Goal: Task Accomplishment & Management: Use online tool/utility

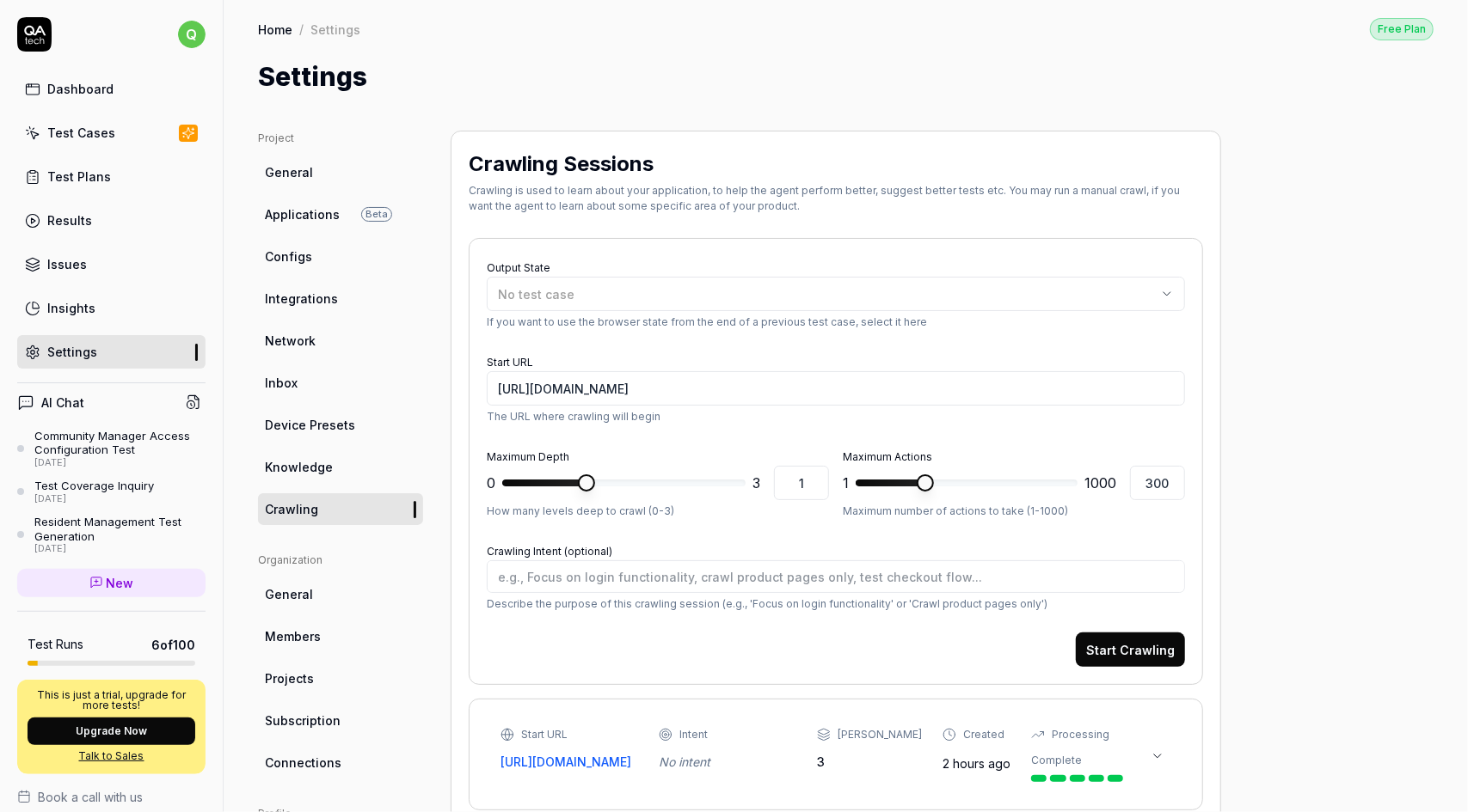
click at [102, 133] on div "Test Cases" at bounding box center [81, 133] width 68 height 18
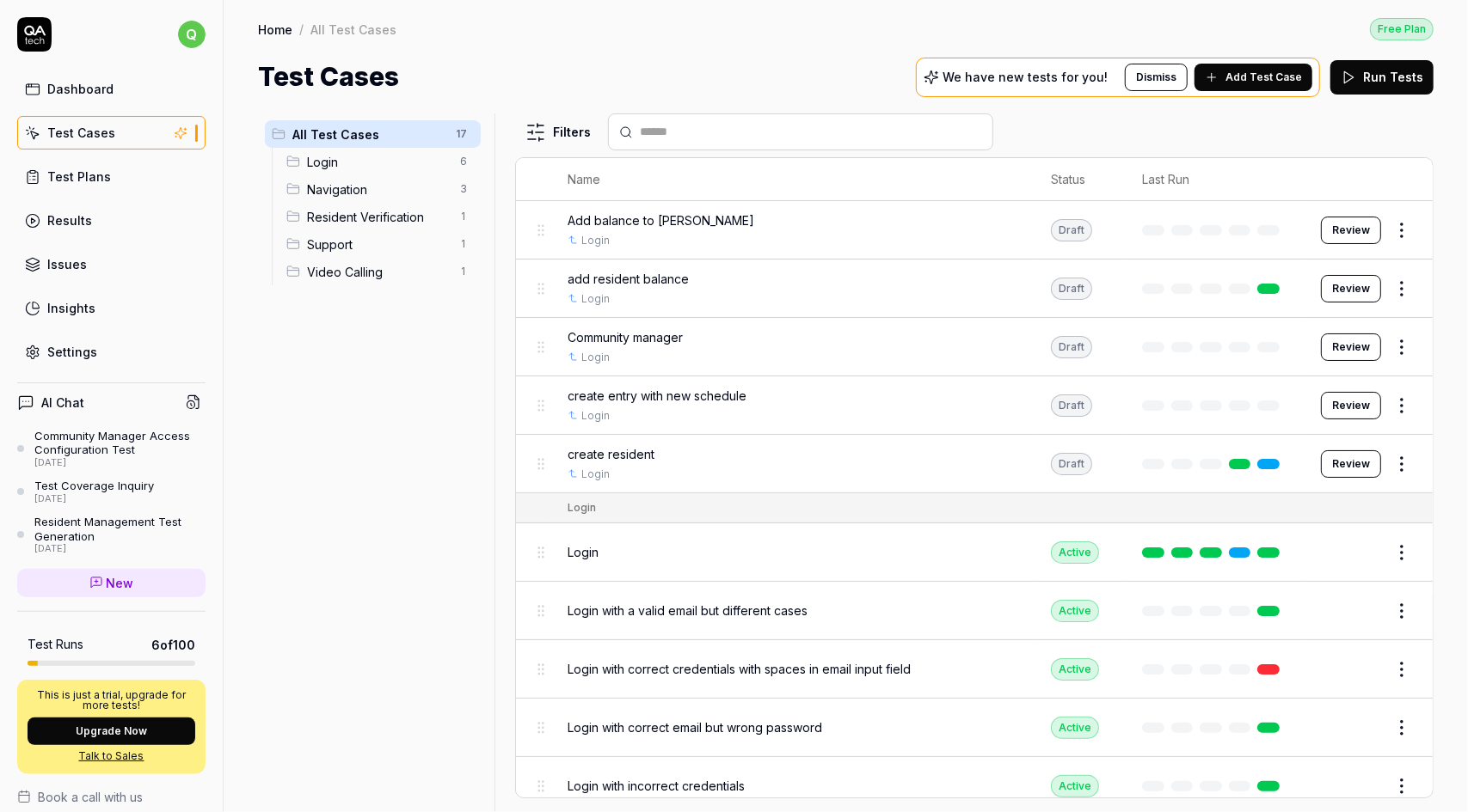
click at [1282, 71] on span "Add Test Case" at bounding box center [1264, 77] width 76 height 15
click at [1393, 75] on button "Run Tests" at bounding box center [1381, 77] width 104 height 34
drag, startPoint x: 1210, startPoint y: 786, endPoint x: 1264, endPoint y: 788, distance: 54.0
click at [1210, 786] on li "Starting run..." at bounding box center [1287, 774] width 334 height 47
click at [1438, 778] on icon "Notifications (F8)" at bounding box center [1439, 775] width 8 height 8
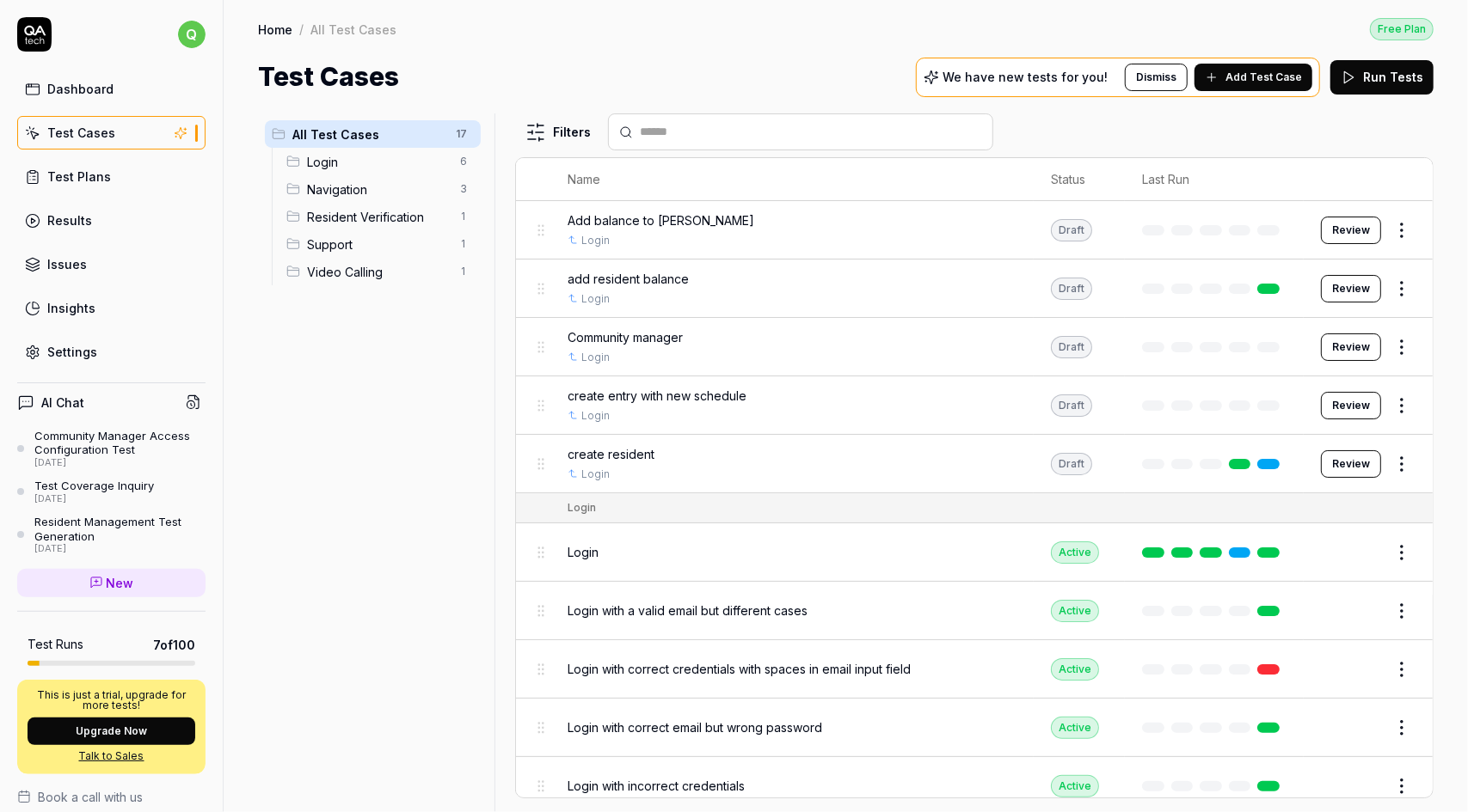
click at [1268, 75] on span "Add Test Case" at bounding box center [1264, 77] width 76 height 15
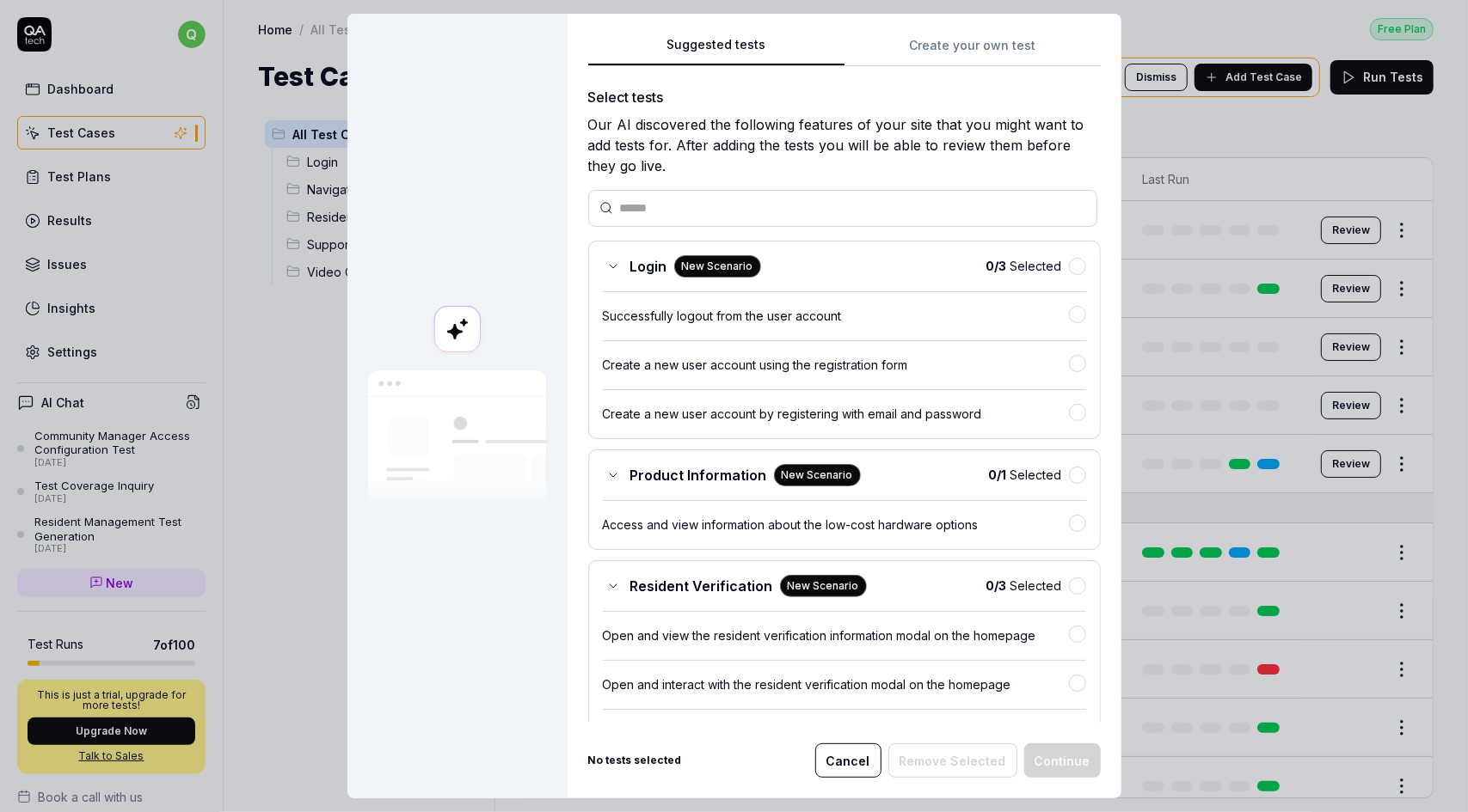
click at [939, 47] on button "Create your own test" at bounding box center [972, 50] width 257 height 31
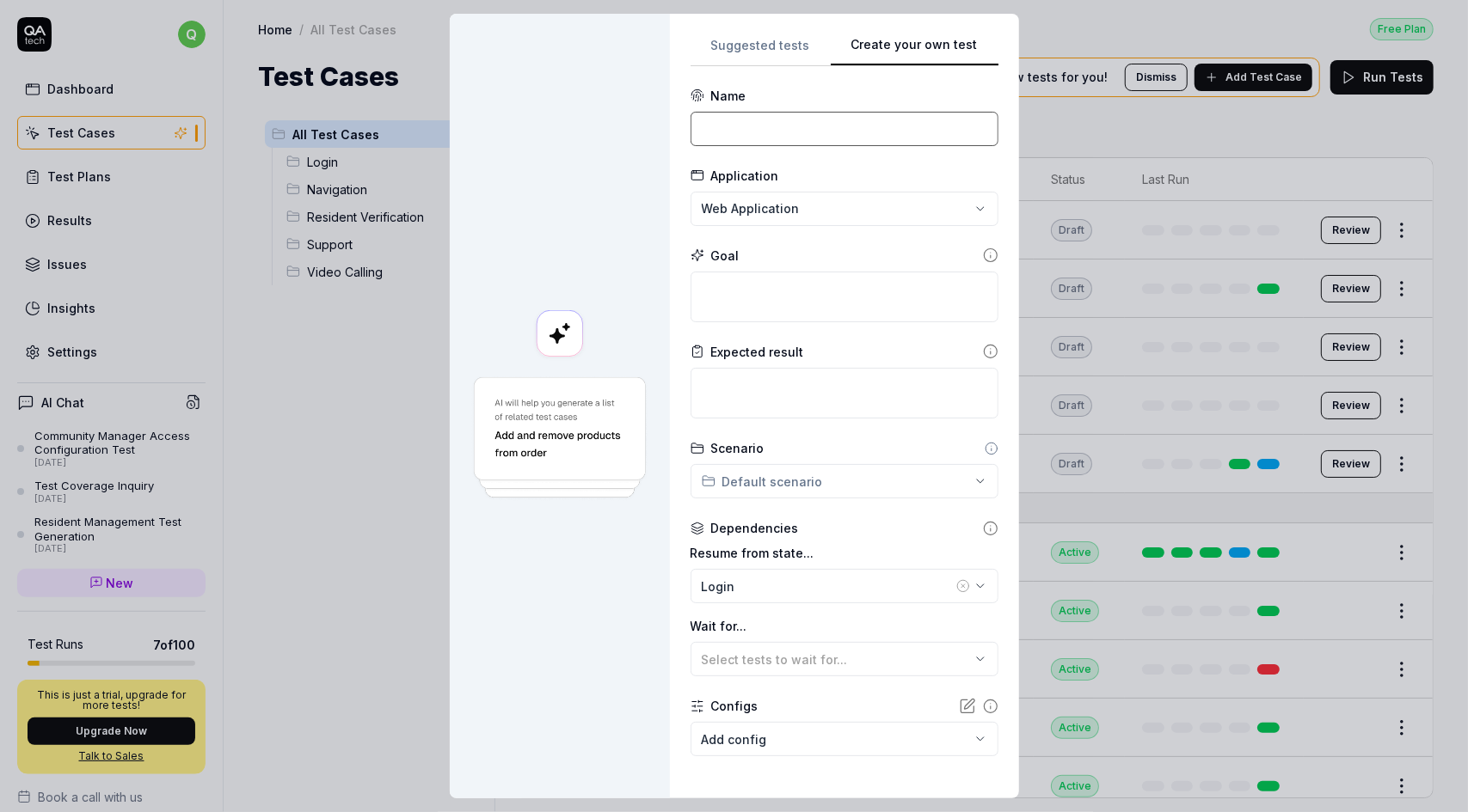
click at [778, 119] on input at bounding box center [844, 128] width 308 height 34
click at [753, 296] on textarea at bounding box center [844, 296] width 308 height 50
paste textarea "- add a new schedule, then create a new entry with the new schedule"
type textarea "*"
type textarea "- add a new schedule, then create a new entry with the new schedule"
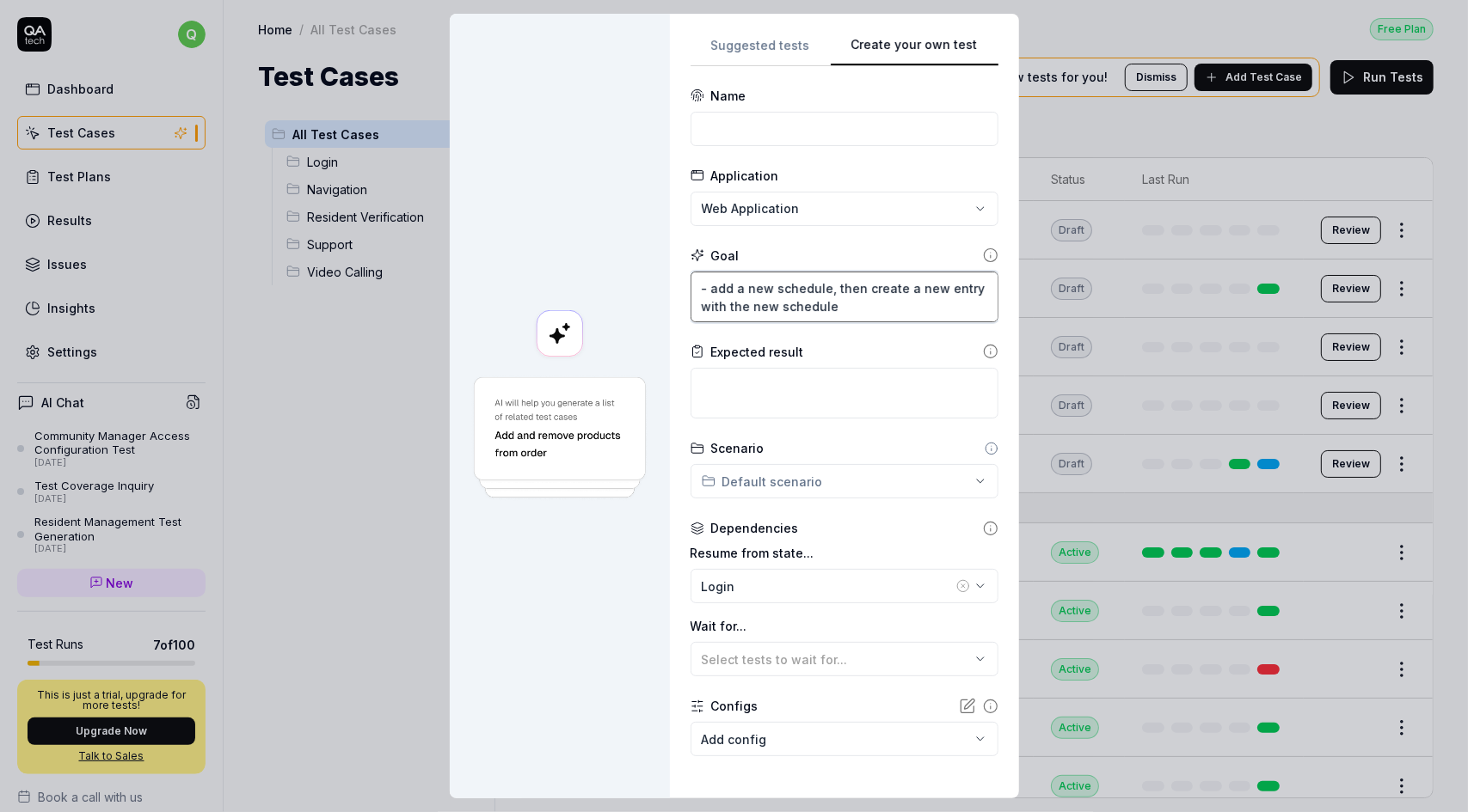
click at [709, 286] on textarea "- add a new schedule, then create a new entry with the new schedule" at bounding box center [844, 296] width 308 height 50
type textarea "*"
type textarea "- add a new schedule, then create a new entry with the new schedule"
click at [767, 126] on input at bounding box center [844, 128] width 308 height 34
click at [759, 126] on input at bounding box center [844, 128] width 308 height 34
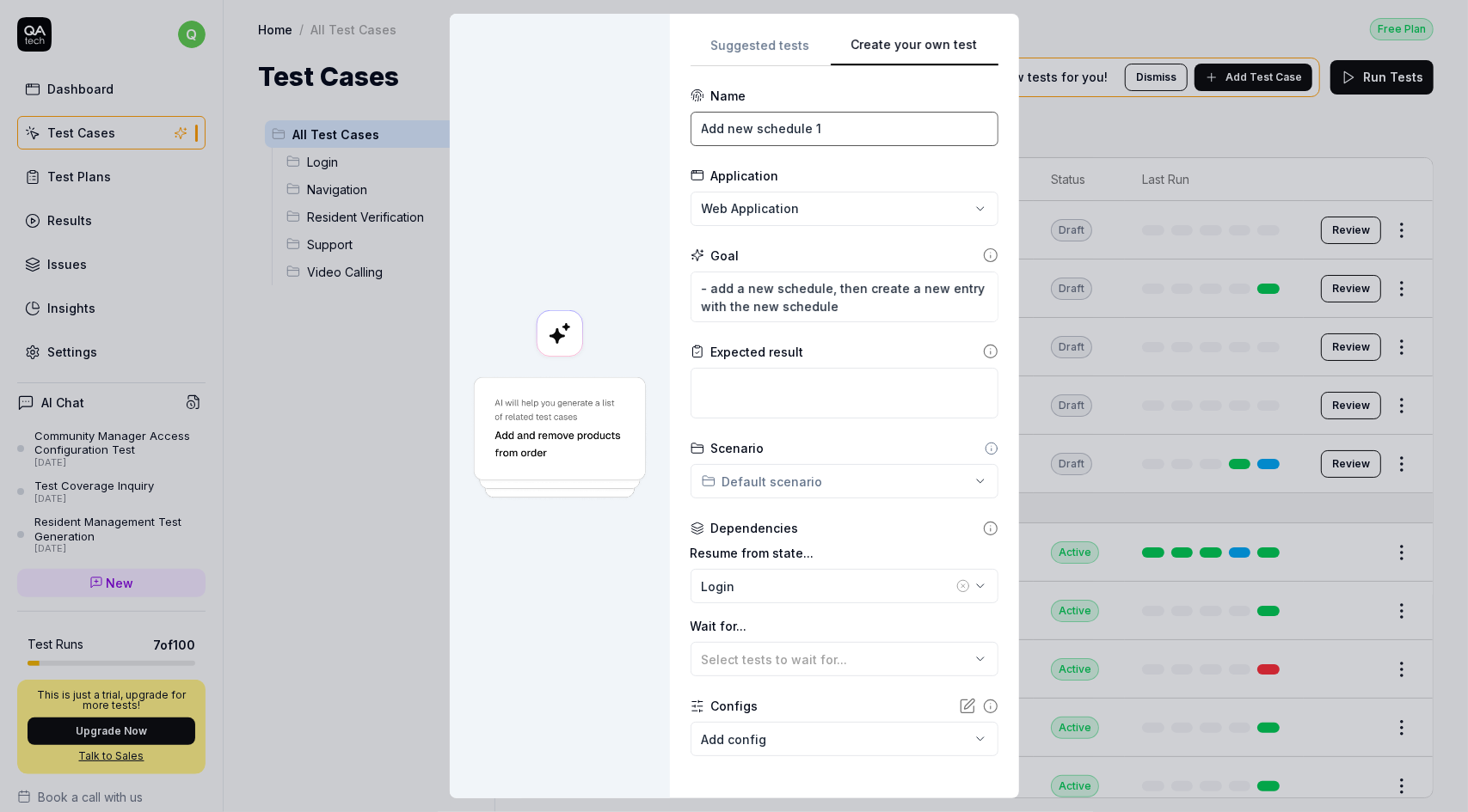
type input "Add new schedule 1"
click at [754, 397] on textarea at bounding box center [844, 393] width 308 height 50
type textarea "n"
type textarea "*"
type textarea "ne"
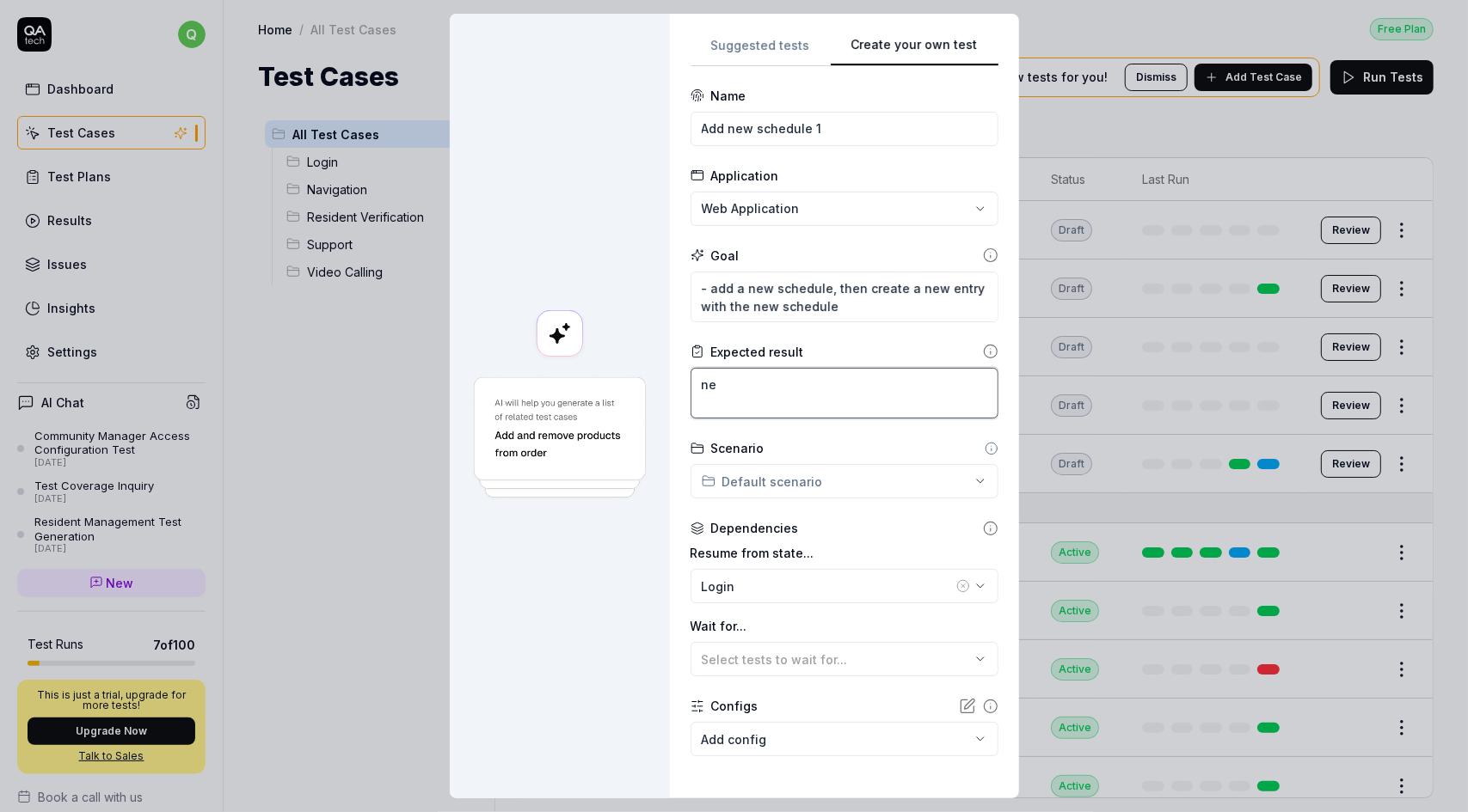
type textarea "*"
type textarea "new"
type textarea "*"
type textarea "new"
type textarea "*"
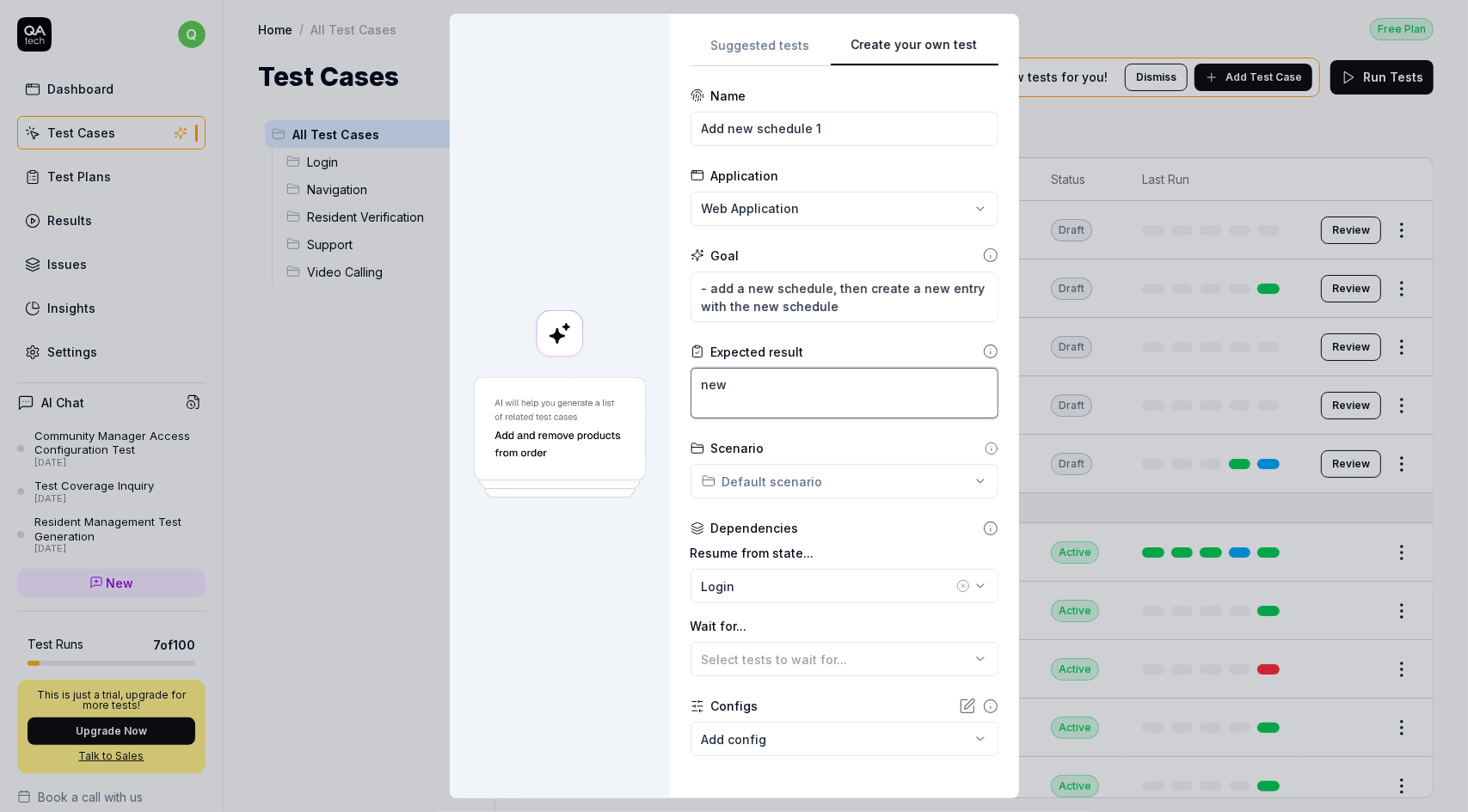
type textarea "new e"
type textarea "*"
type textarea "new en"
type textarea "*"
type textarea "new ent"
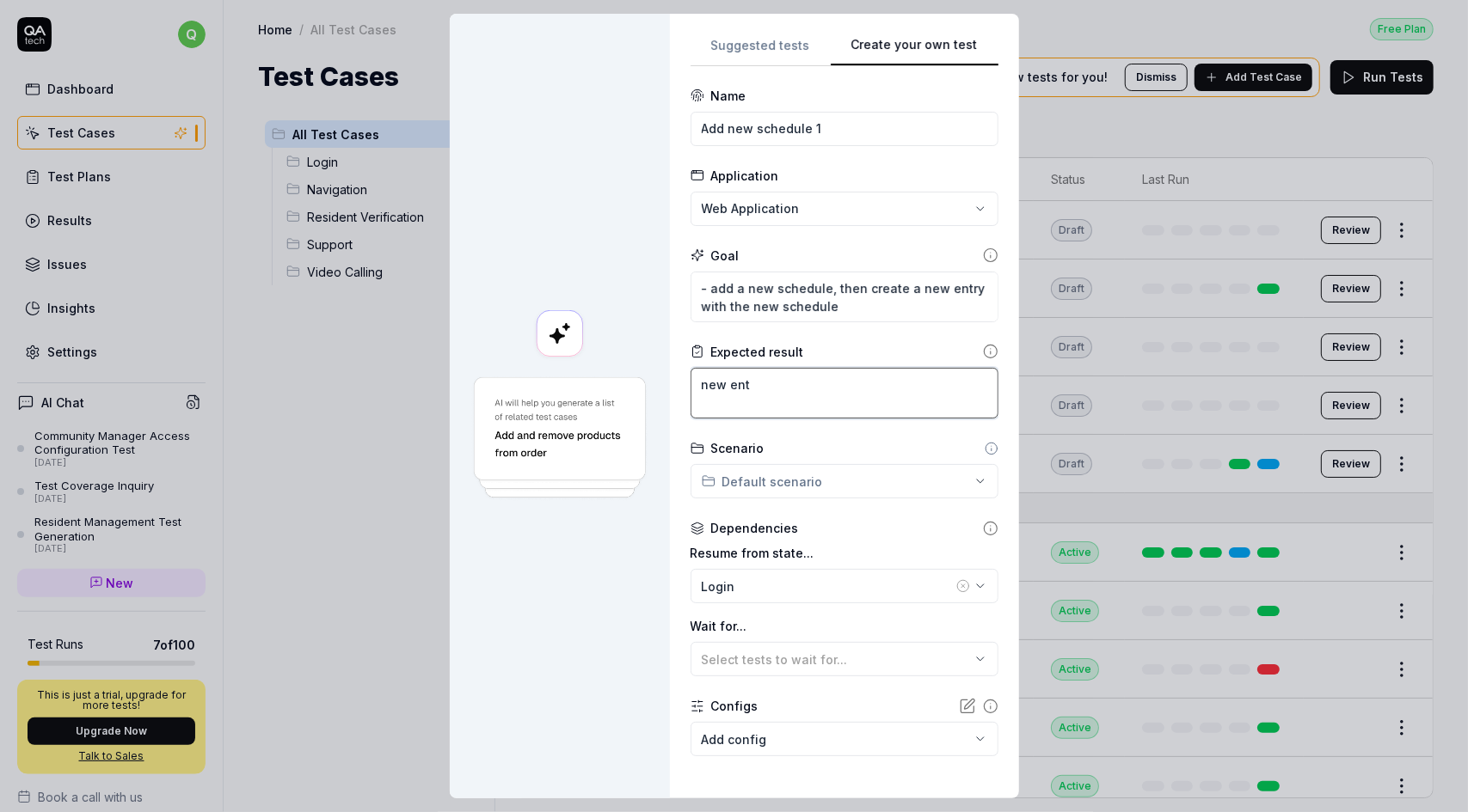
type textarea "*"
type textarea "new entr"
type textarea "*"
type textarea "new entry"
type textarea "*"
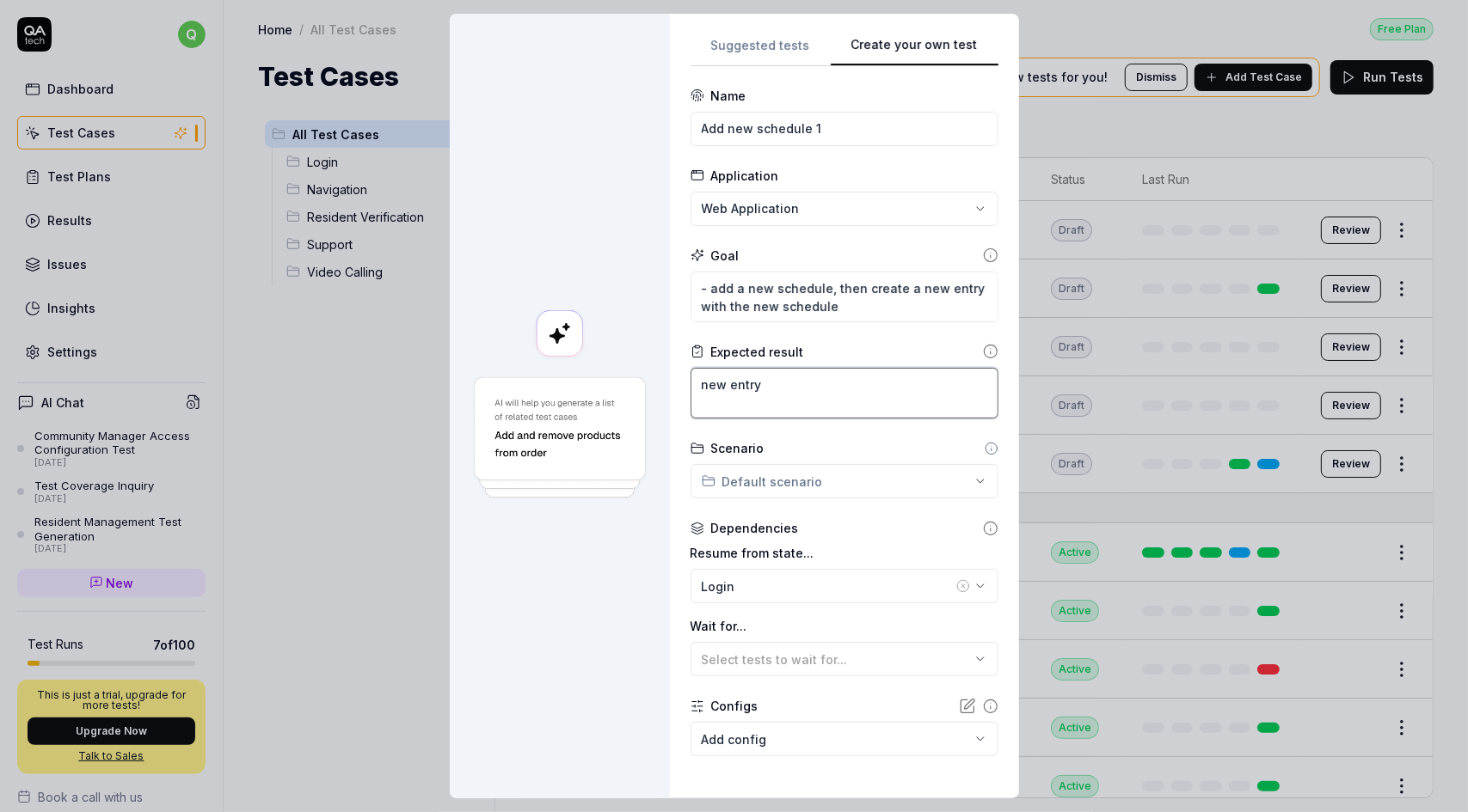
type textarea "new entry"
type textarea "*"
type textarea "new entry a"
type textarea "*"
type textarea "new entry ad"
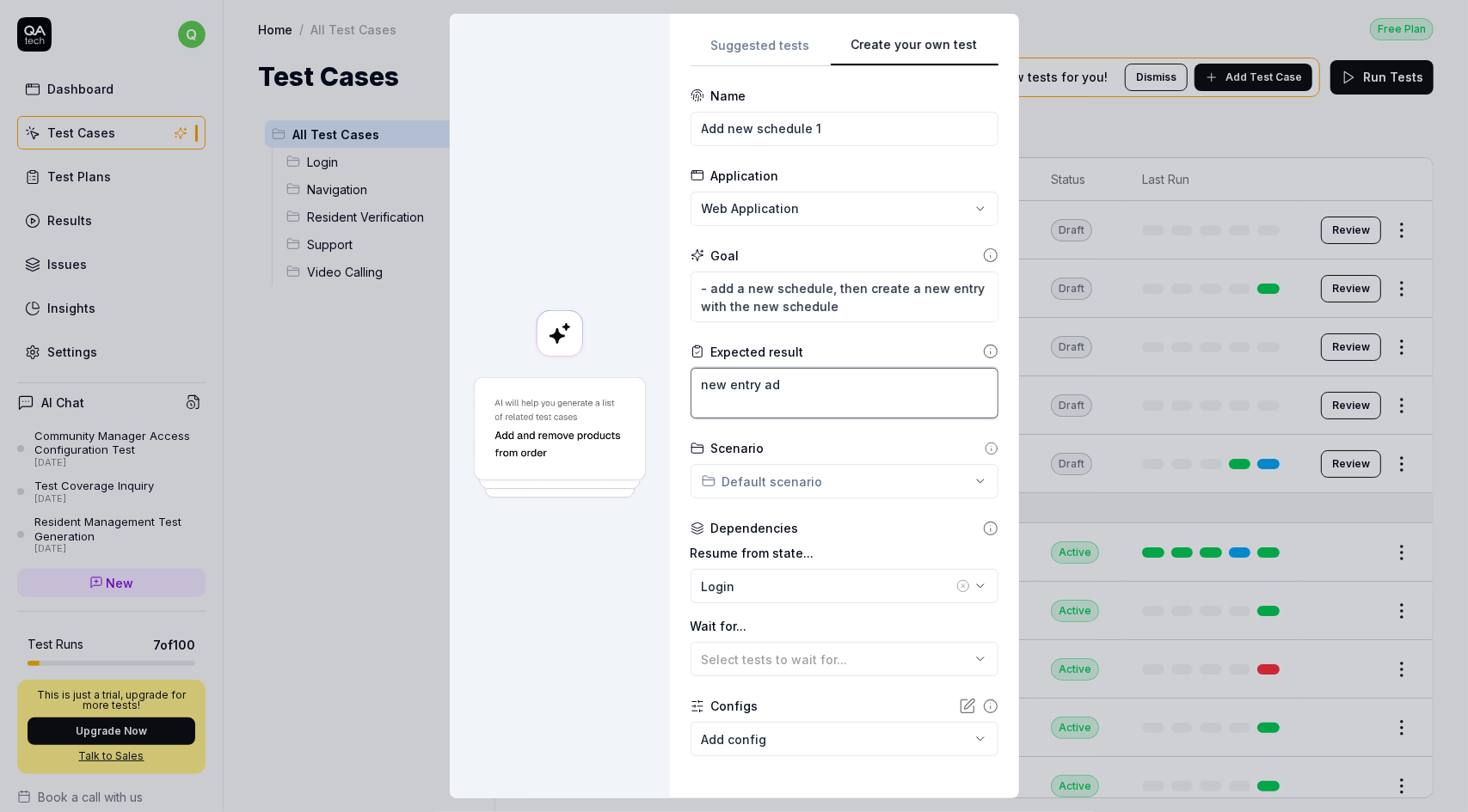
type textarea "*"
type textarea "new entry add"
type textarea "*"
type textarea "new entry adde"
type textarea "*"
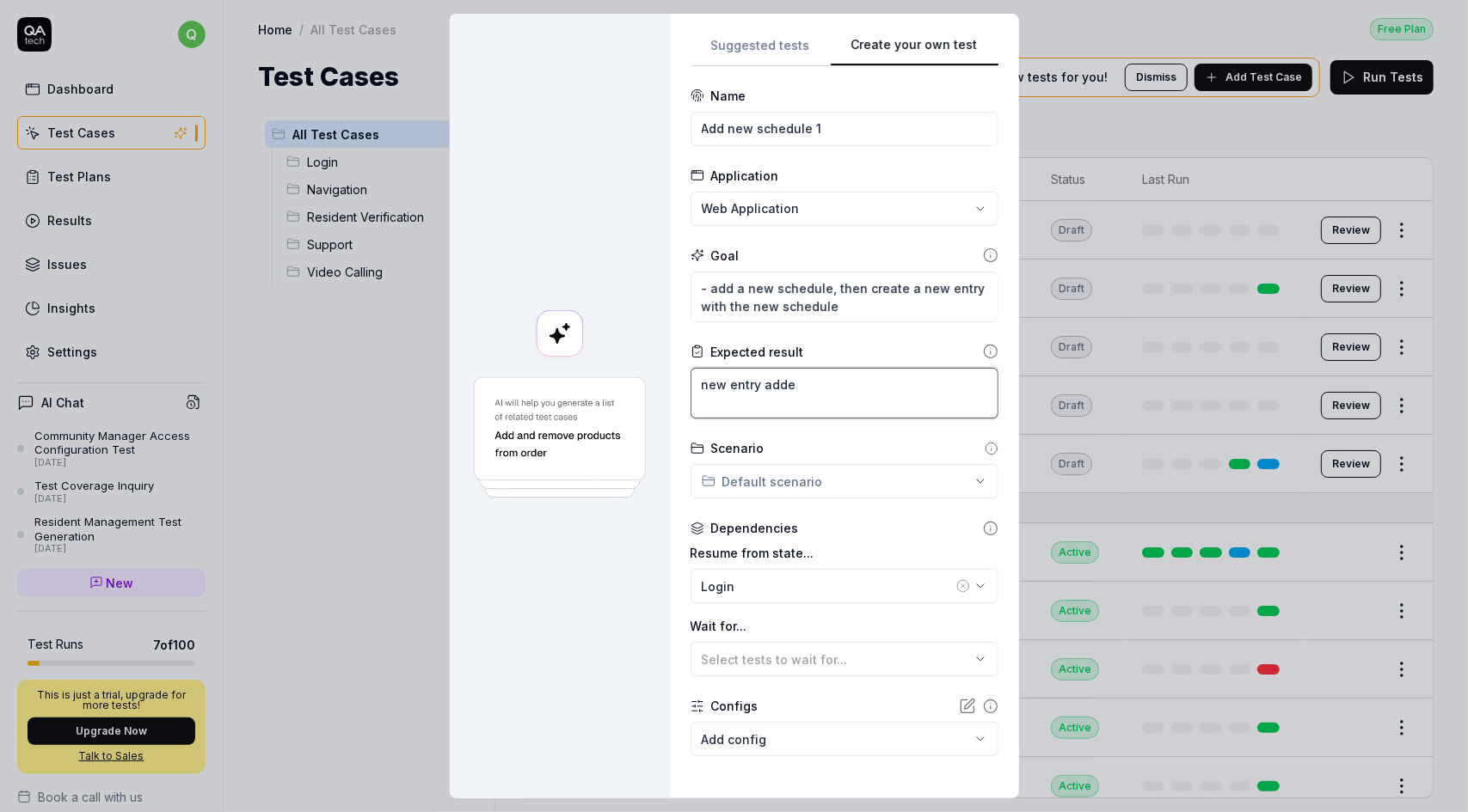
type textarea "new entry added"
drag, startPoint x: 810, startPoint y: 390, endPoint x: 683, endPoint y: 387, distance: 127.0
click at [690, 387] on textarea "new entry added" at bounding box center [844, 393] width 308 height 50
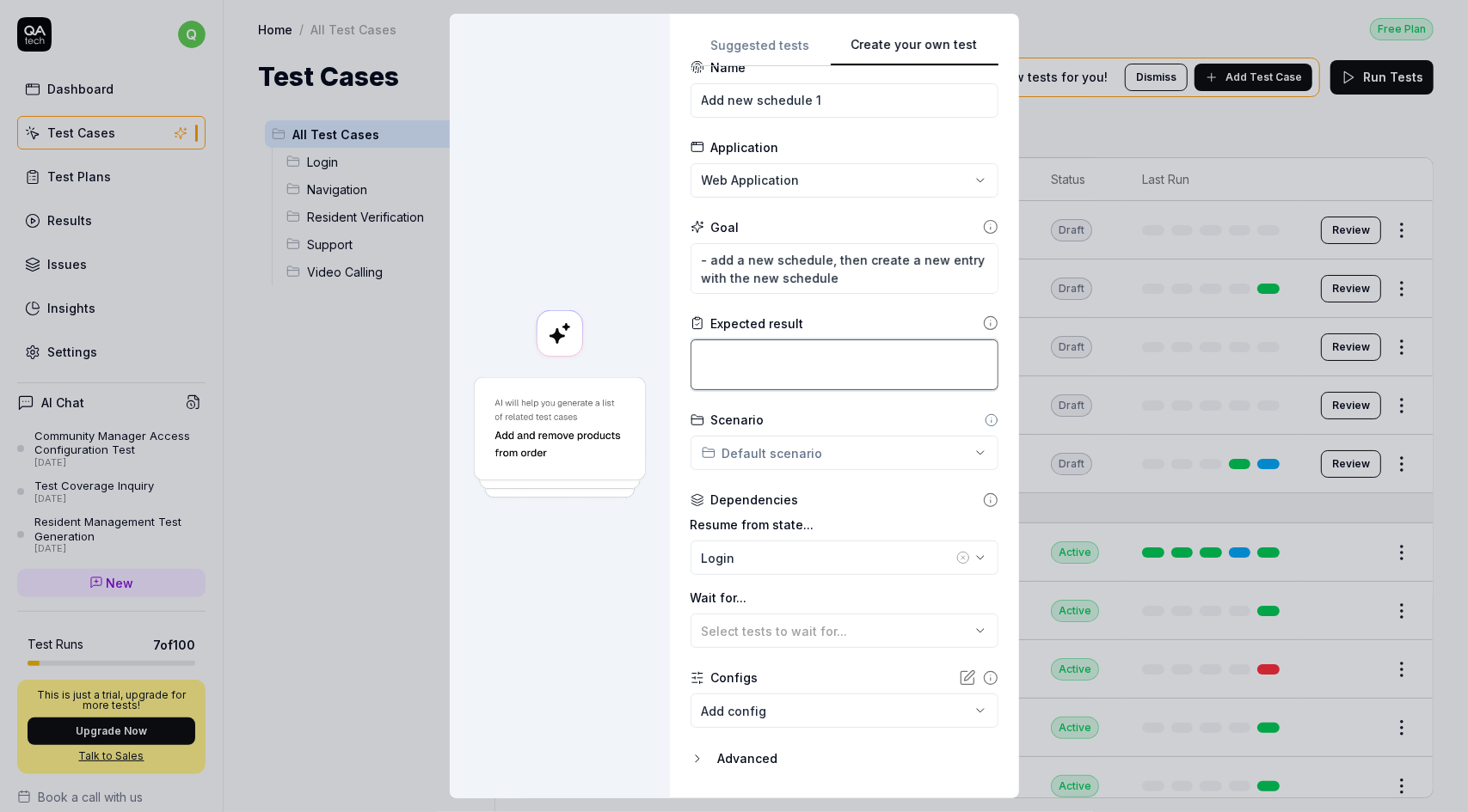
scroll to position [74, 0]
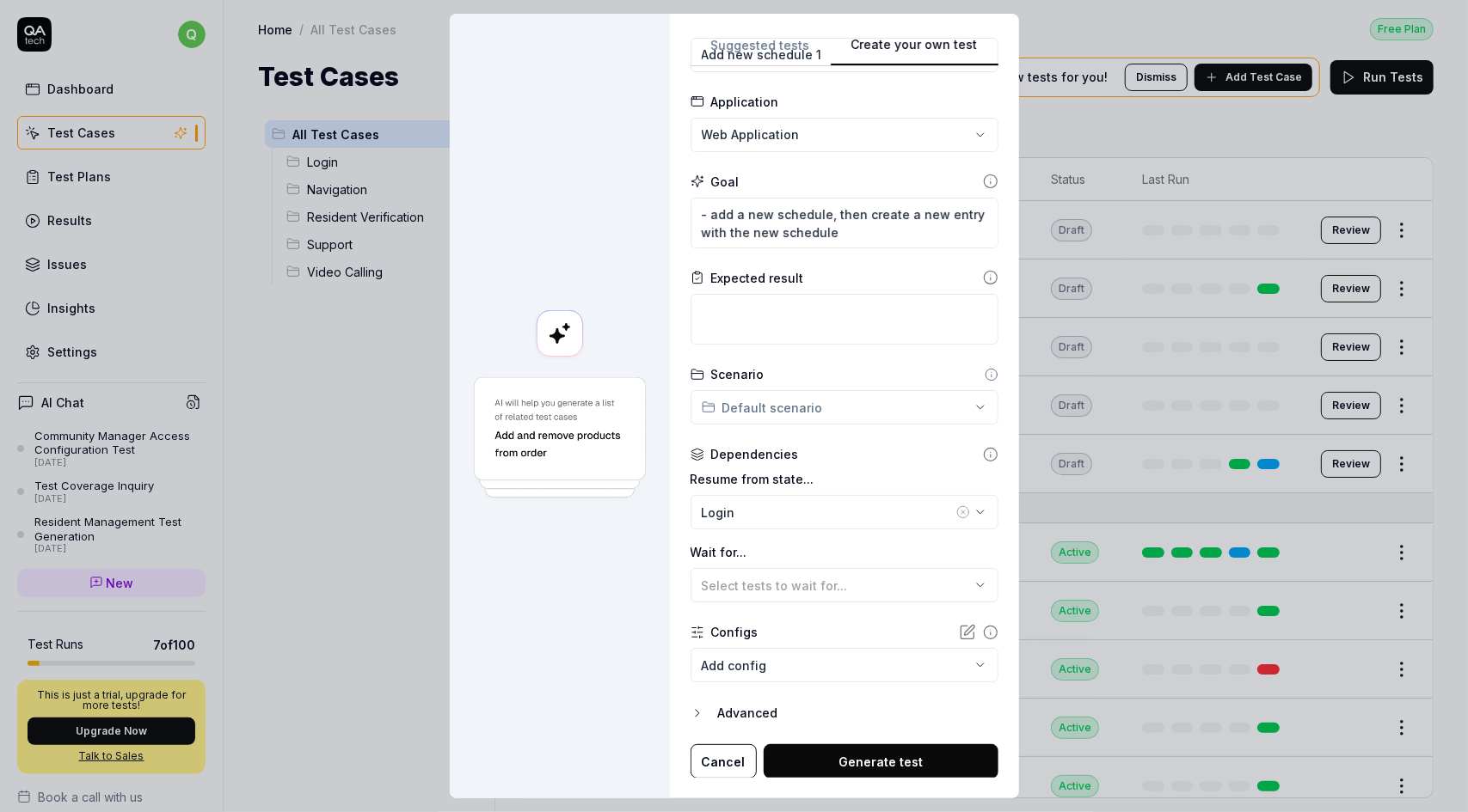
click at [880, 757] on button "Generate test" at bounding box center [880, 762] width 234 height 34
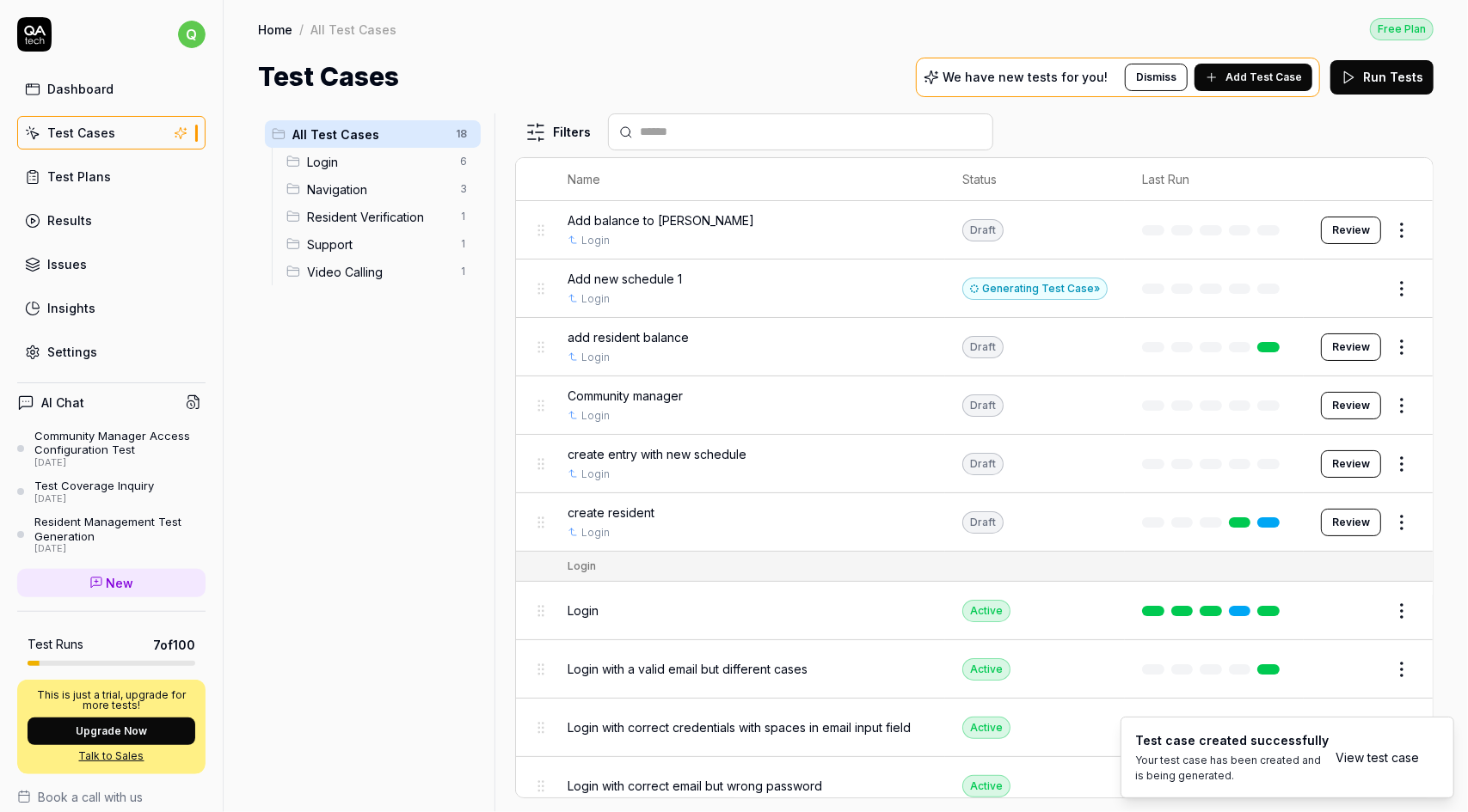
click at [841, 286] on div "Add new schedule 1 Login" at bounding box center [747, 288] width 360 height 37
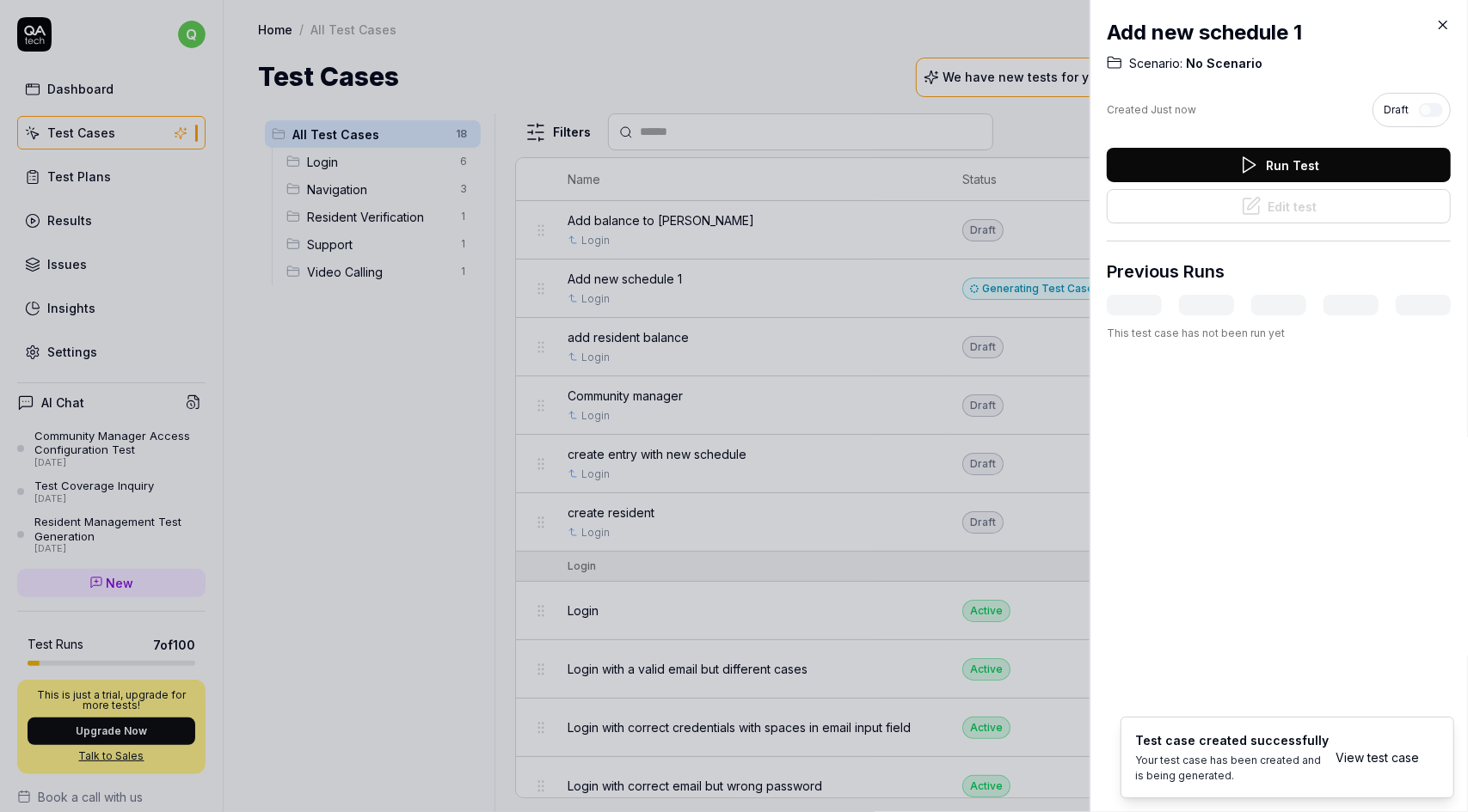
click at [1443, 27] on icon at bounding box center [1442, 24] width 15 height 15
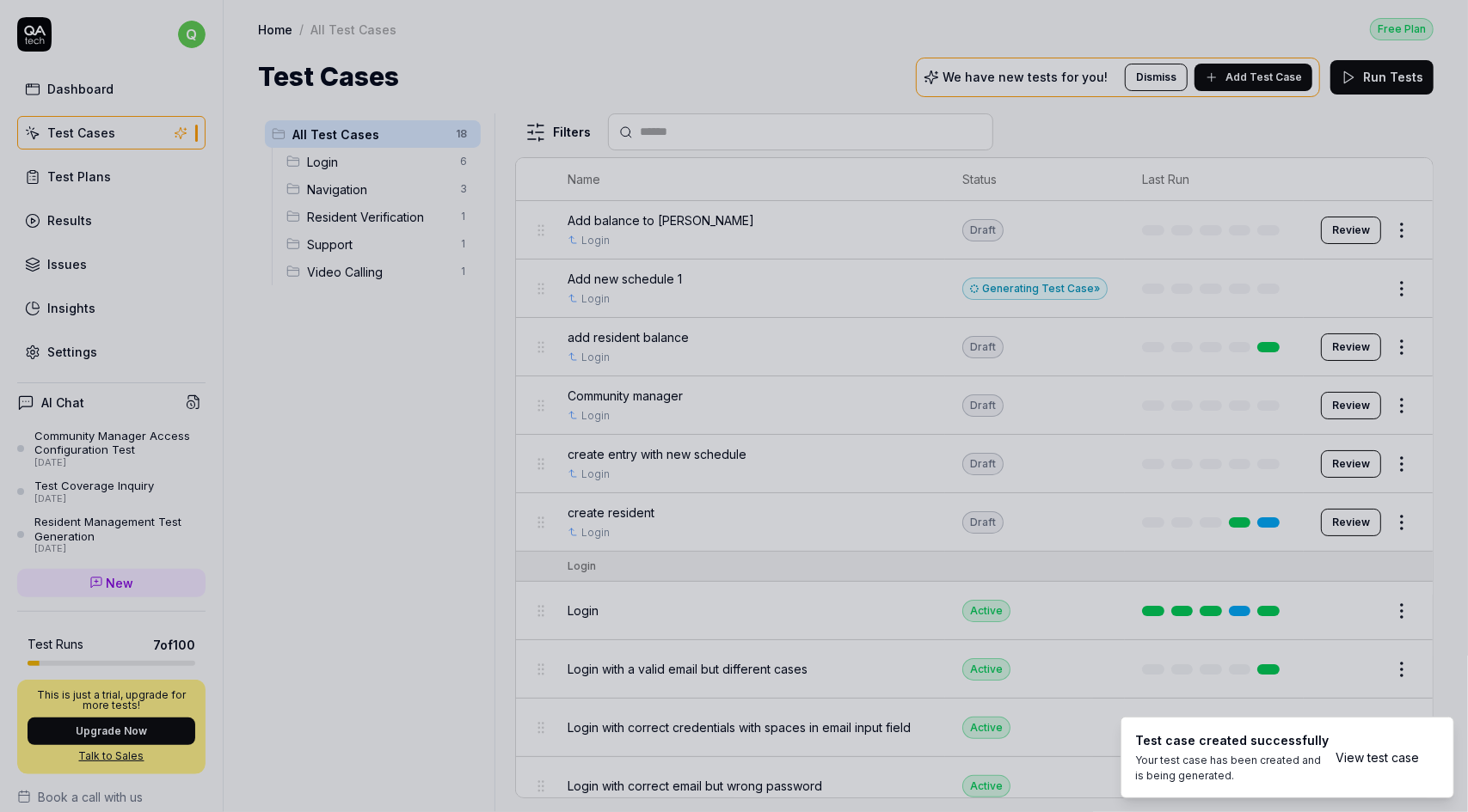
click at [885, 294] on div "Login" at bounding box center [747, 298] width 360 height 15
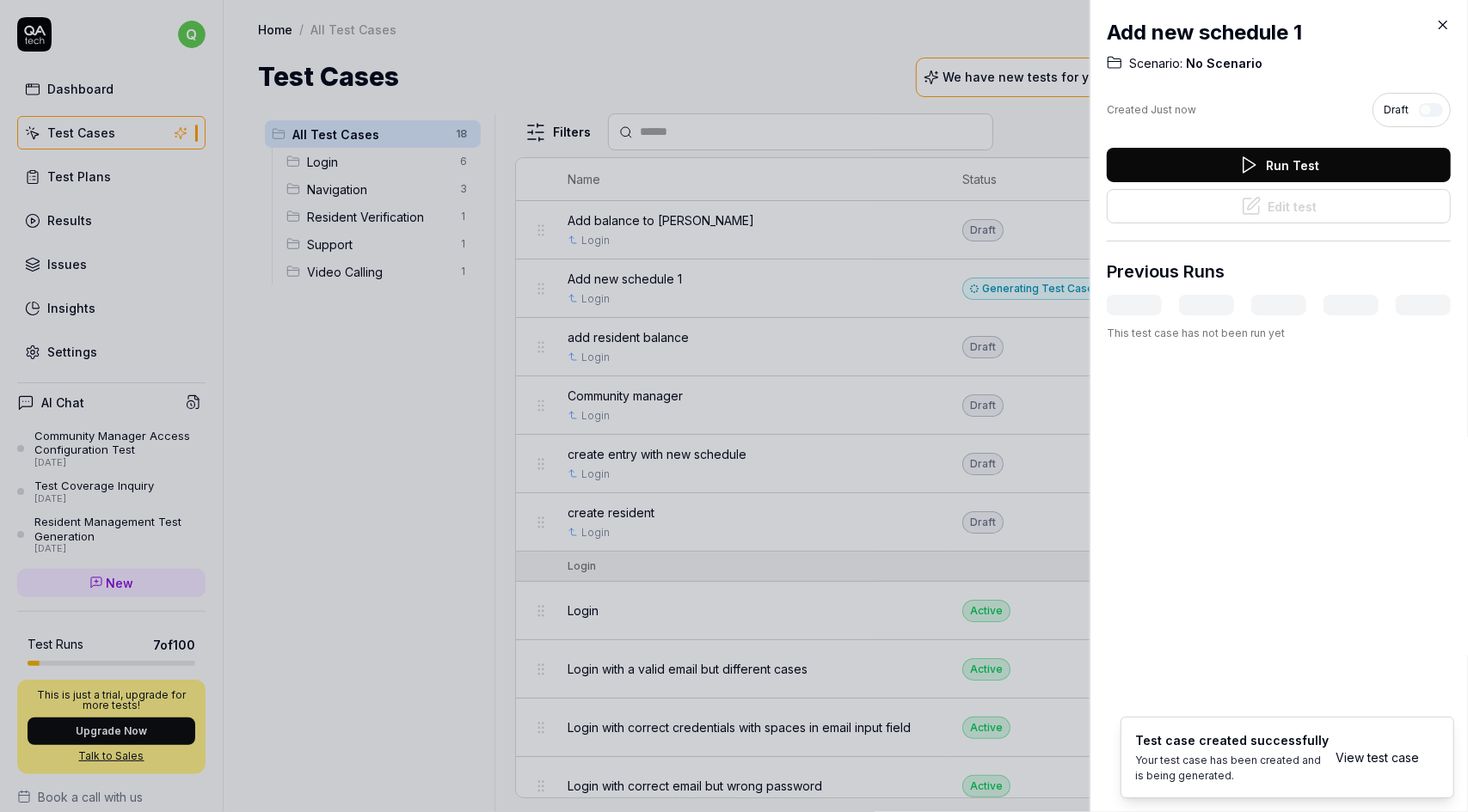
click at [1281, 163] on button "Run Test" at bounding box center [1279, 165] width 344 height 34
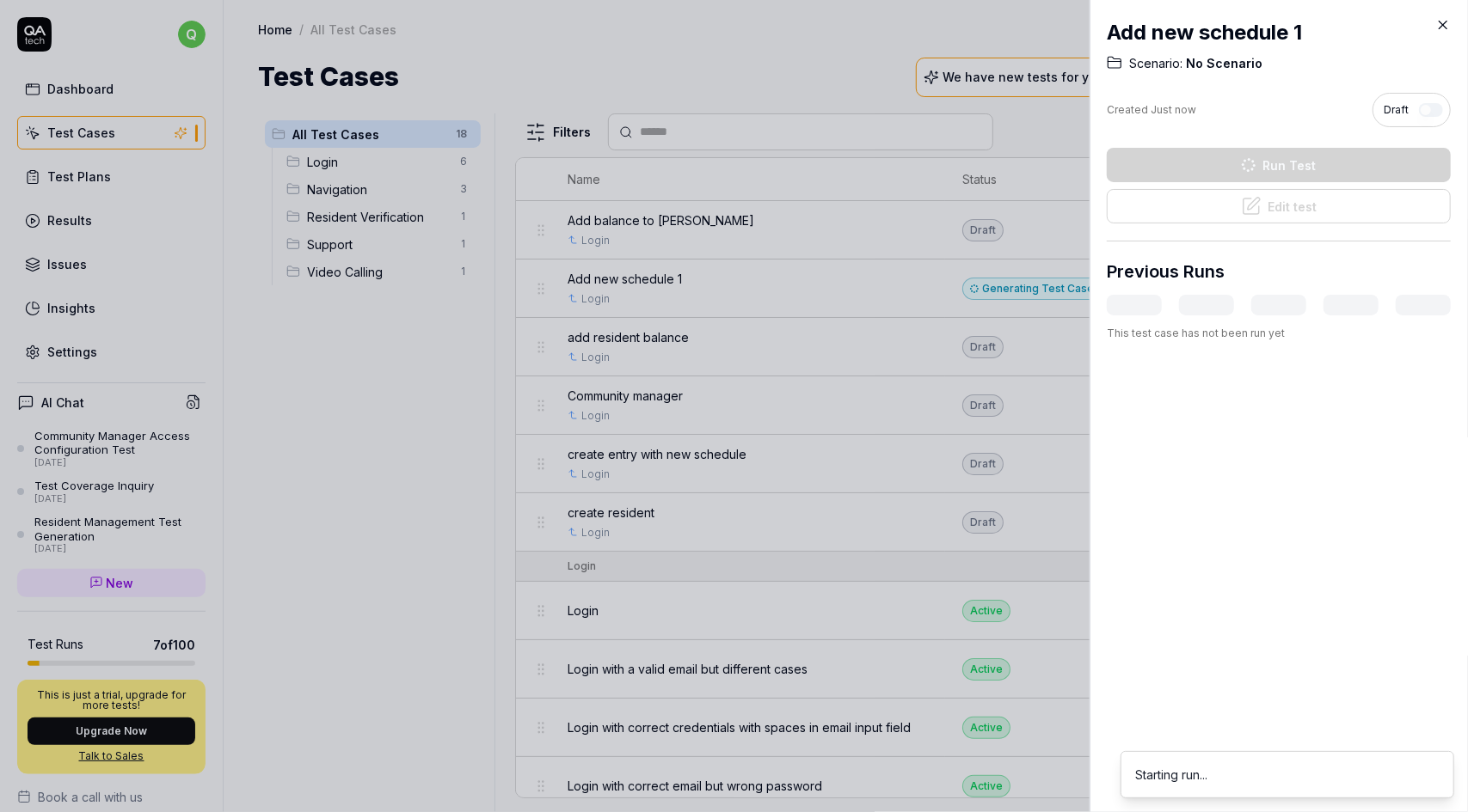
click at [1445, 22] on icon at bounding box center [1442, 24] width 15 height 15
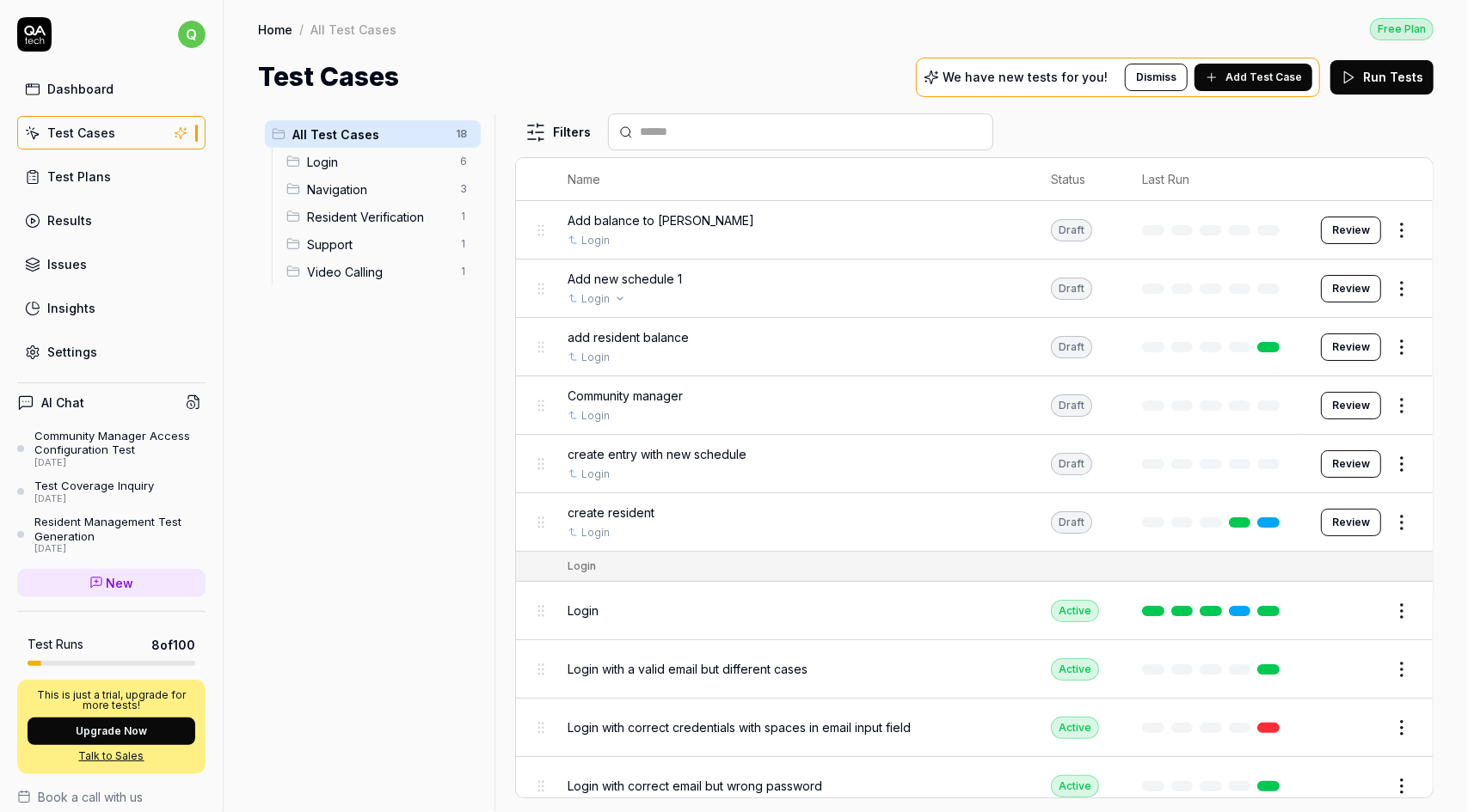
click at [757, 291] on div "Login" at bounding box center [791, 298] width 449 height 15
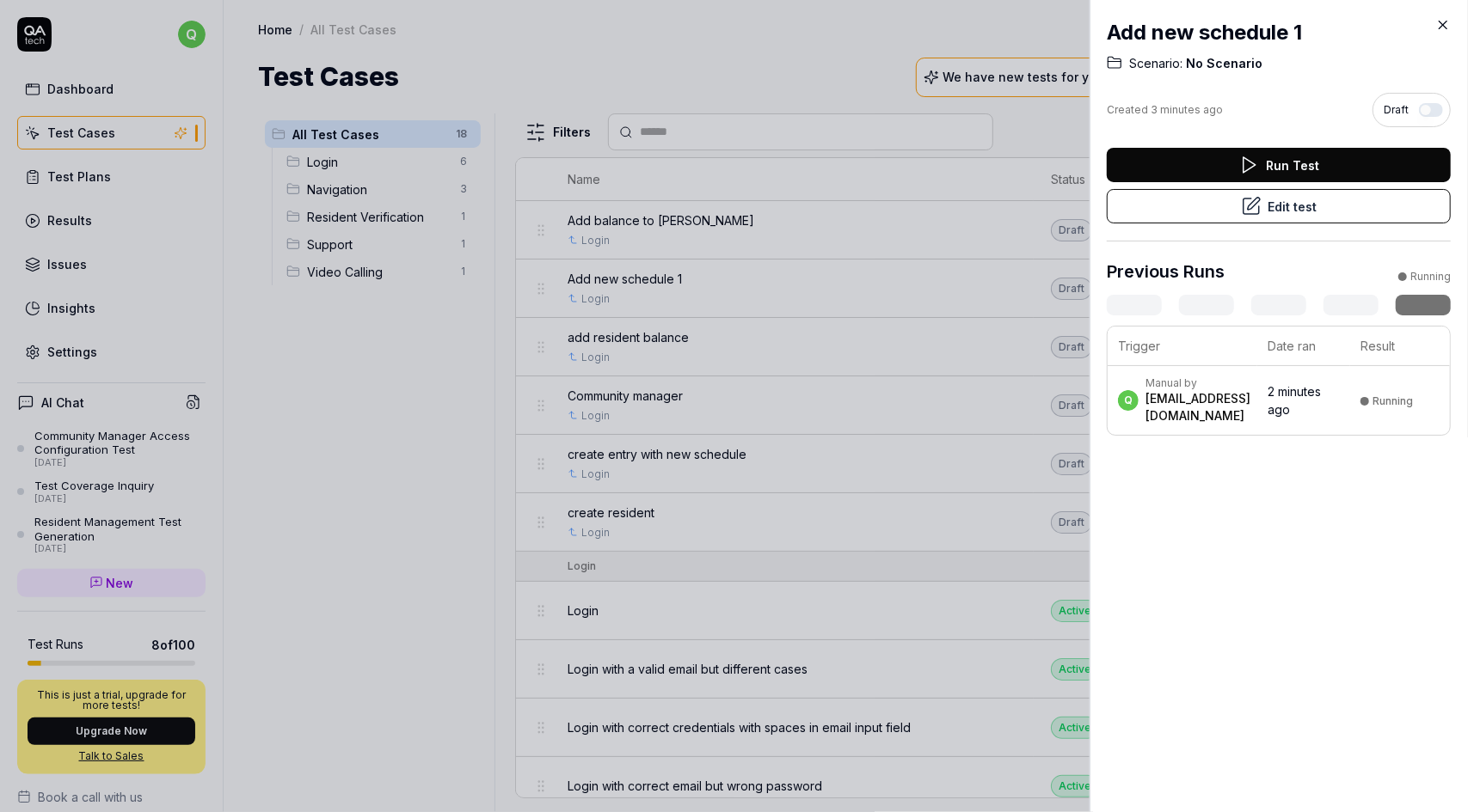
click at [846, 290] on div at bounding box center [734, 406] width 1468 height 812
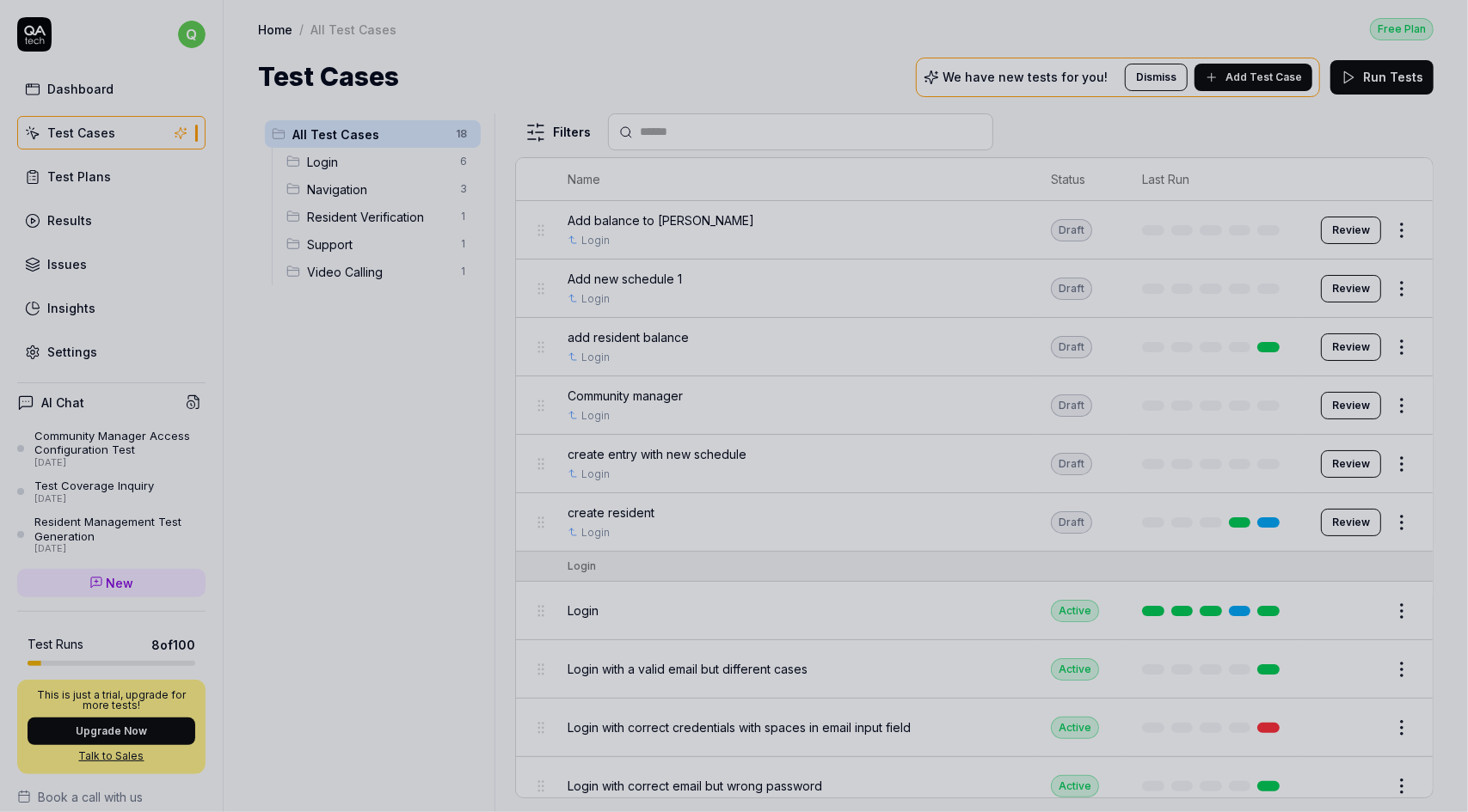
click at [1333, 287] on div at bounding box center [734, 406] width 1468 height 812
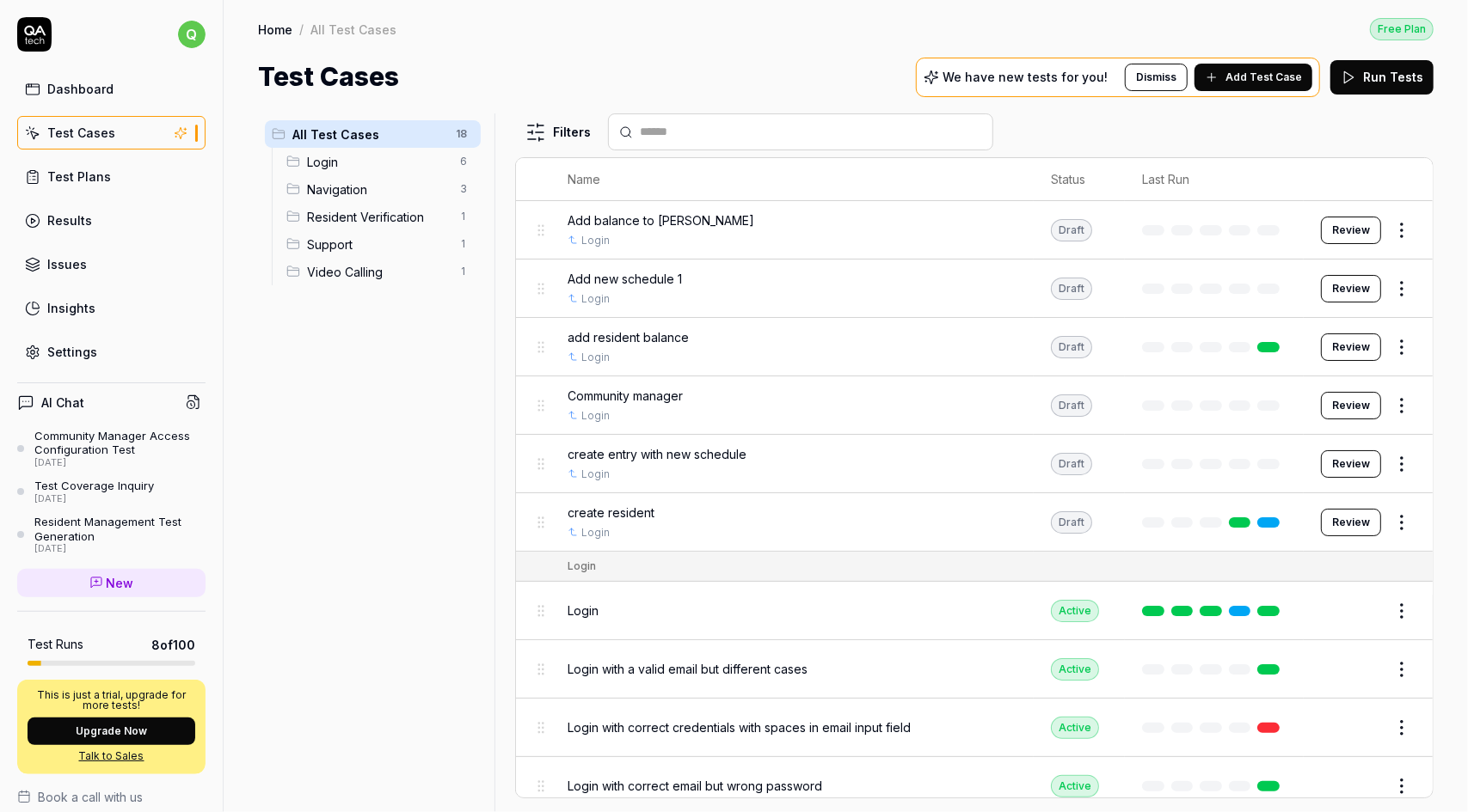
click at [1347, 287] on button "Review" at bounding box center [1351, 288] width 60 height 27
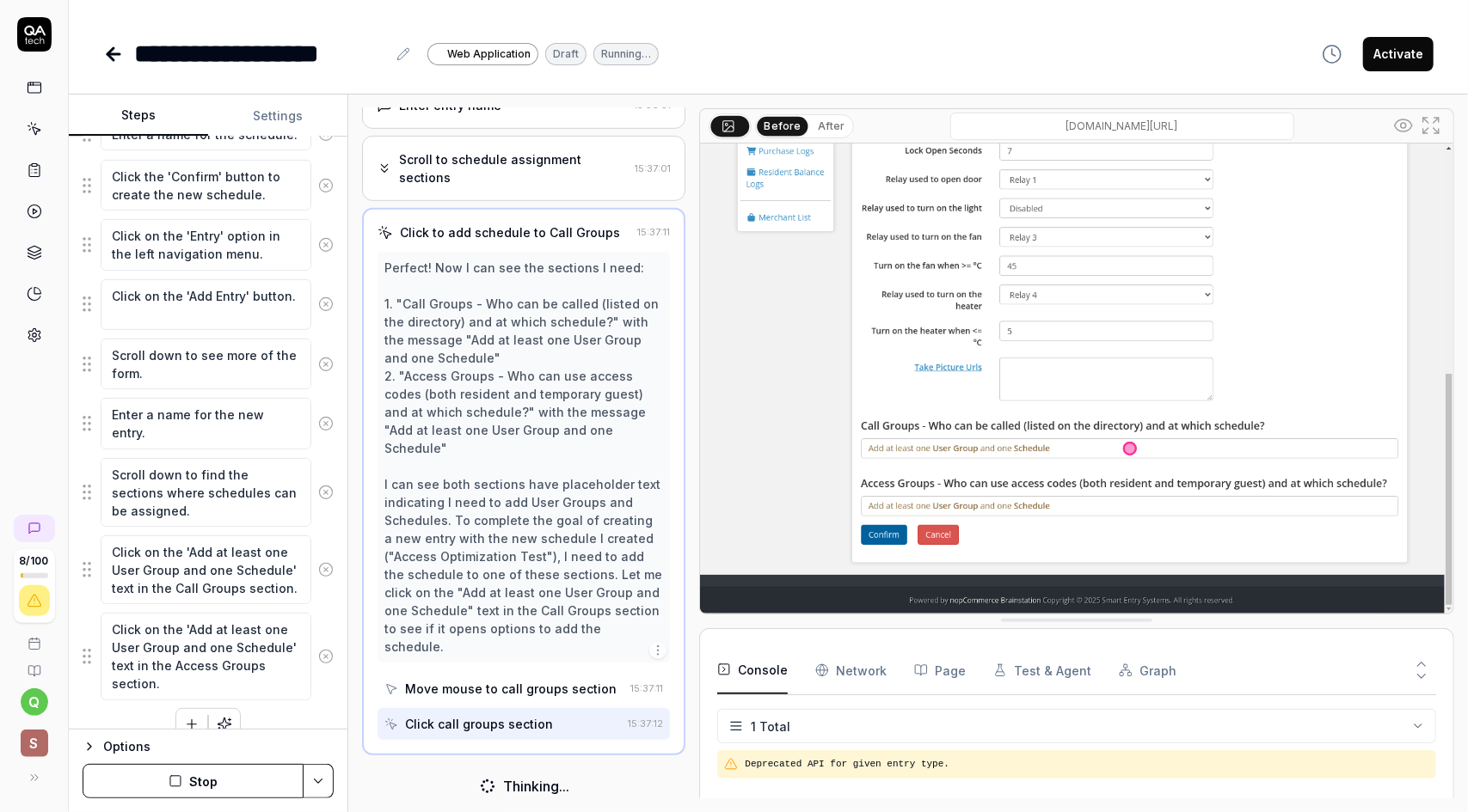
scroll to position [459, 0]
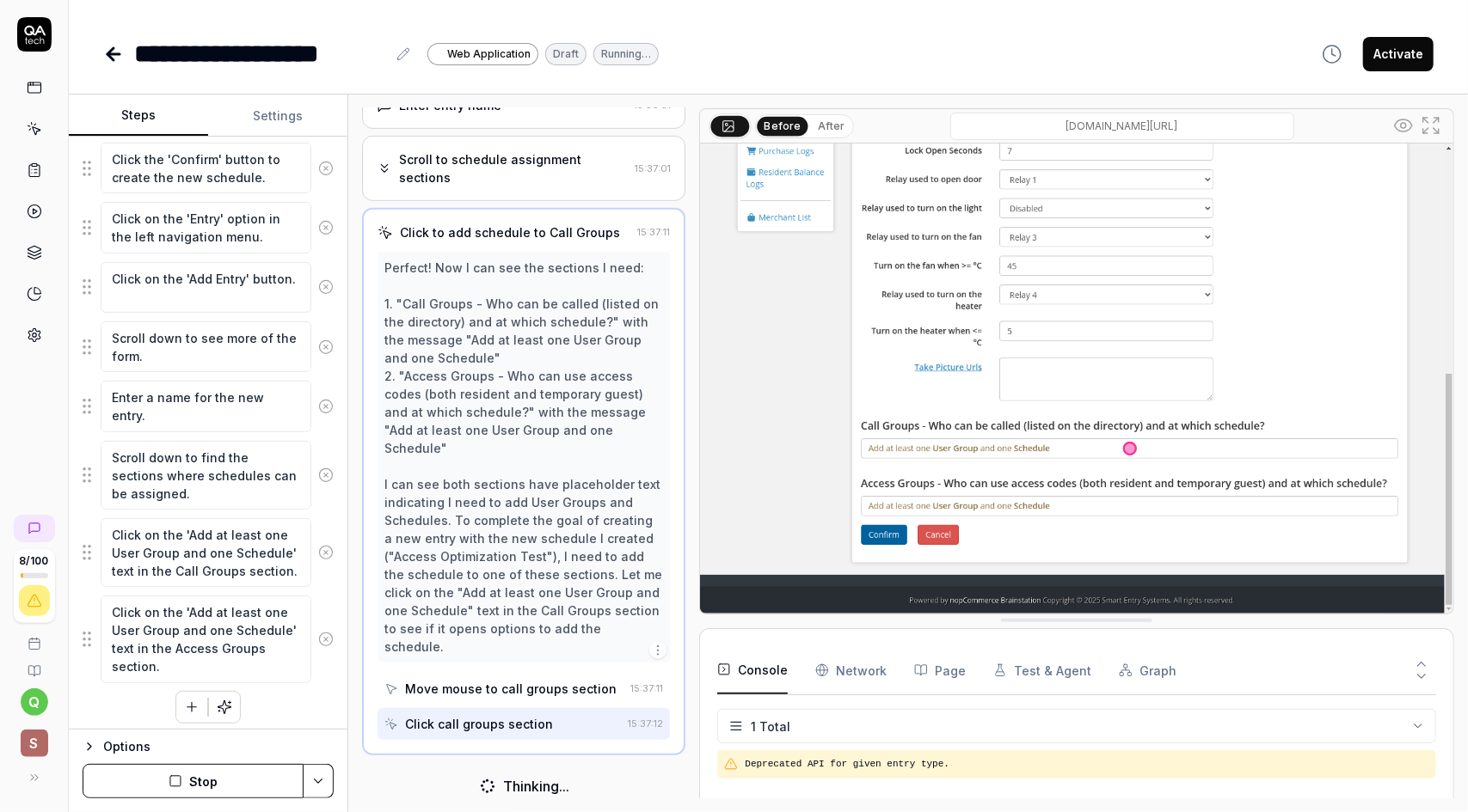
click at [242, 783] on button "Stop" at bounding box center [193, 781] width 221 height 34
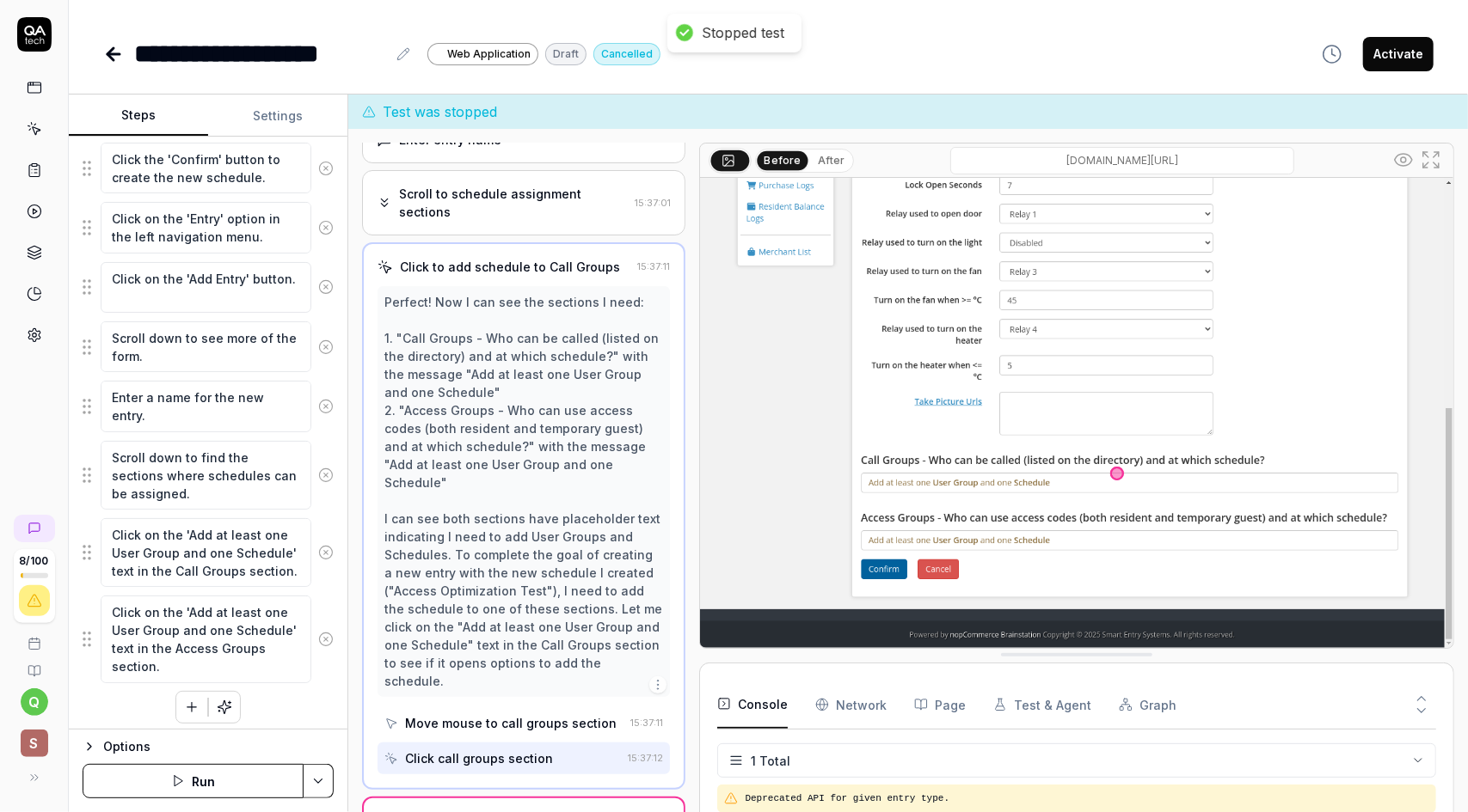
click at [200, 782] on button "Run" at bounding box center [193, 781] width 221 height 34
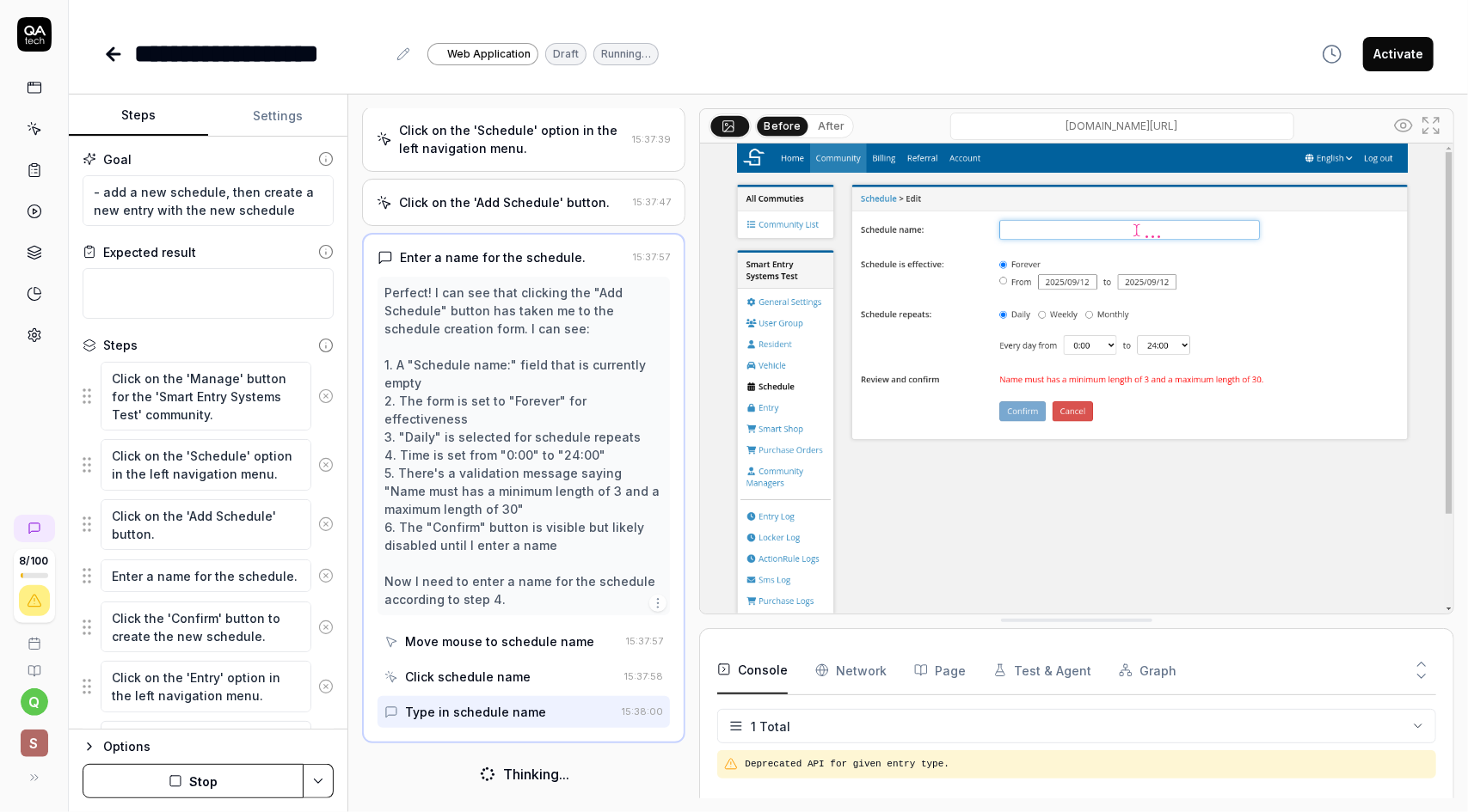
scroll to position [184, 0]
type textarea "*"
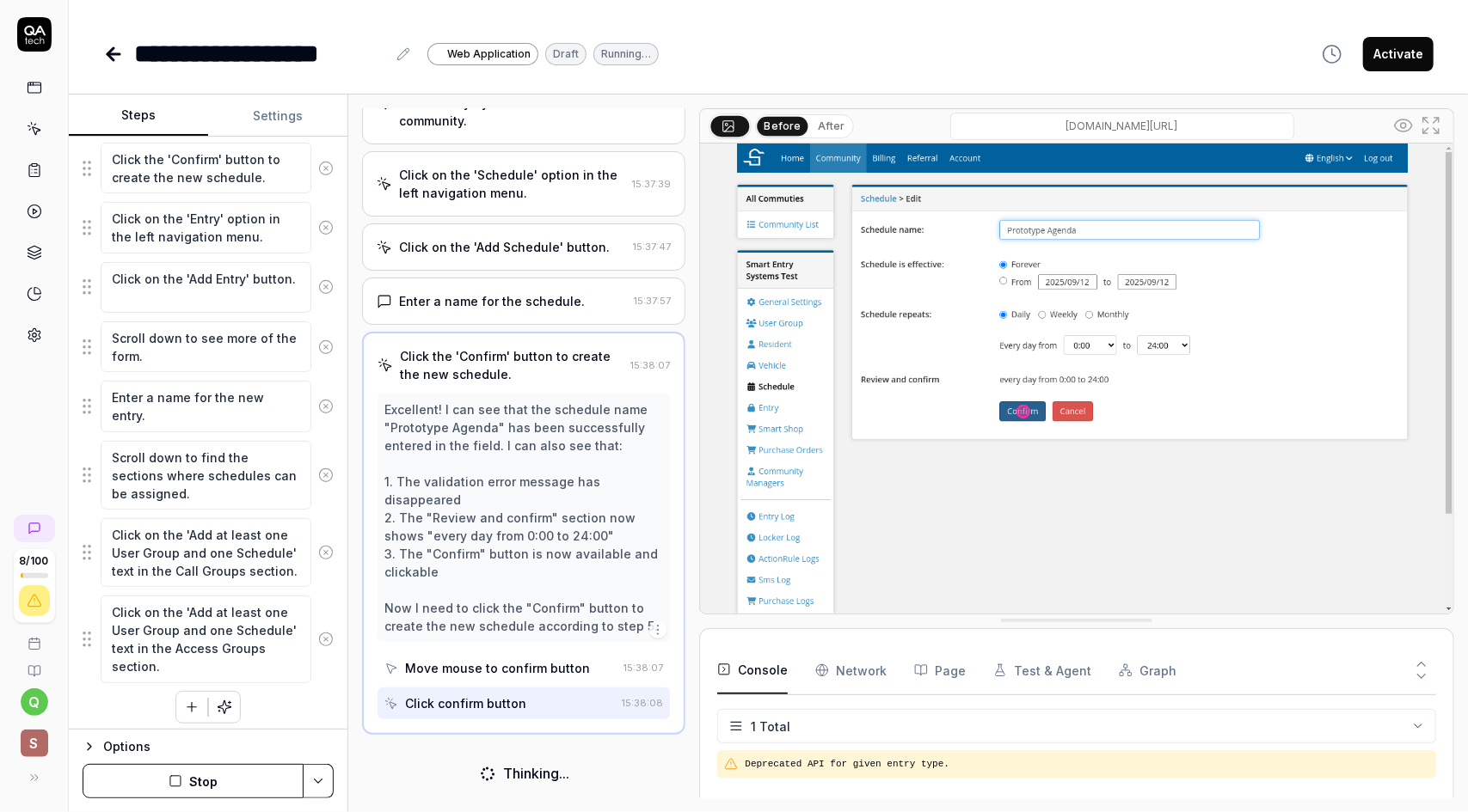
scroll to position [131, 0]
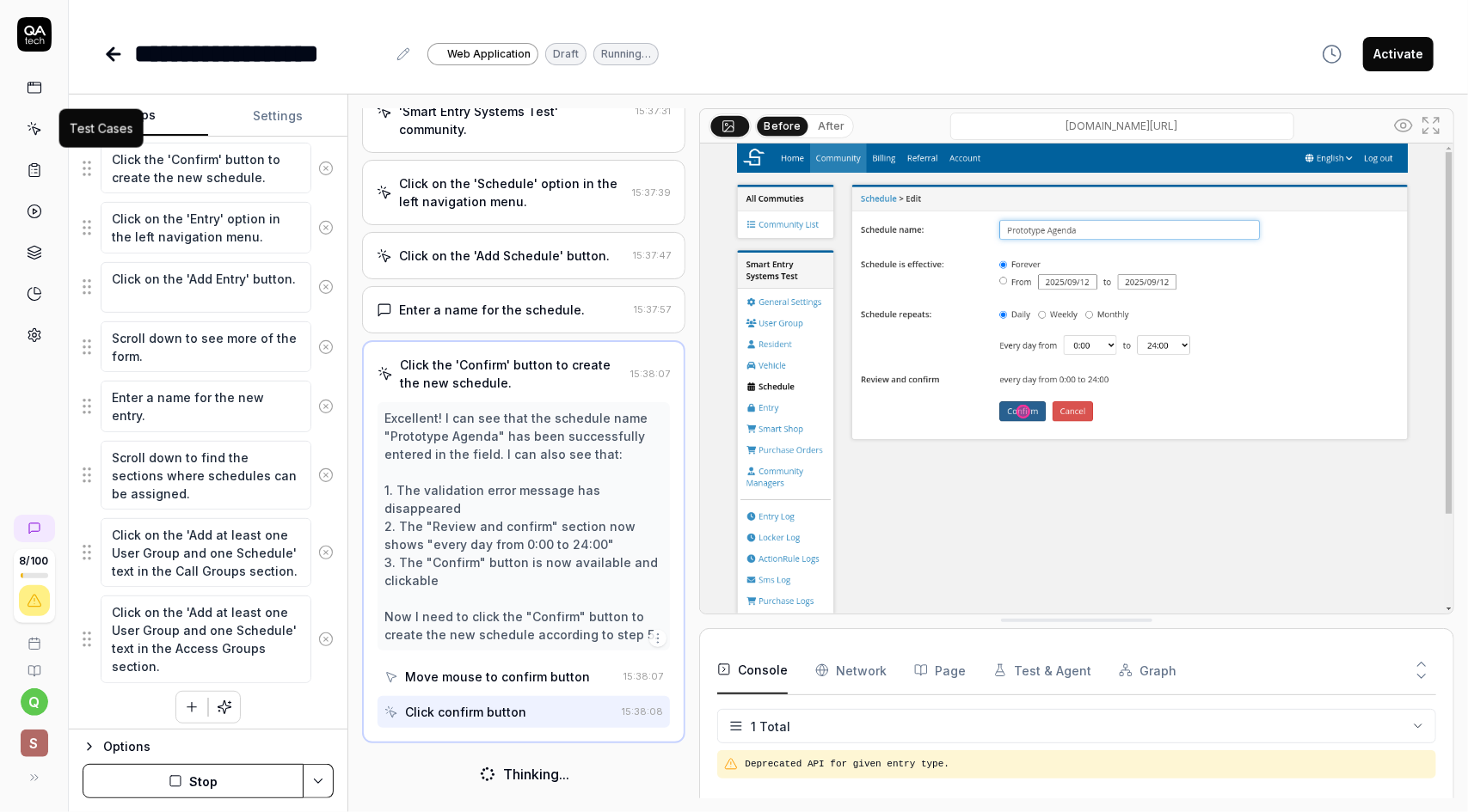
click at [31, 134] on icon at bounding box center [34, 128] width 15 height 15
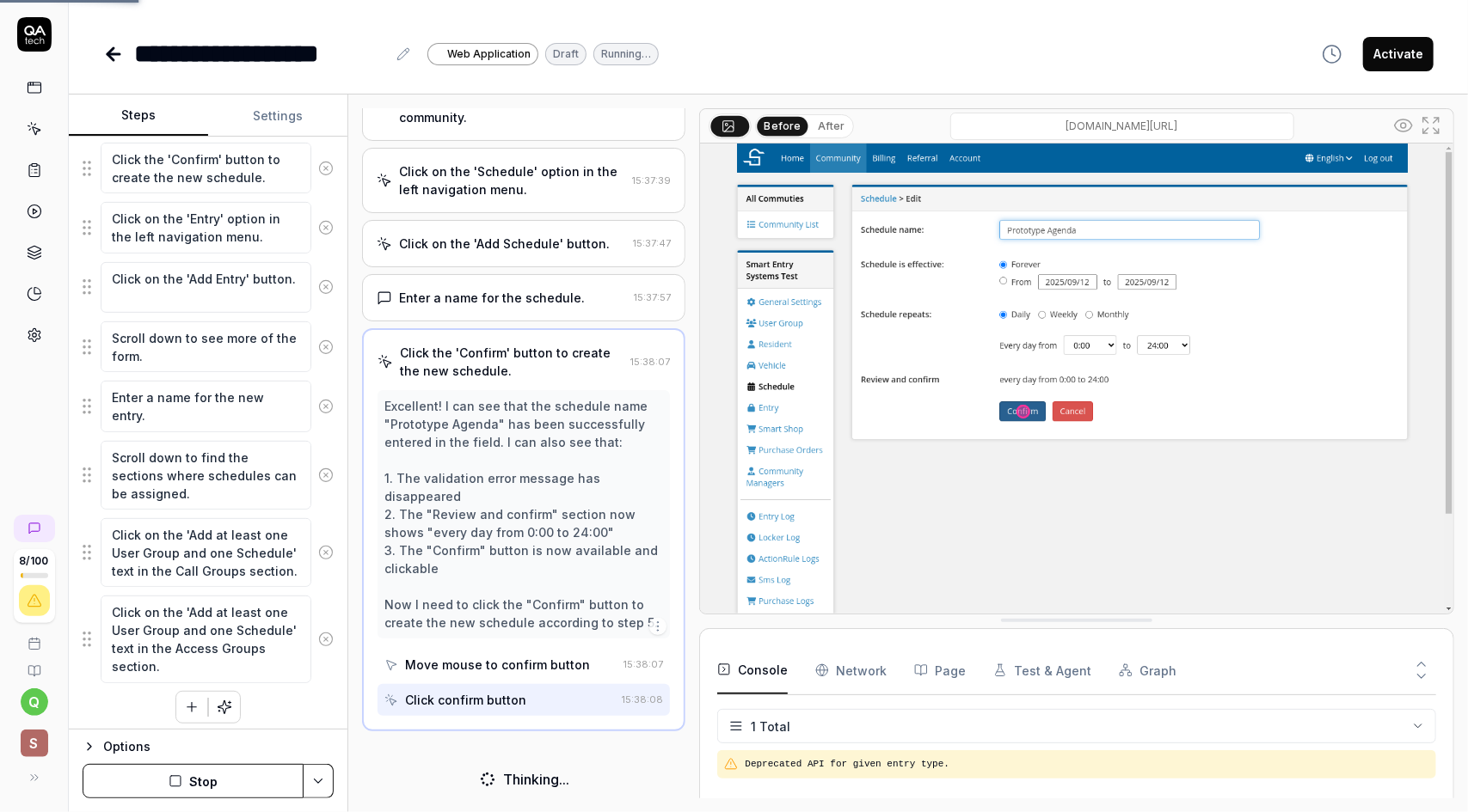
scroll to position [147, 0]
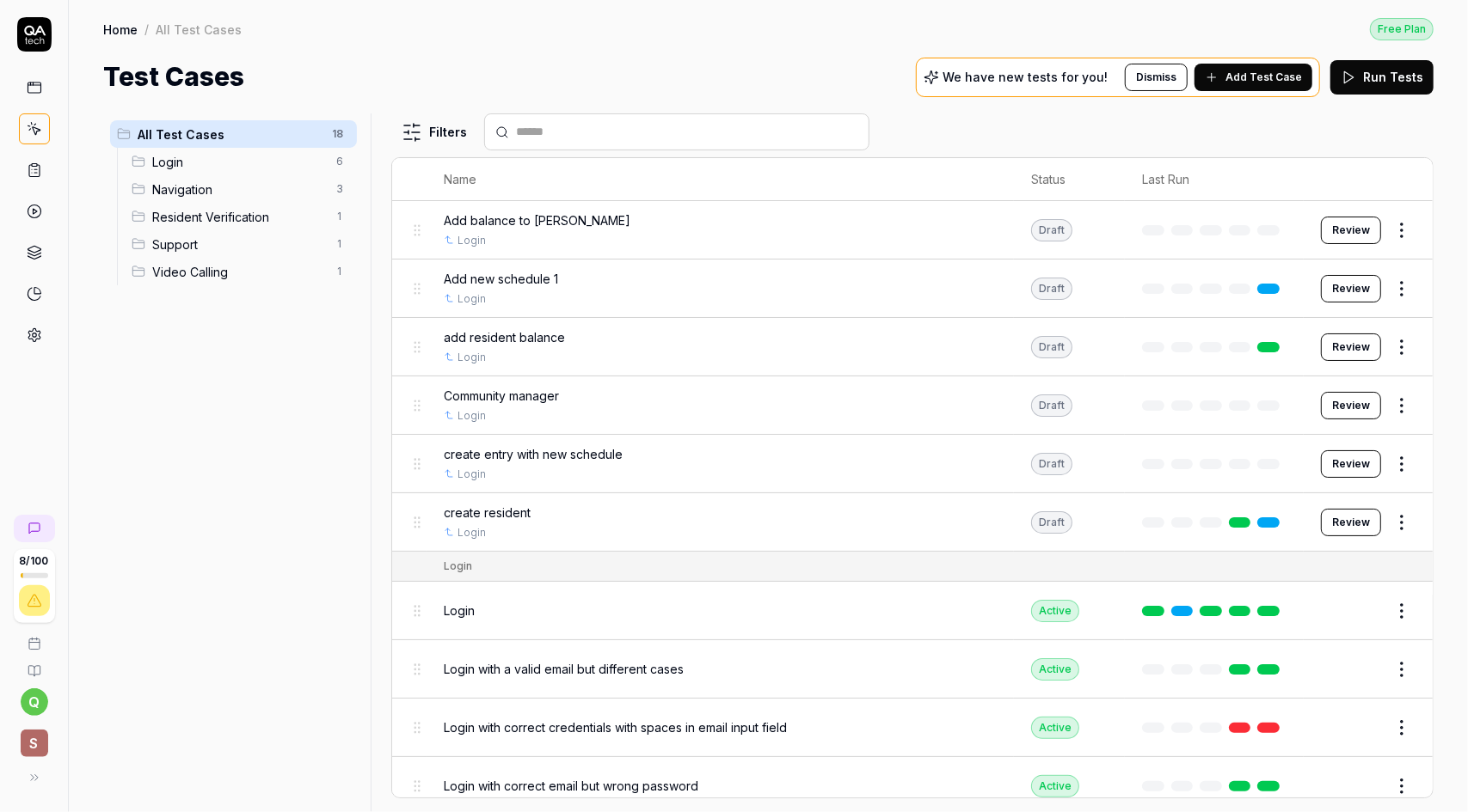
click at [1265, 72] on span "Add Test Case" at bounding box center [1264, 77] width 76 height 15
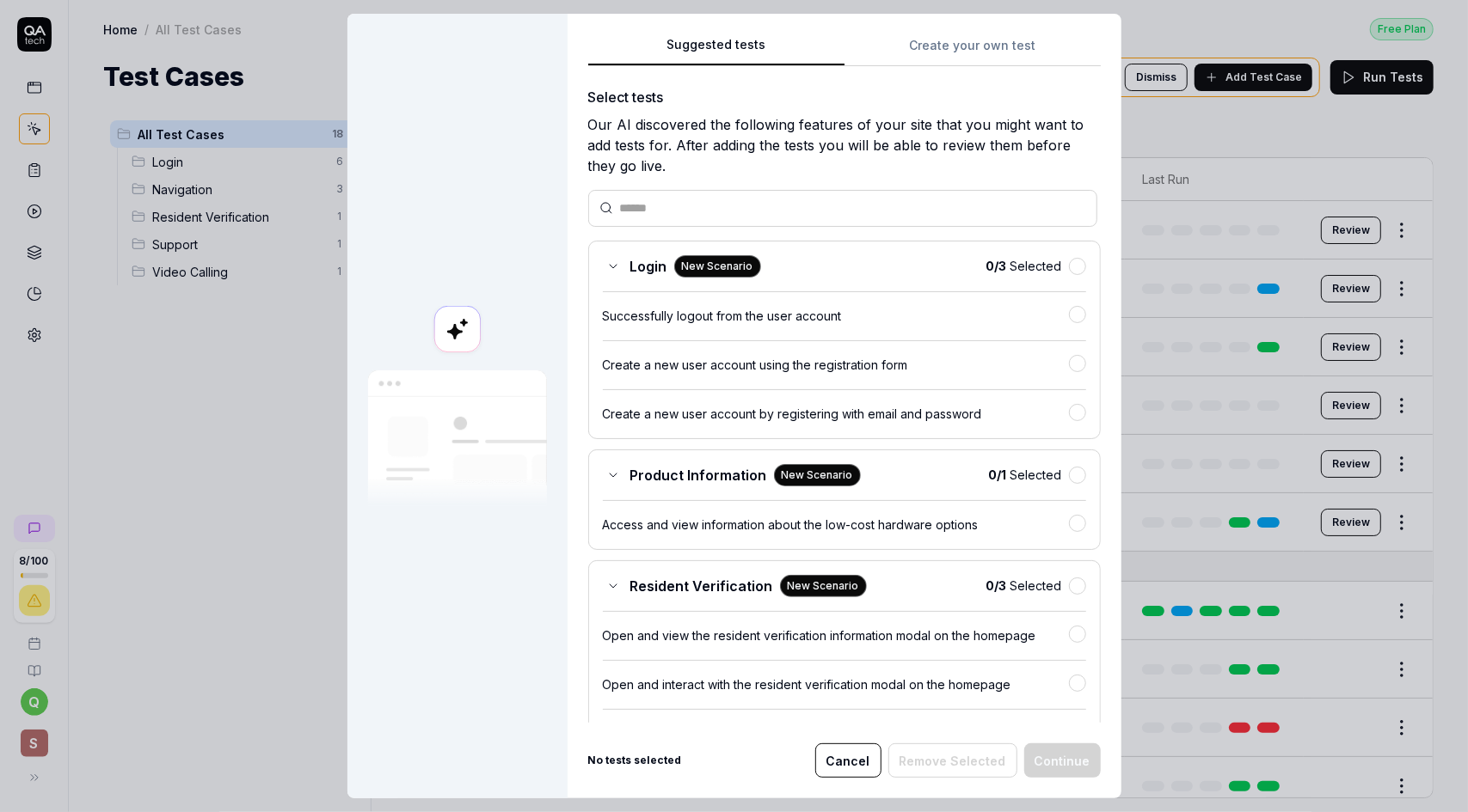
click at [914, 36] on button "Create your own test" at bounding box center [972, 50] width 257 height 31
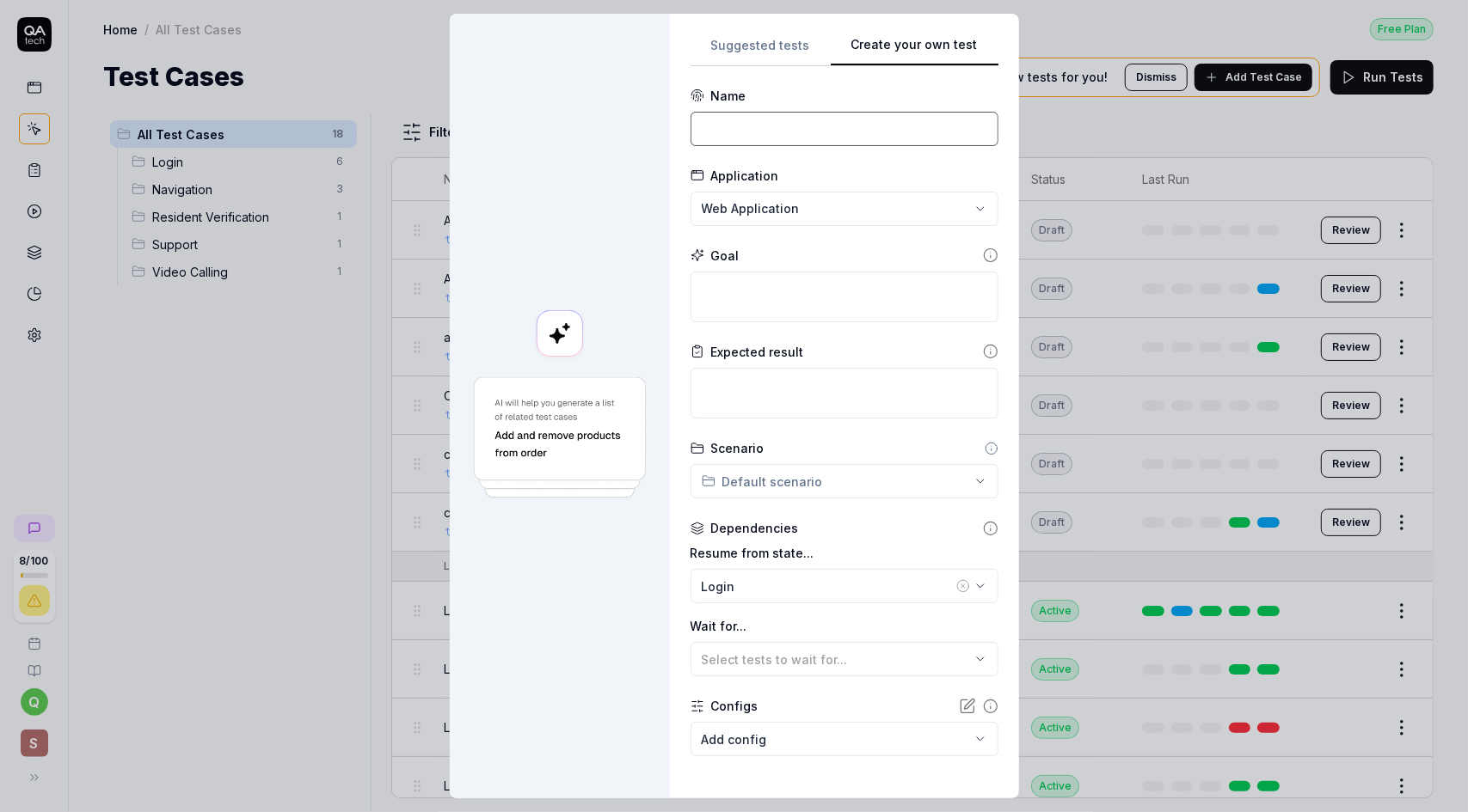
click at [739, 121] on input at bounding box center [844, 128] width 308 height 34
click at [836, 126] on input "Community manager" at bounding box center [844, 128] width 308 height 34
type input "Community manager add"
click at [738, 297] on textarea at bounding box center [844, 296] width 308 height 50
paste textarea "Add a new manager "[EMAIL_ADDRESS][DOMAIN_NAME]", disable its ability to manage…"
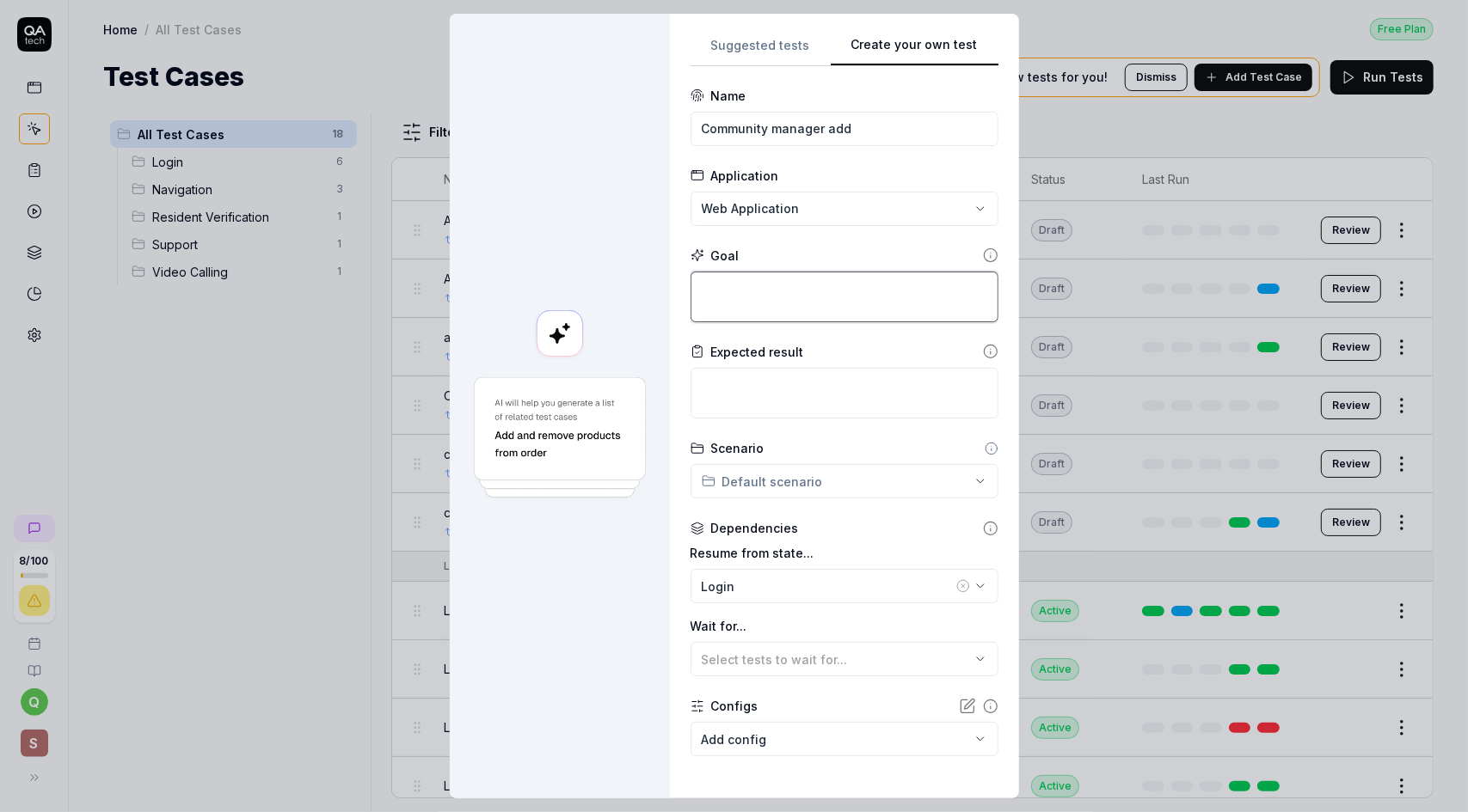
type textarea "*"
type textarea "Add a new manager "[EMAIL_ADDRESS][DOMAIN_NAME]", disable its ability to manage…"
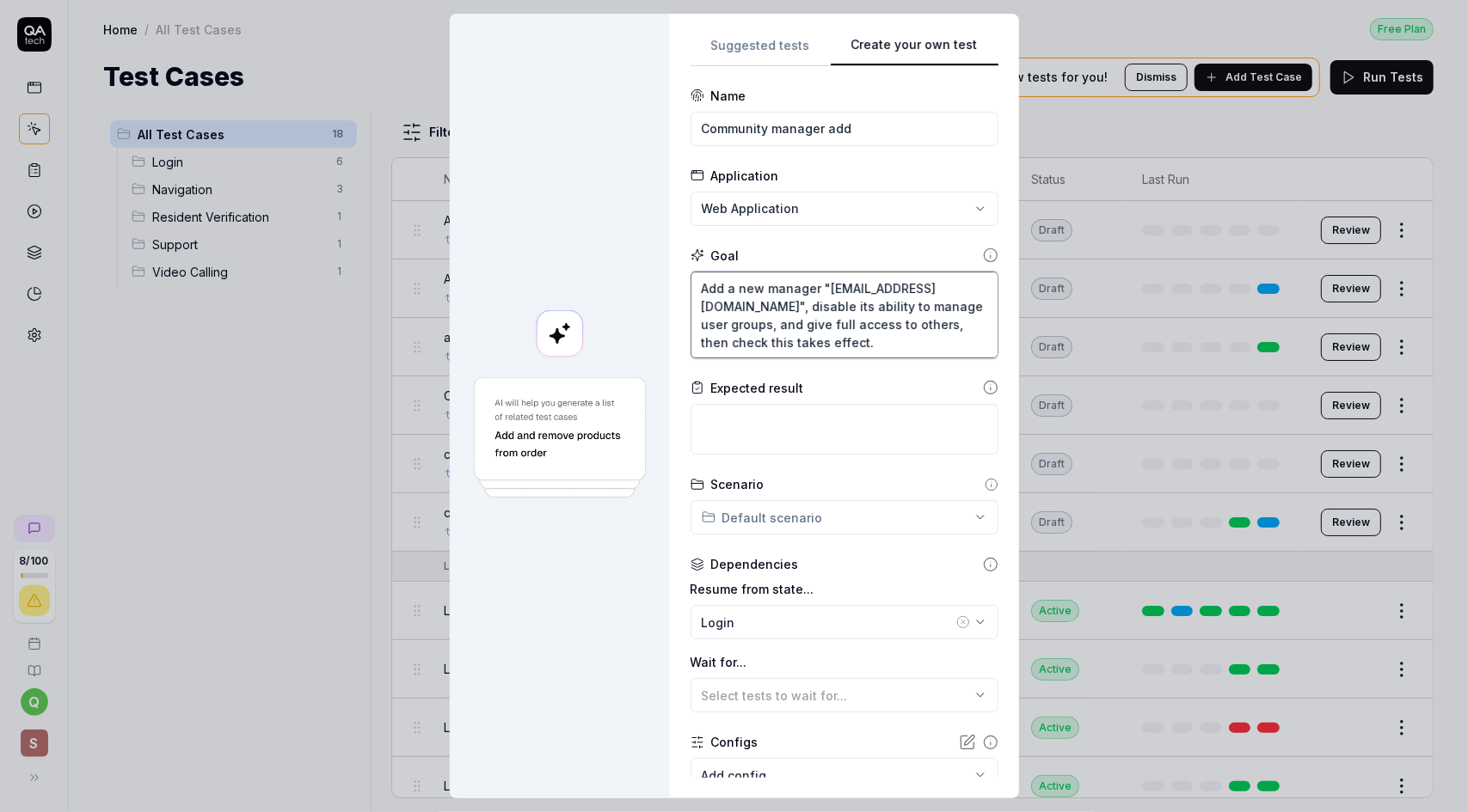
drag, startPoint x: 839, startPoint y: 320, endPoint x: 858, endPoint y: 339, distance: 26.9
click at [858, 339] on textarea "Add a new manager "[EMAIL_ADDRESS][DOMAIN_NAME]", disable its ability to manage…" at bounding box center [844, 315] width 308 height 87
type textarea "*"
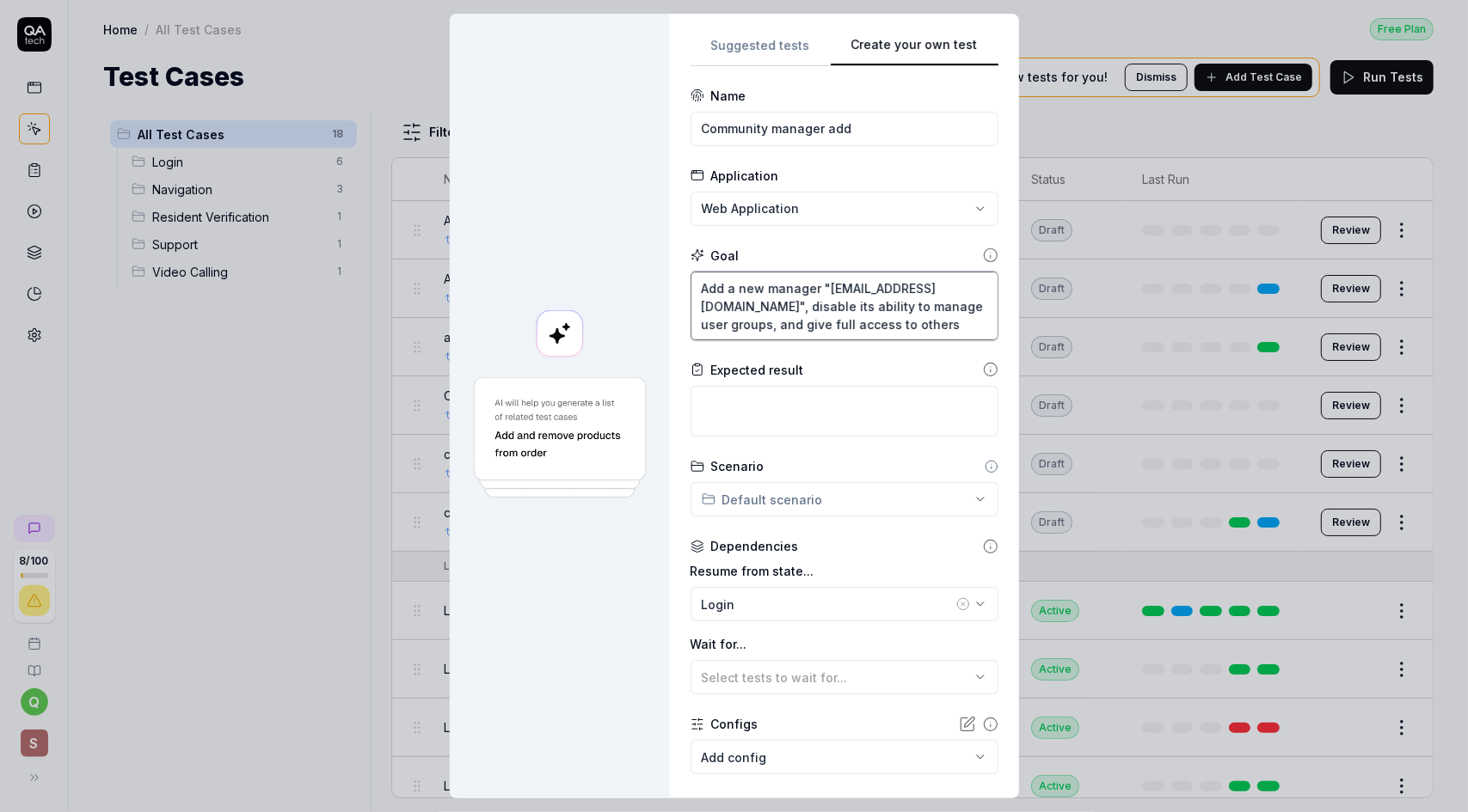
type textarea "Add a new manager "[EMAIL_ADDRESS][DOMAIN_NAME]", disable its ability to manage…"
click at [793, 397] on textarea at bounding box center [844, 410] width 308 height 50
paste textarea ", then check this takes effect."
type textarea "*"
type textarea ", then check this takes effect."
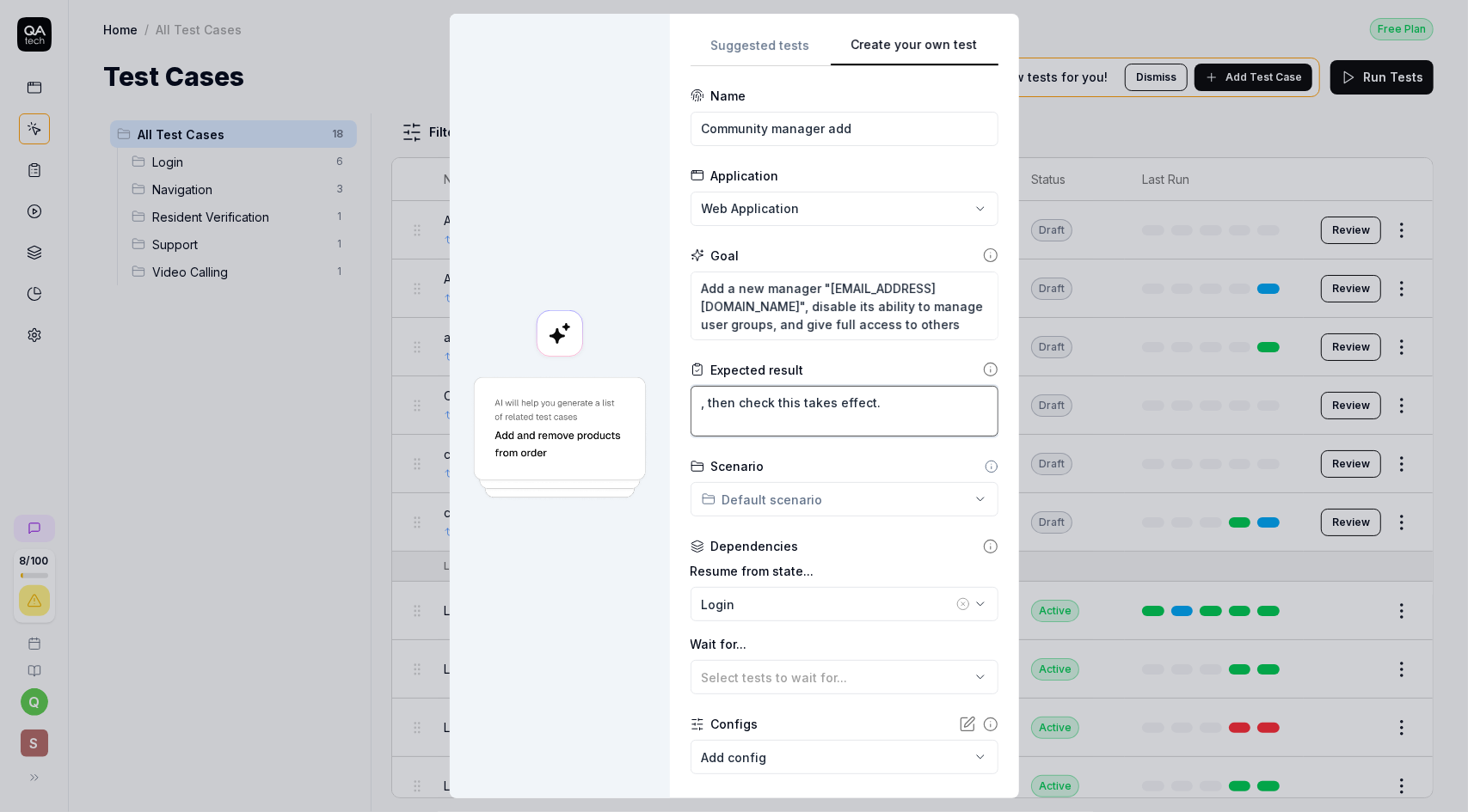
drag, startPoint x: 730, startPoint y: 402, endPoint x: 673, endPoint y: 402, distance: 57.0
click at [673, 402] on div "**********" at bounding box center [844, 406] width 350 height 785
type textarea "*"
click at [867, 402] on textarea "check this takes effect." at bounding box center [844, 410] width 308 height 50
click at [870, 415] on textarea "check this takes effect." at bounding box center [844, 410] width 308 height 50
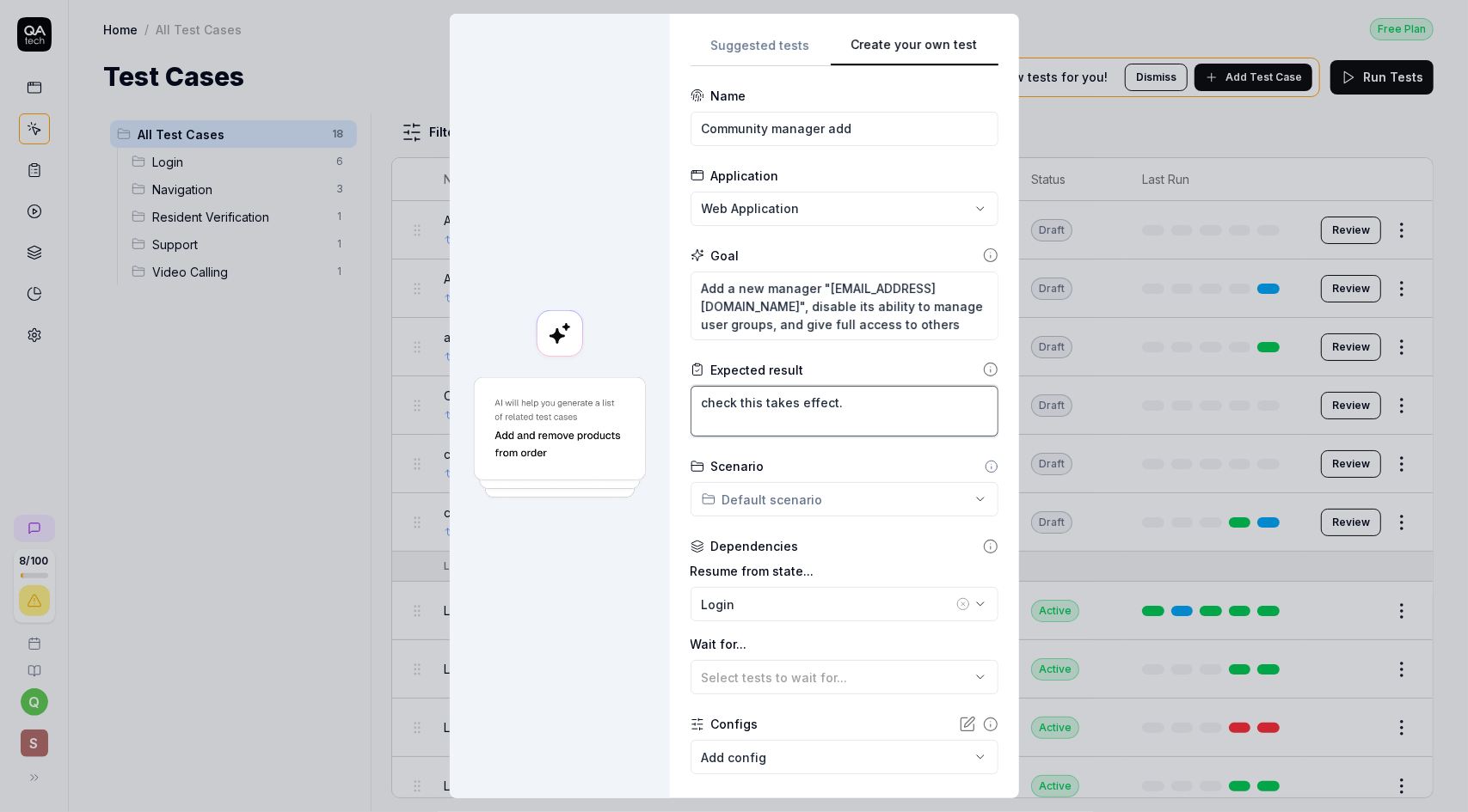
click at [870, 402] on textarea "check this takes effect." at bounding box center [844, 410] width 308 height 50
type textarea "check this takes effect."
click at [821, 495] on div "**********" at bounding box center [734, 406] width 1468 height 812
click at [840, 498] on div "**********" at bounding box center [734, 406] width 1468 height 812
click at [860, 128] on input "Community manager add" at bounding box center [844, 128] width 308 height 34
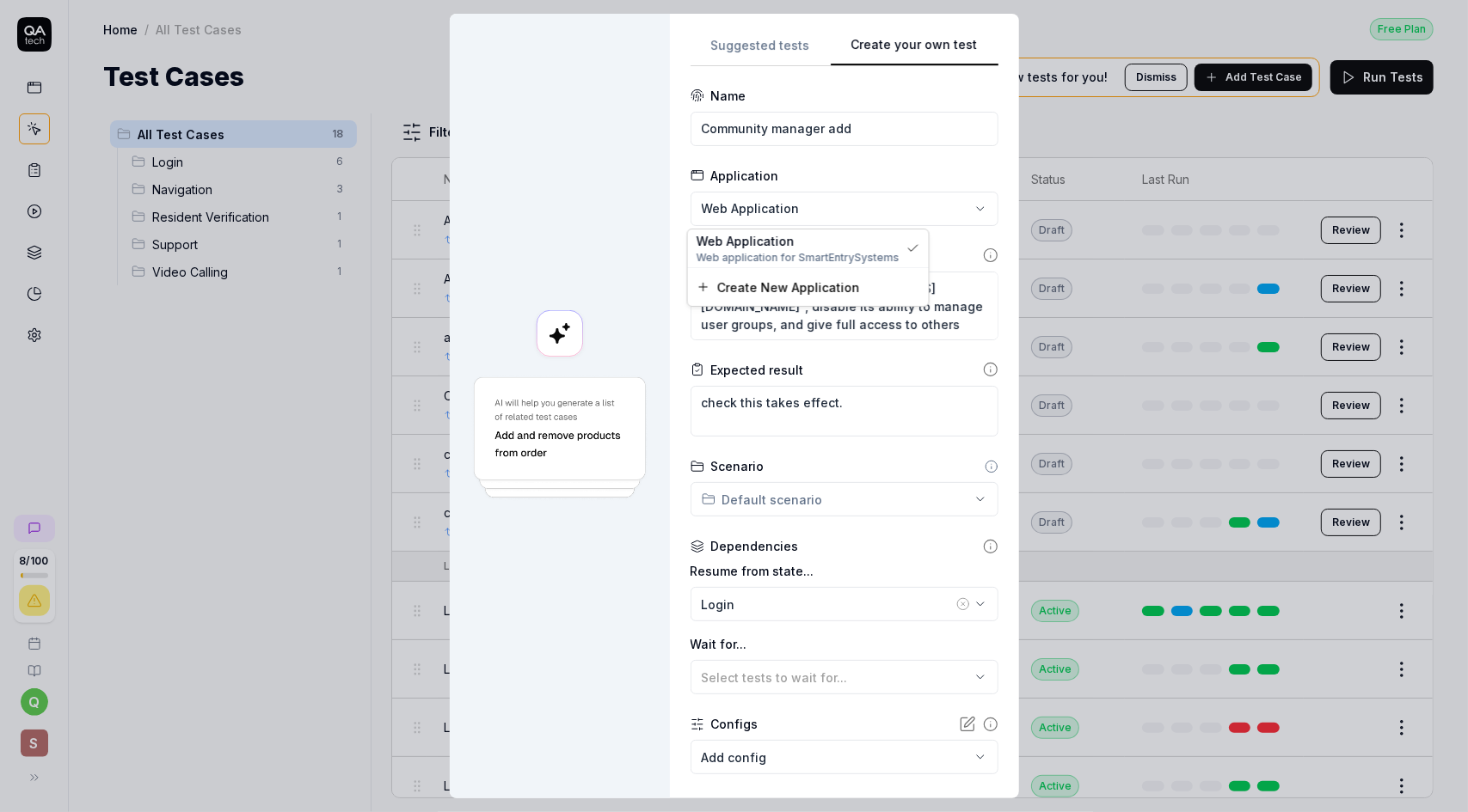
click at [865, 199] on div "**********" at bounding box center [734, 406] width 1468 height 812
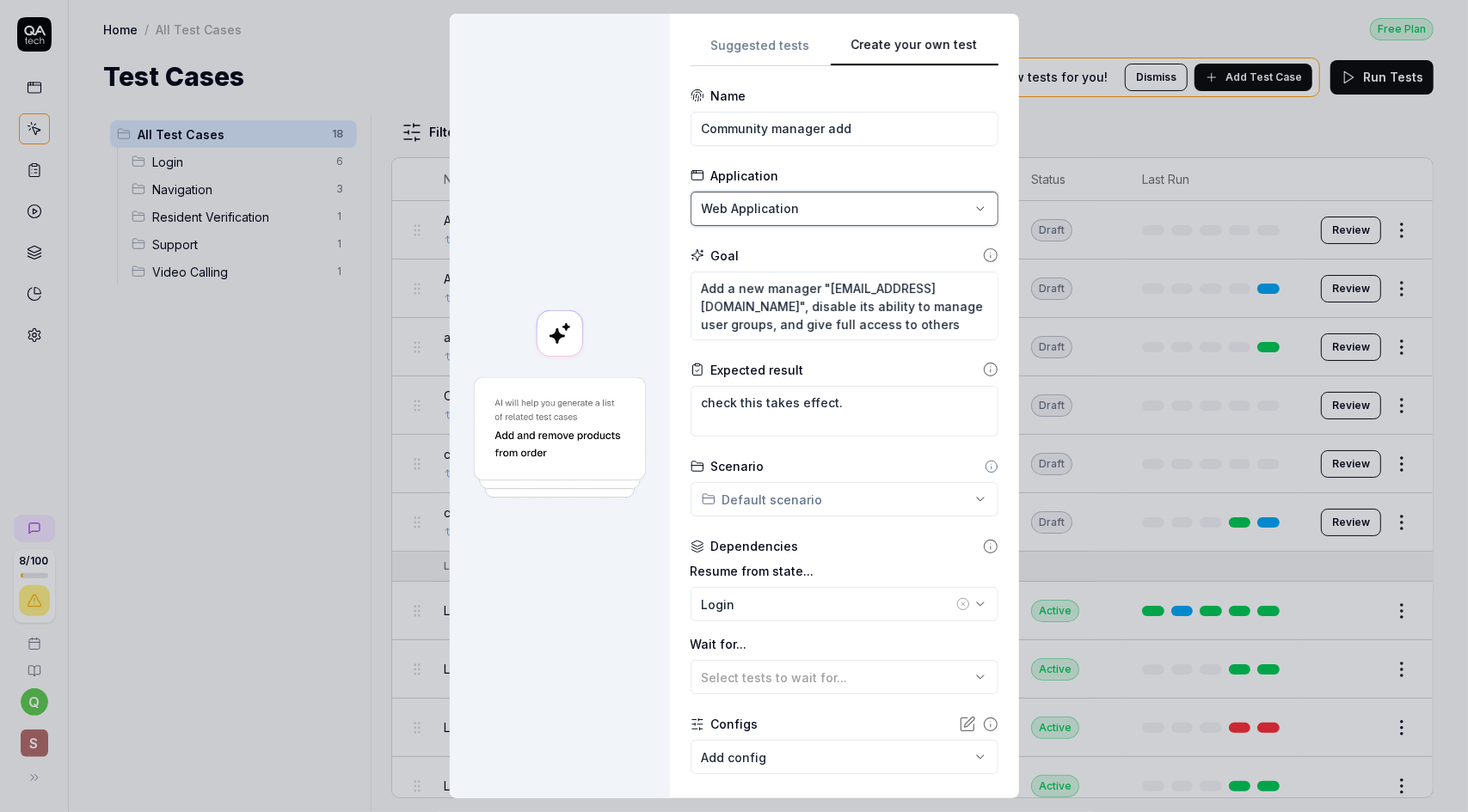
click at [882, 206] on div "**********" at bounding box center [734, 406] width 1468 height 812
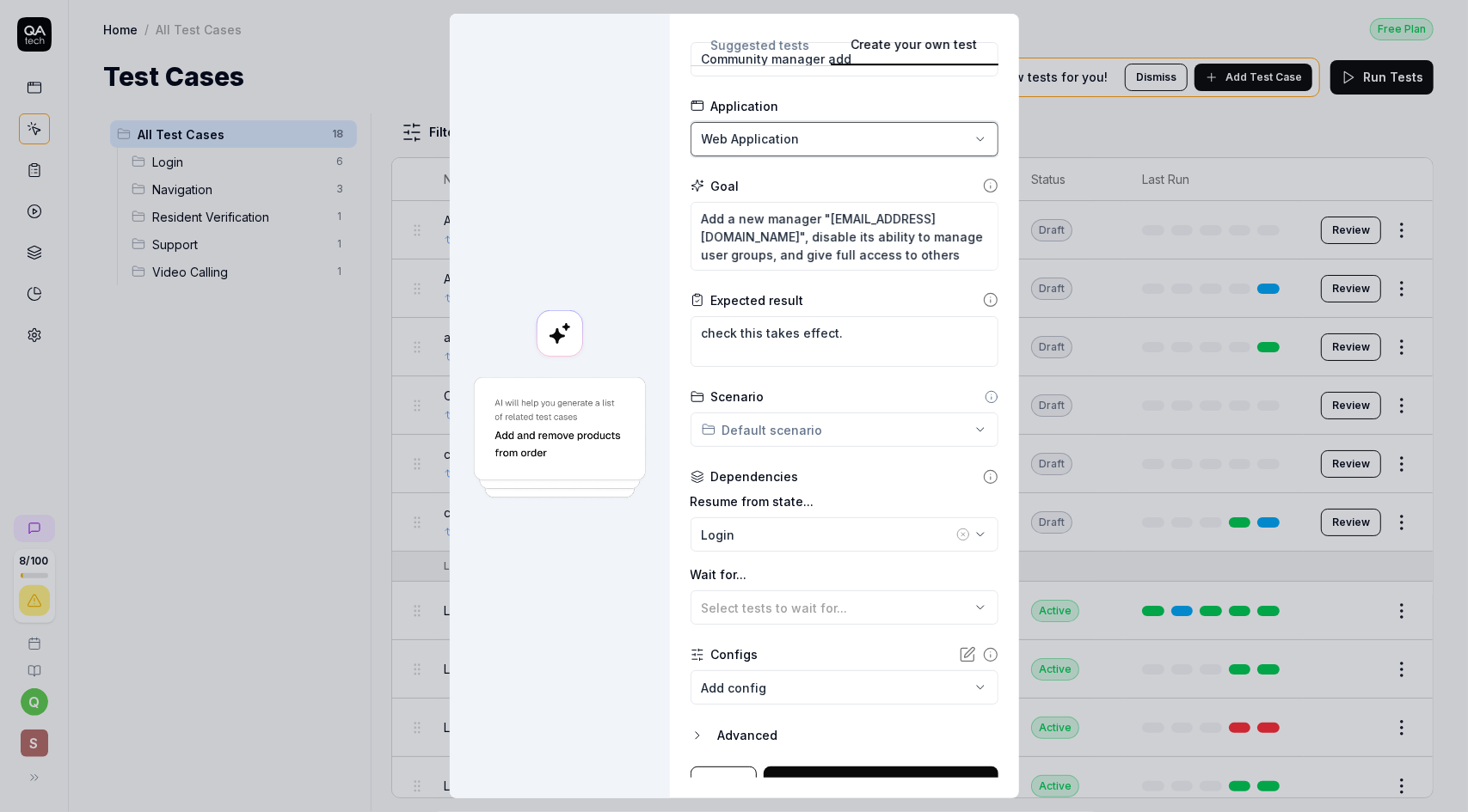
scroll to position [92, 0]
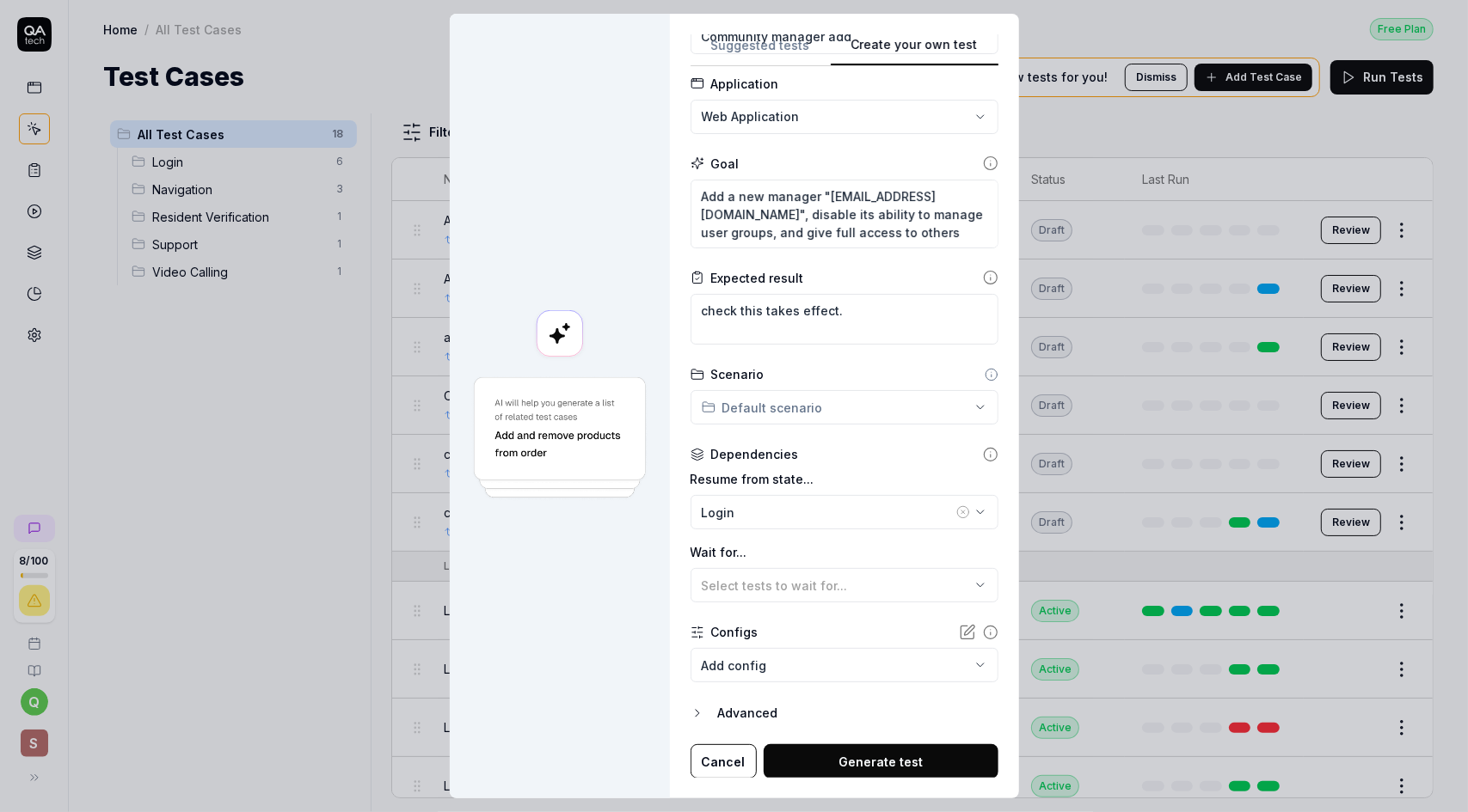
click at [880, 766] on button "Generate test" at bounding box center [880, 762] width 234 height 34
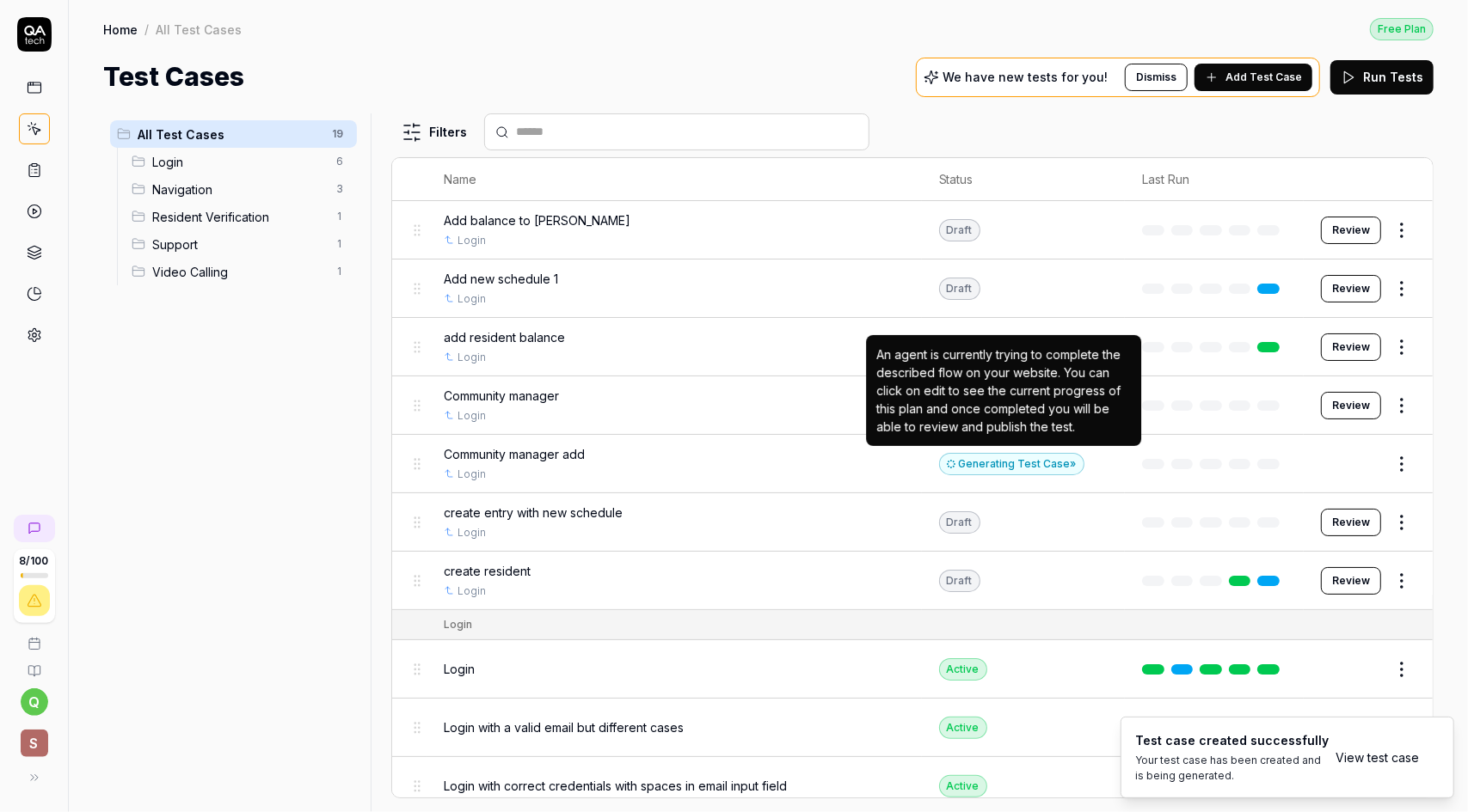
click at [1017, 463] on div "Generating Test Case »" at bounding box center [1011, 463] width 145 height 22
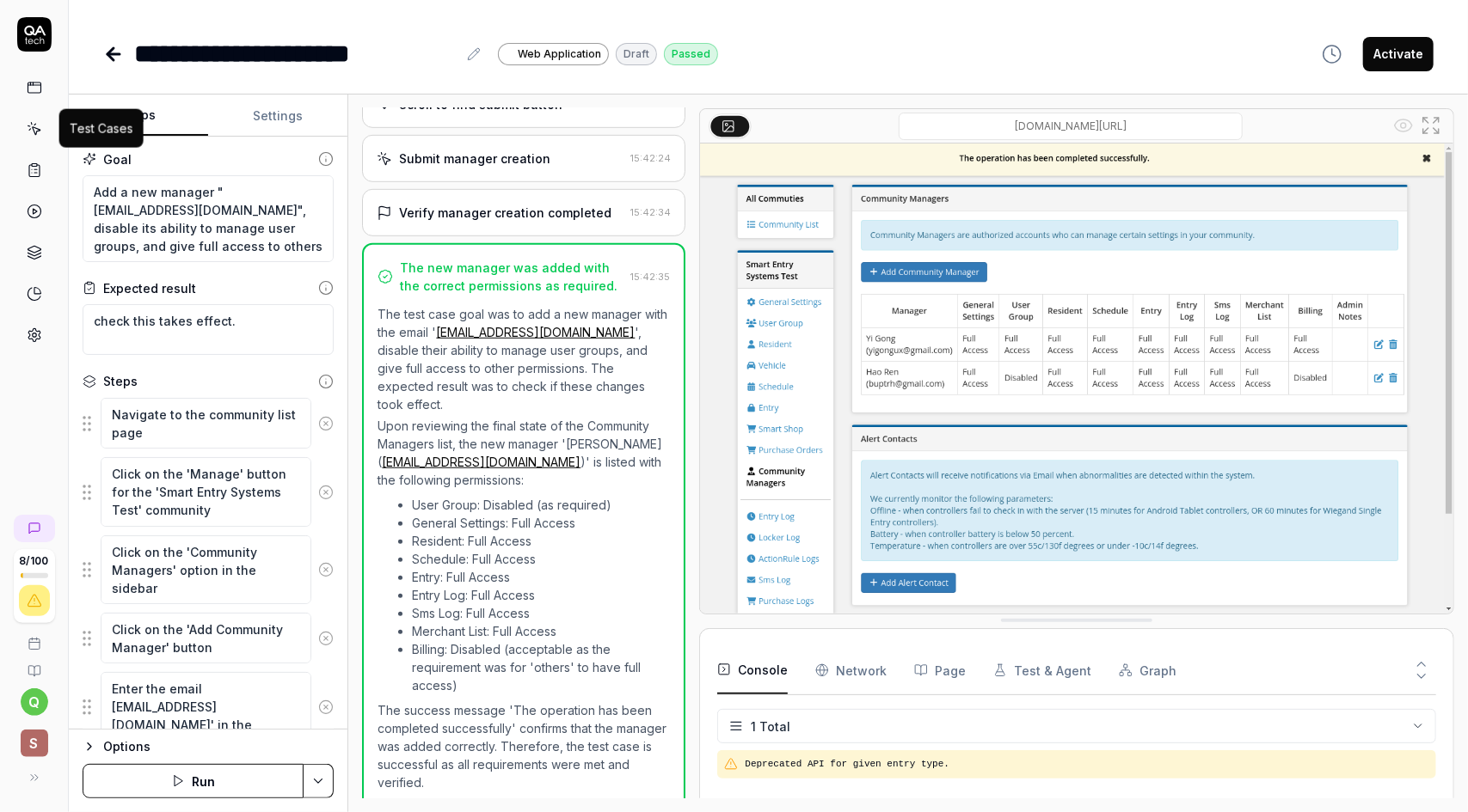
click at [31, 134] on icon at bounding box center [34, 128] width 15 height 15
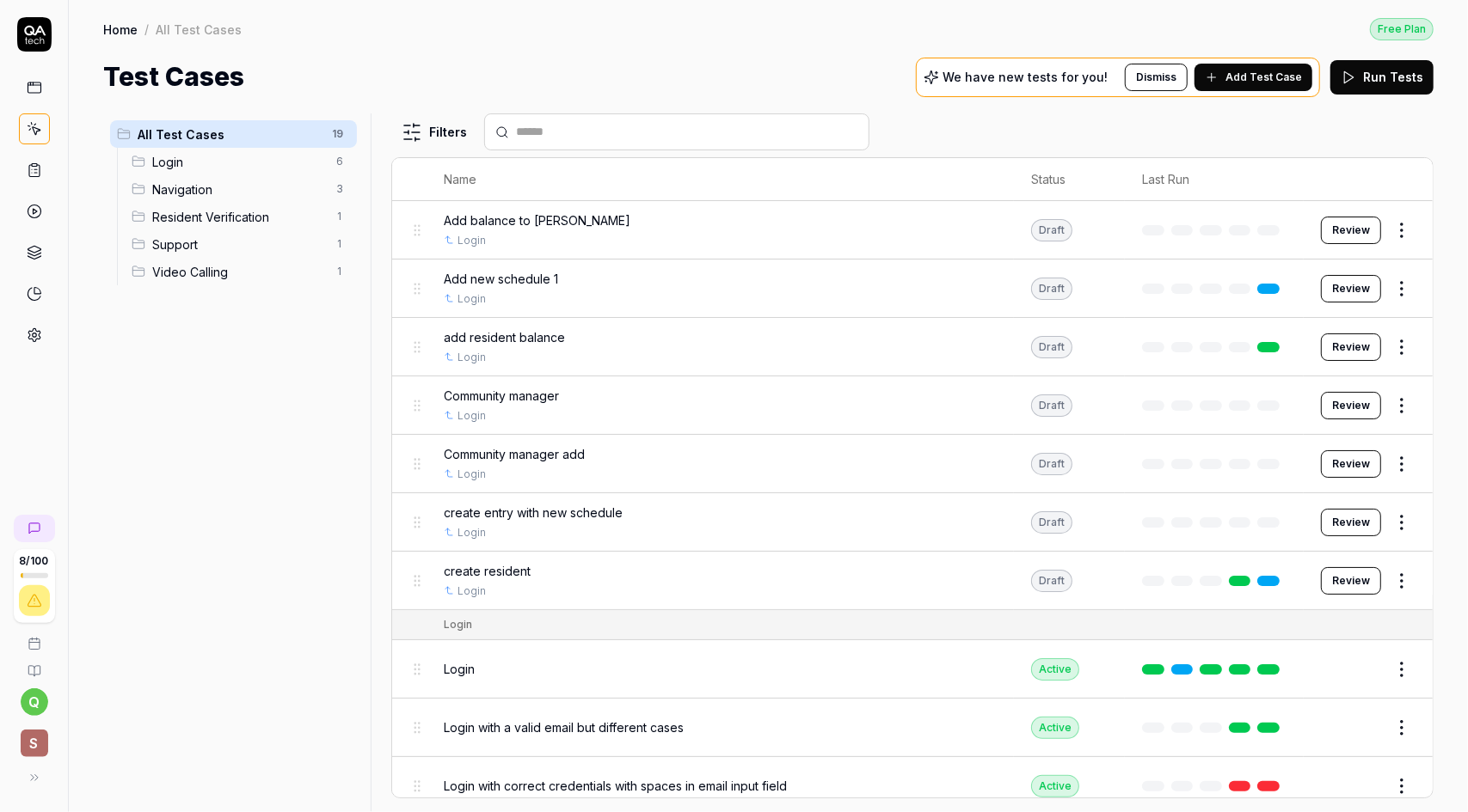
click at [1264, 81] on span "Add Test Case" at bounding box center [1264, 77] width 76 height 15
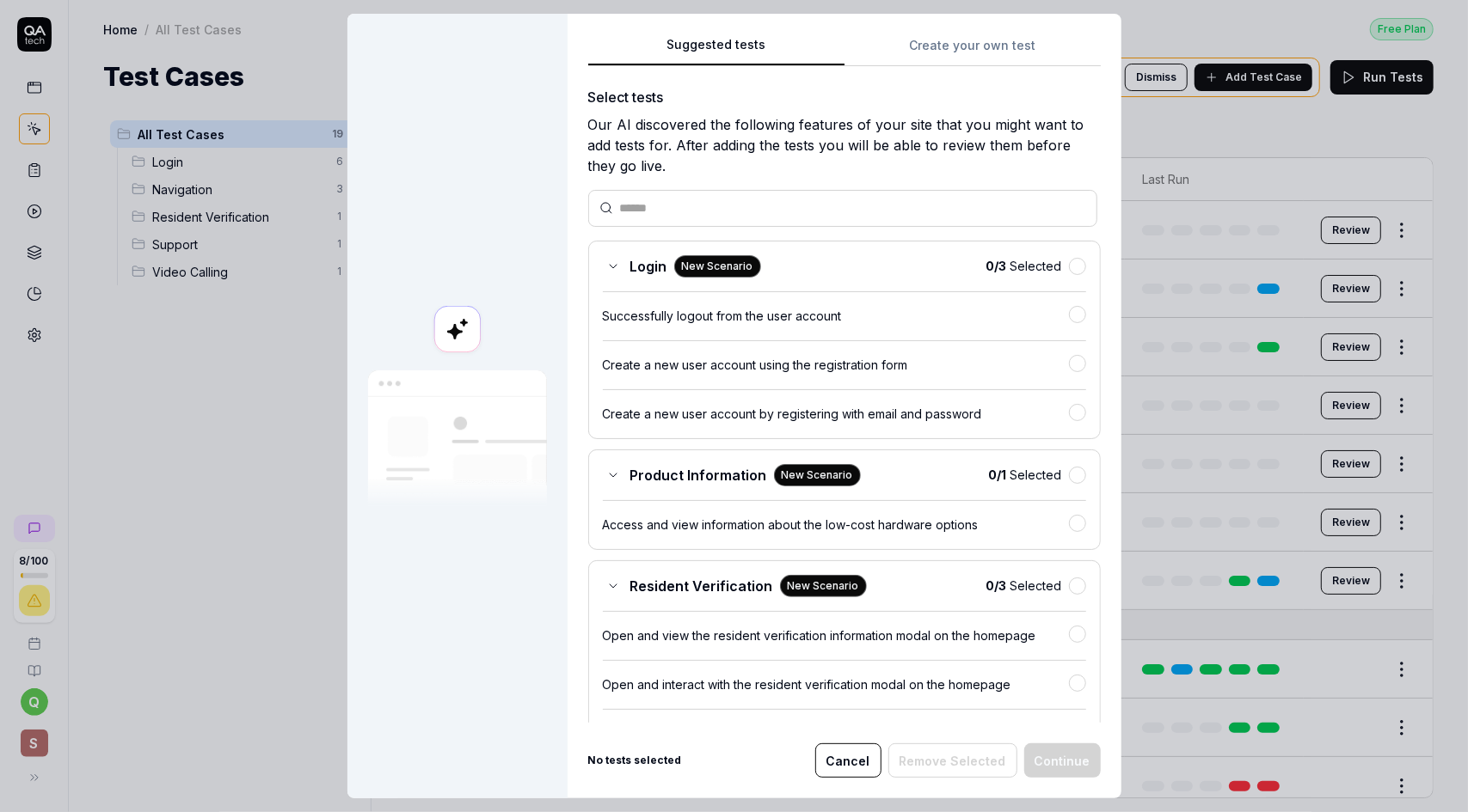
click at [946, 47] on button "Create your own test" at bounding box center [972, 50] width 257 height 31
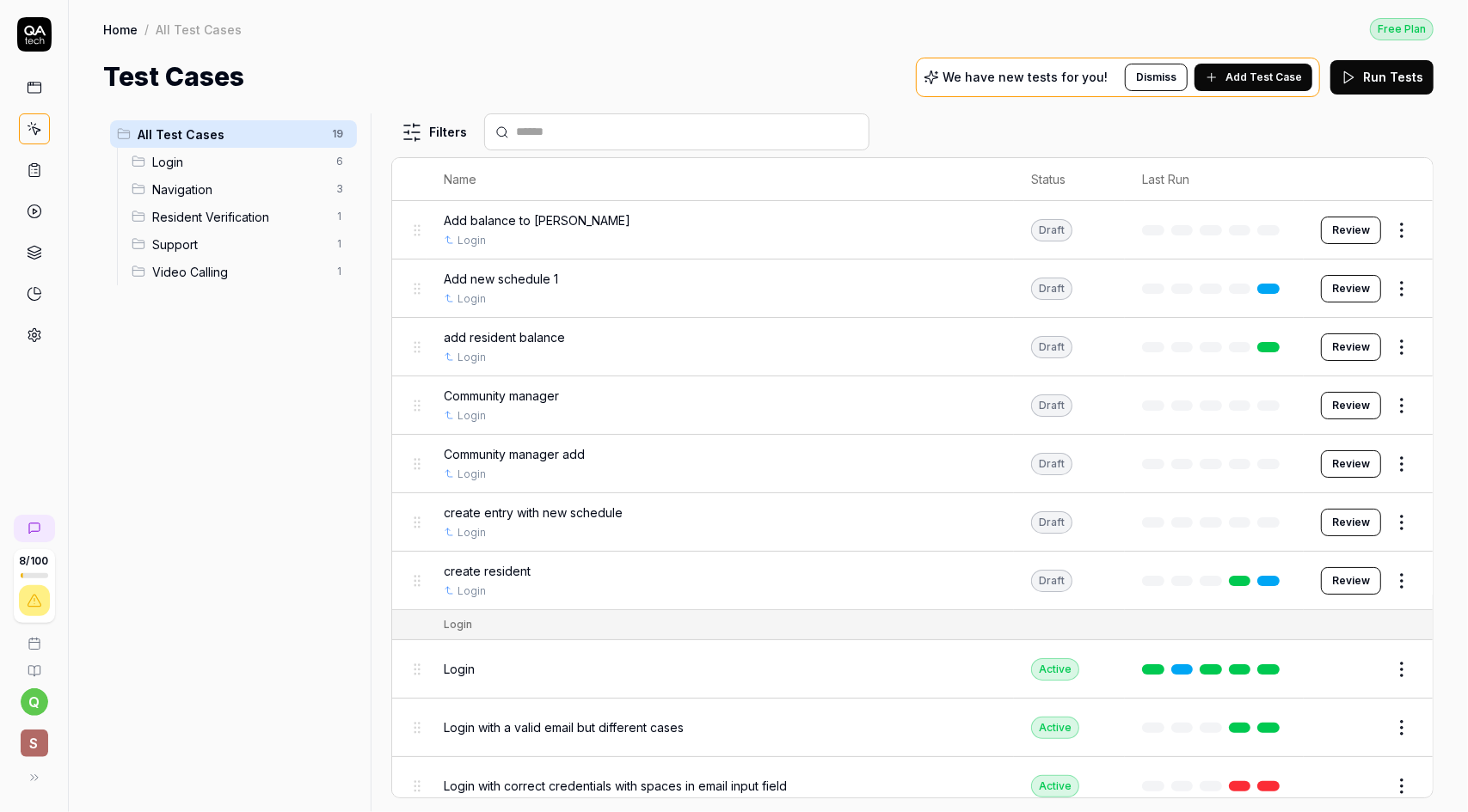
click at [1278, 73] on span "Add Test Case" at bounding box center [1264, 77] width 76 height 15
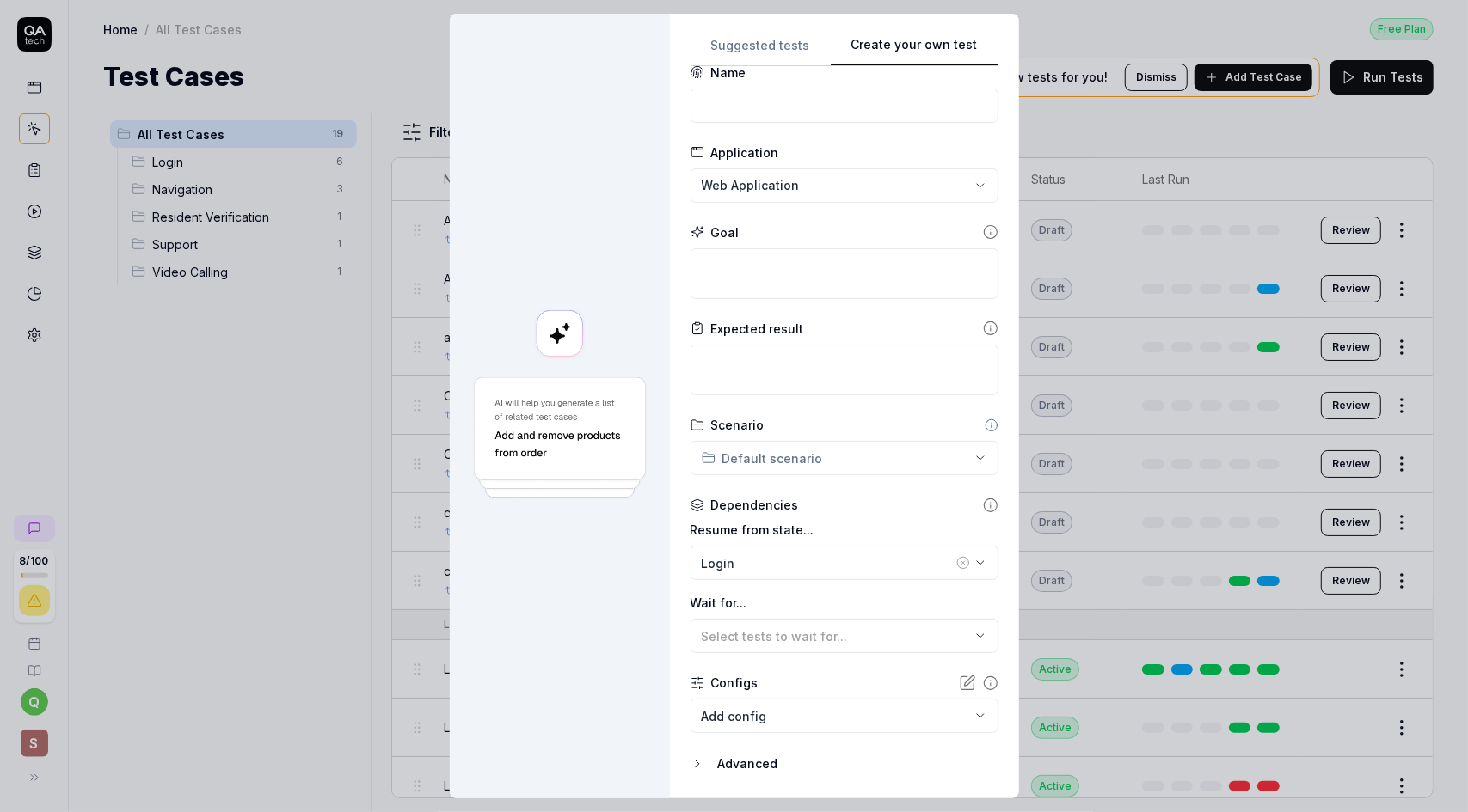
scroll to position [74, 0]
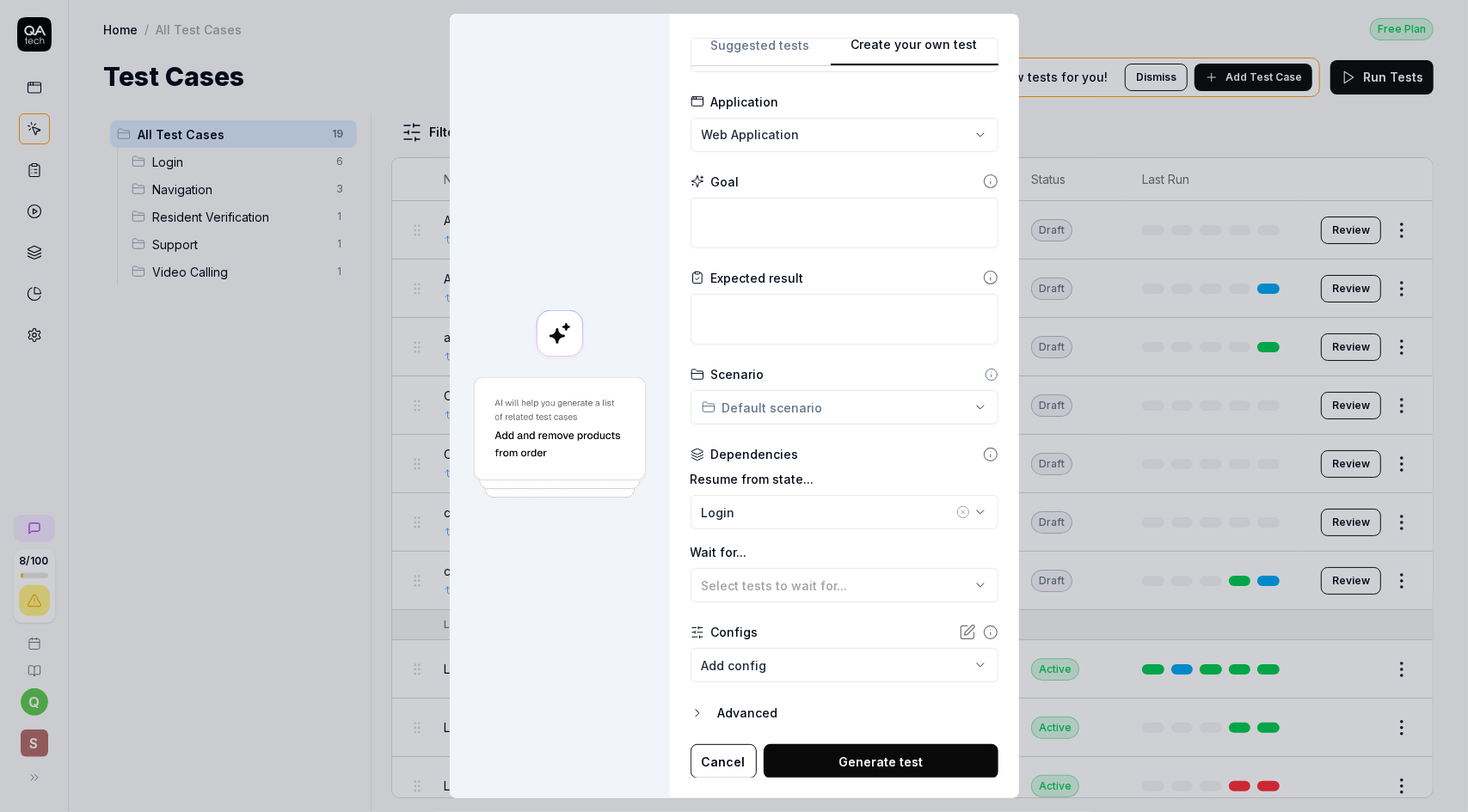
click at [708, 716] on button "Advanced" at bounding box center [844, 713] width 308 height 20
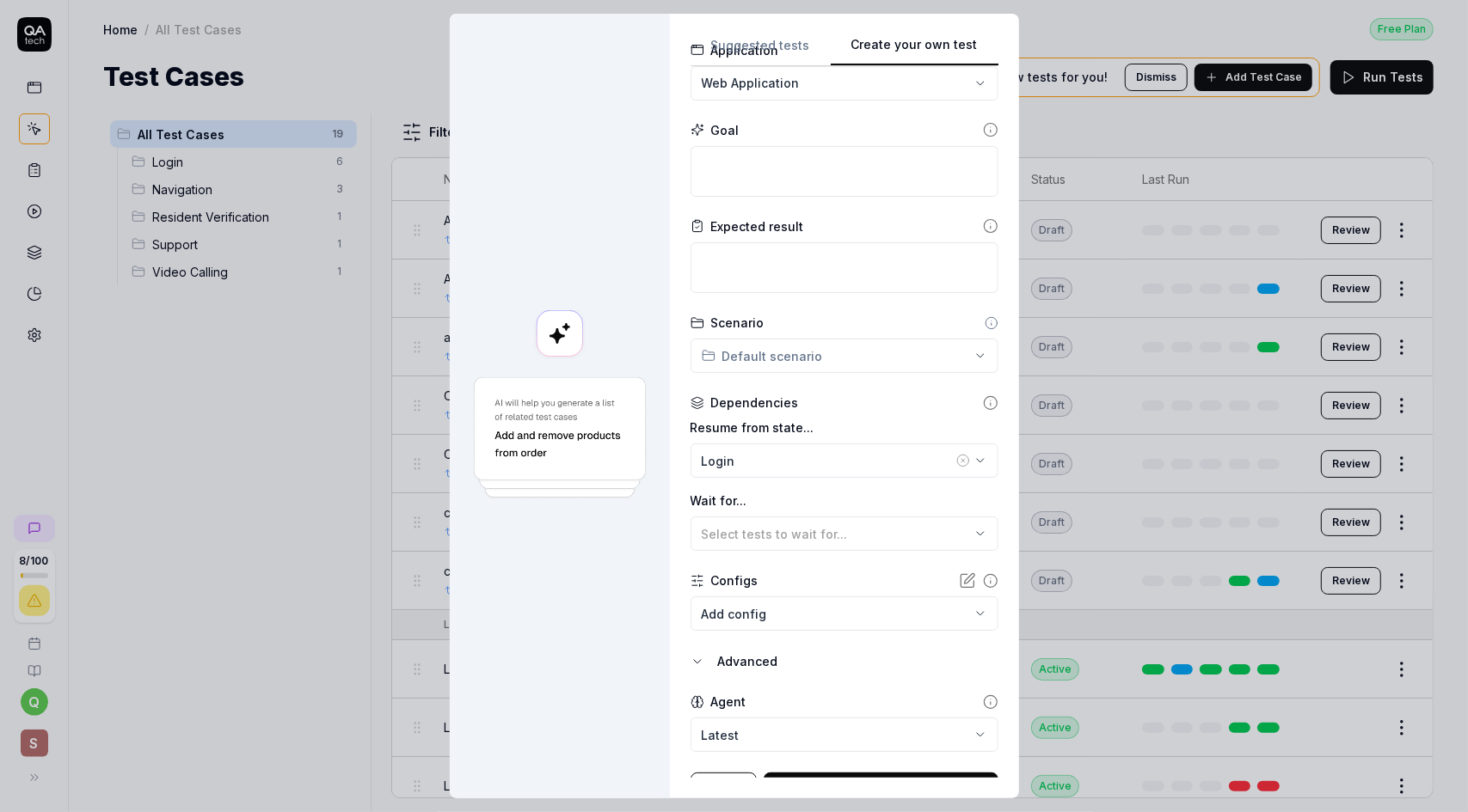
scroll to position [0, 0]
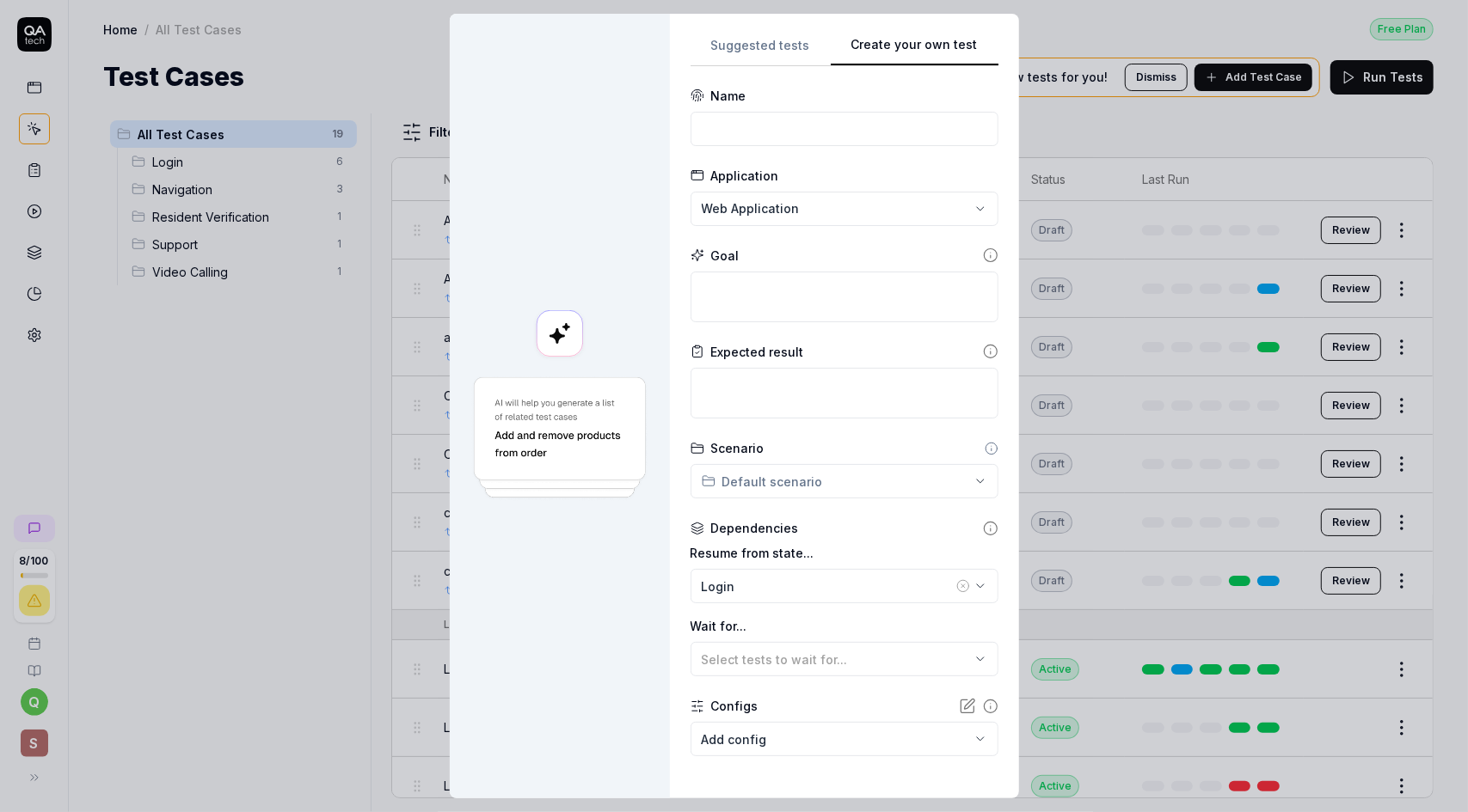
click at [939, 483] on div "**********" at bounding box center [734, 406] width 1468 height 812
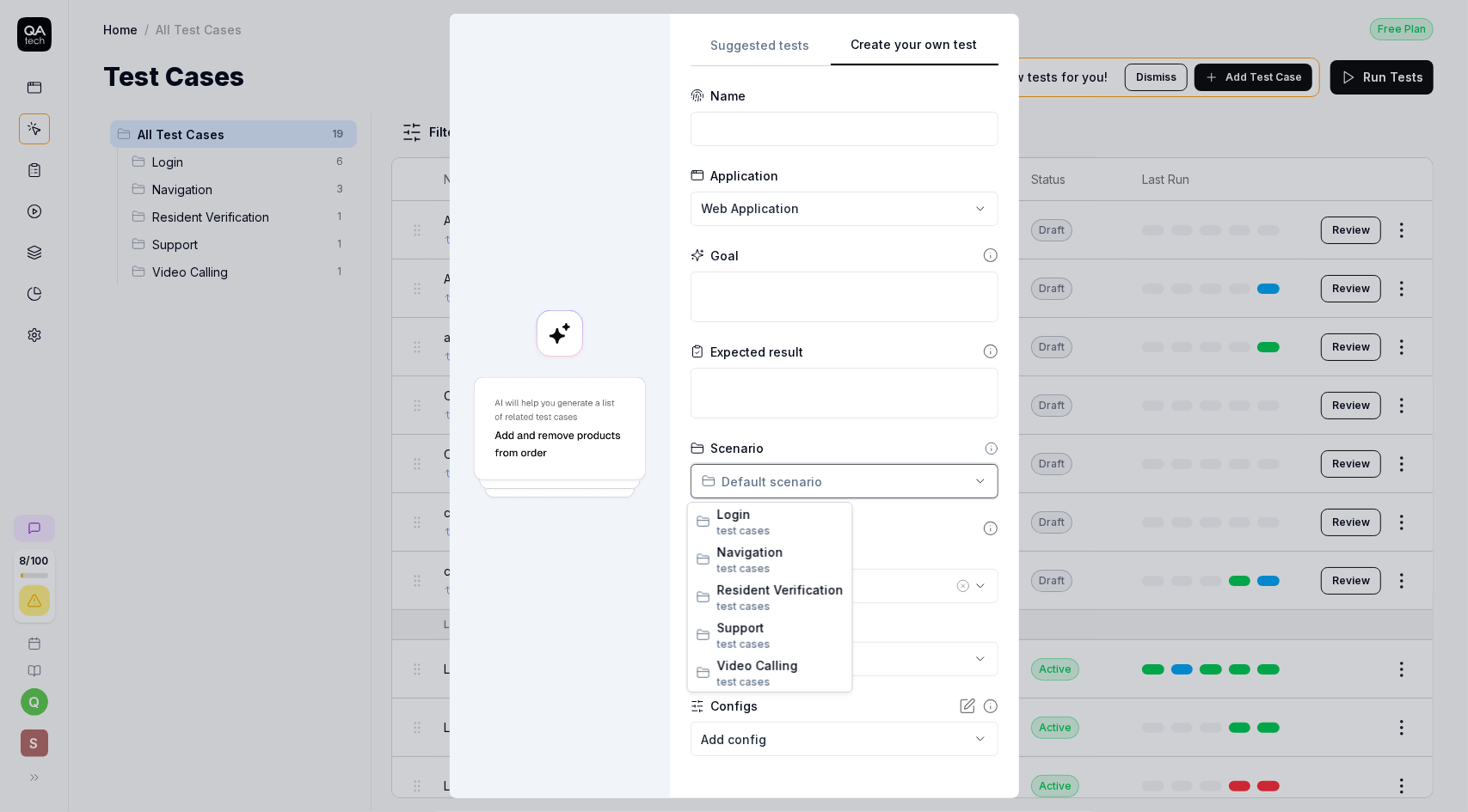
click at [939, 483] on div "**********" at bounding box center [734, 406] width 1468 height 812
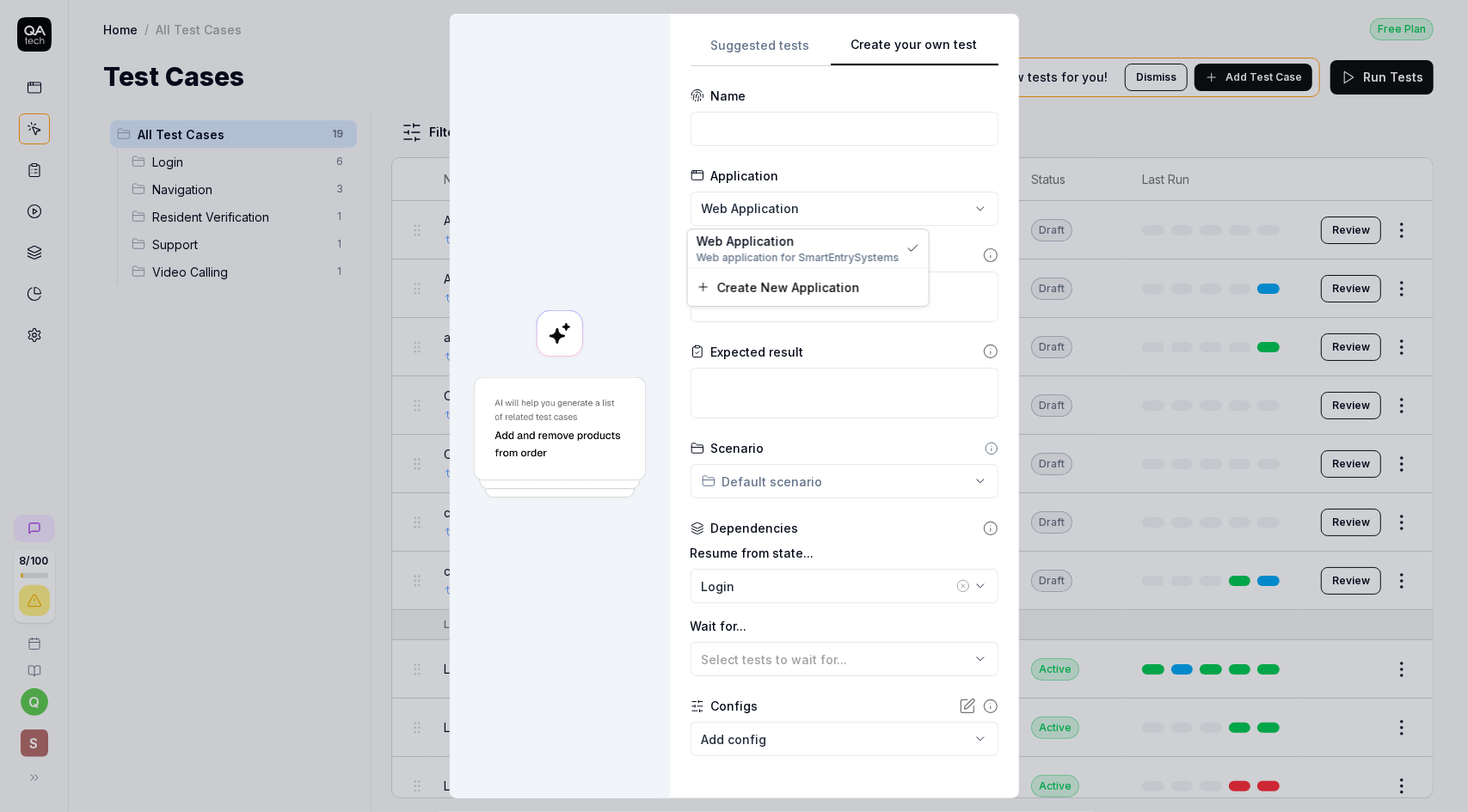
click at [918, 205] on div "**********" at bounding box center [734, 406] width 1468 height 812
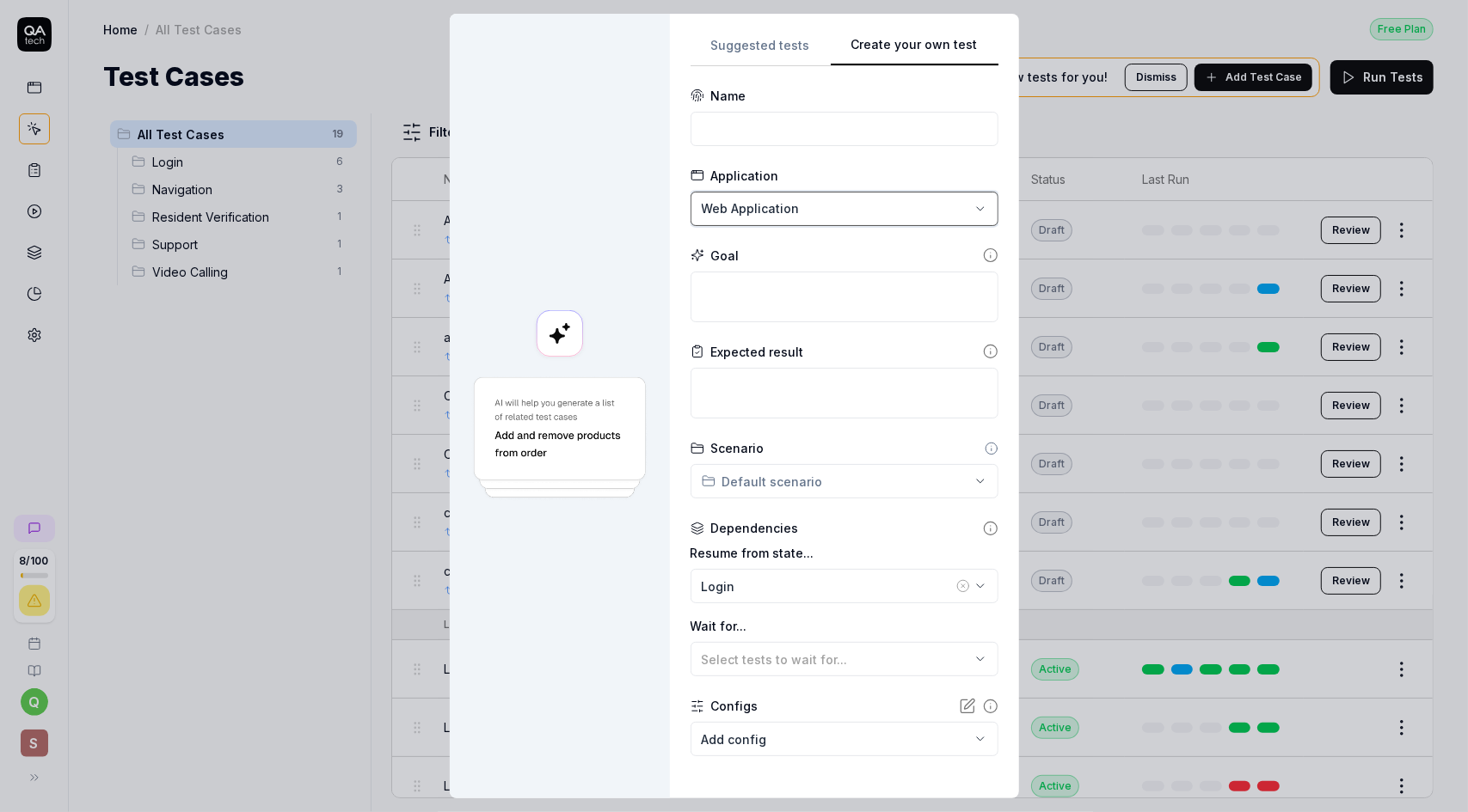
click at [918, 207] on div "**********" at bounding box center [734, 406] width 1468 height 812
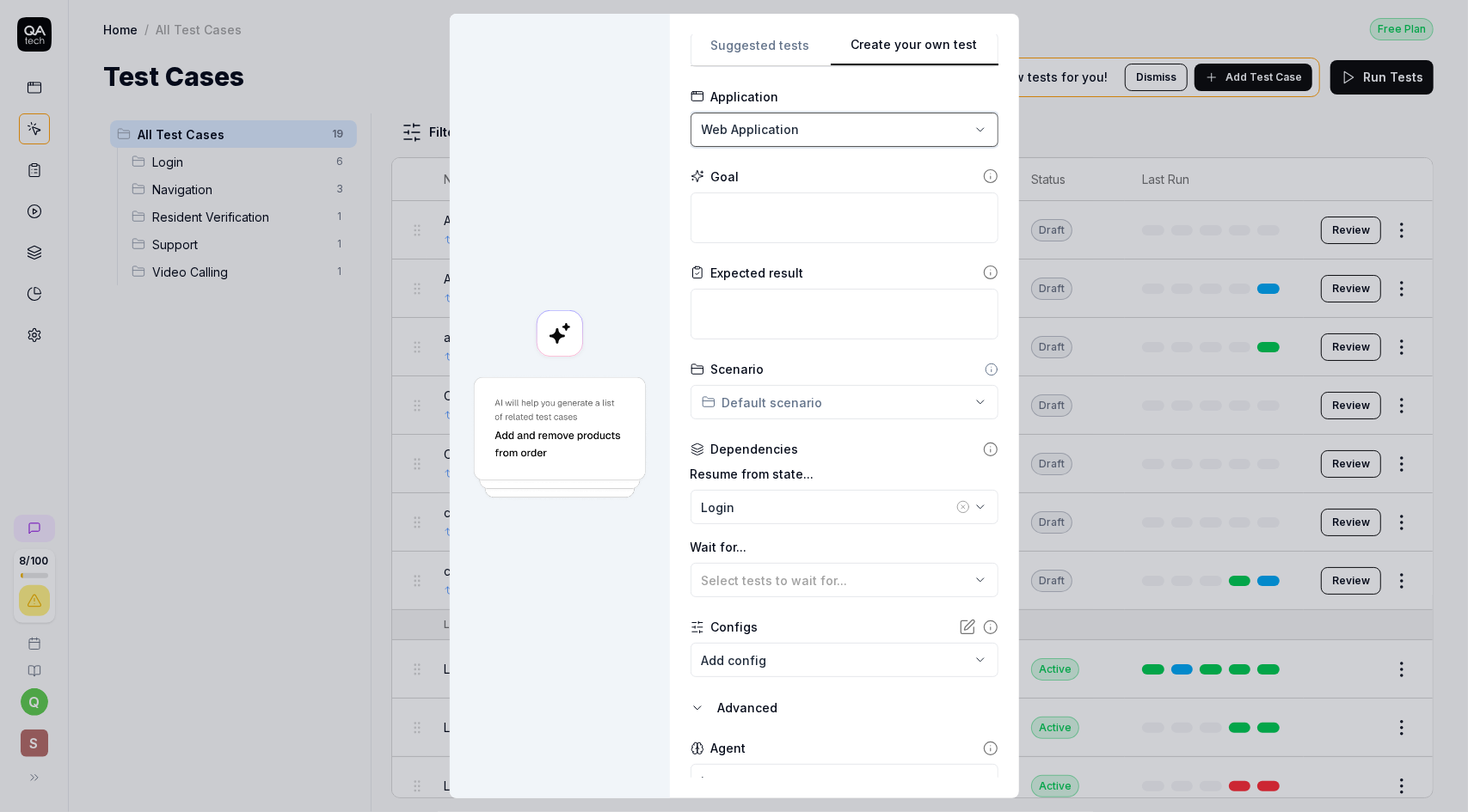
scroll to position [86, 0]
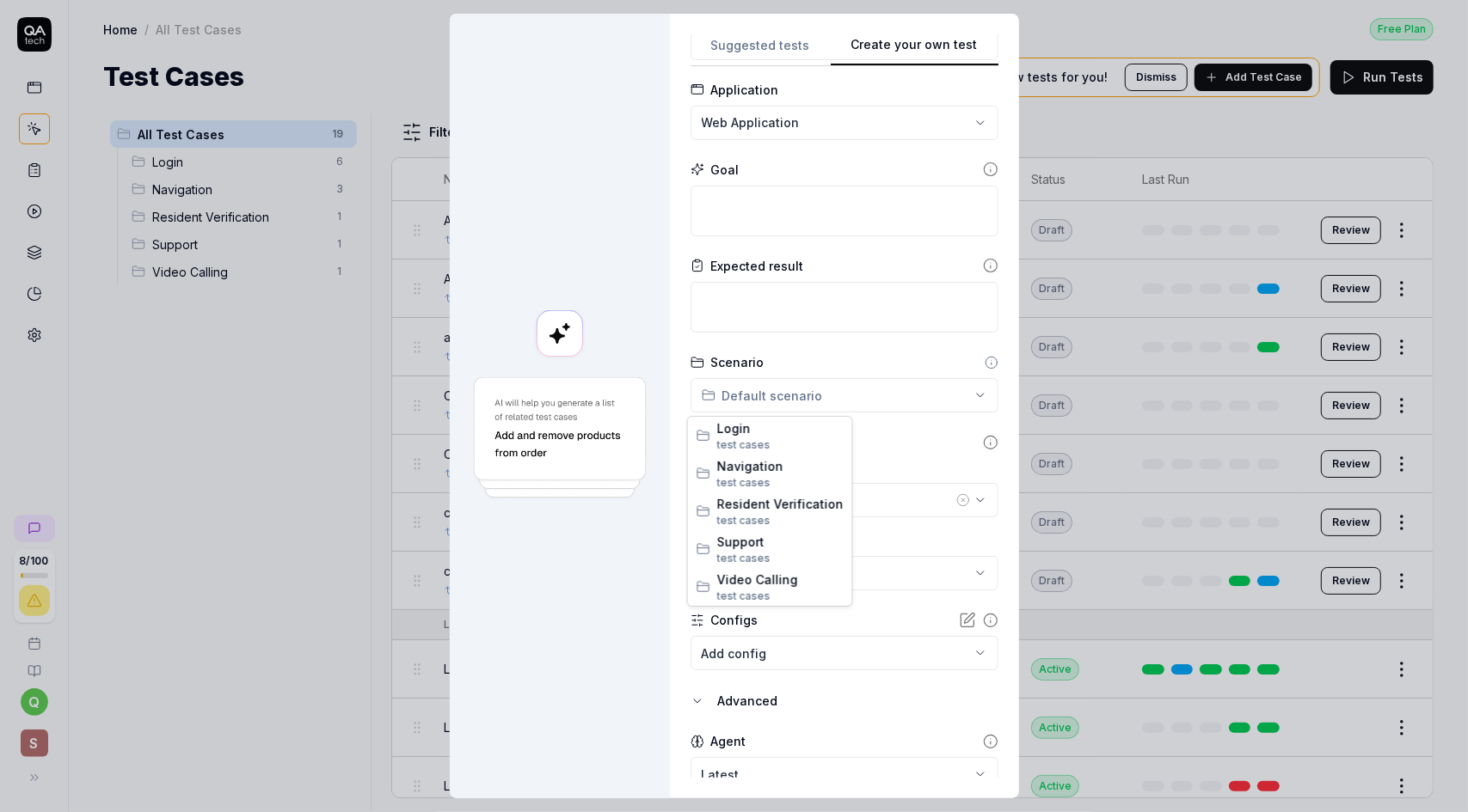
click at [907, 397] on div "**********" at bounding box center [734, 406] width 1468 height 812
click at [910, 395] on div "**********" at bounding box center [734, 406] width 1468 height 812
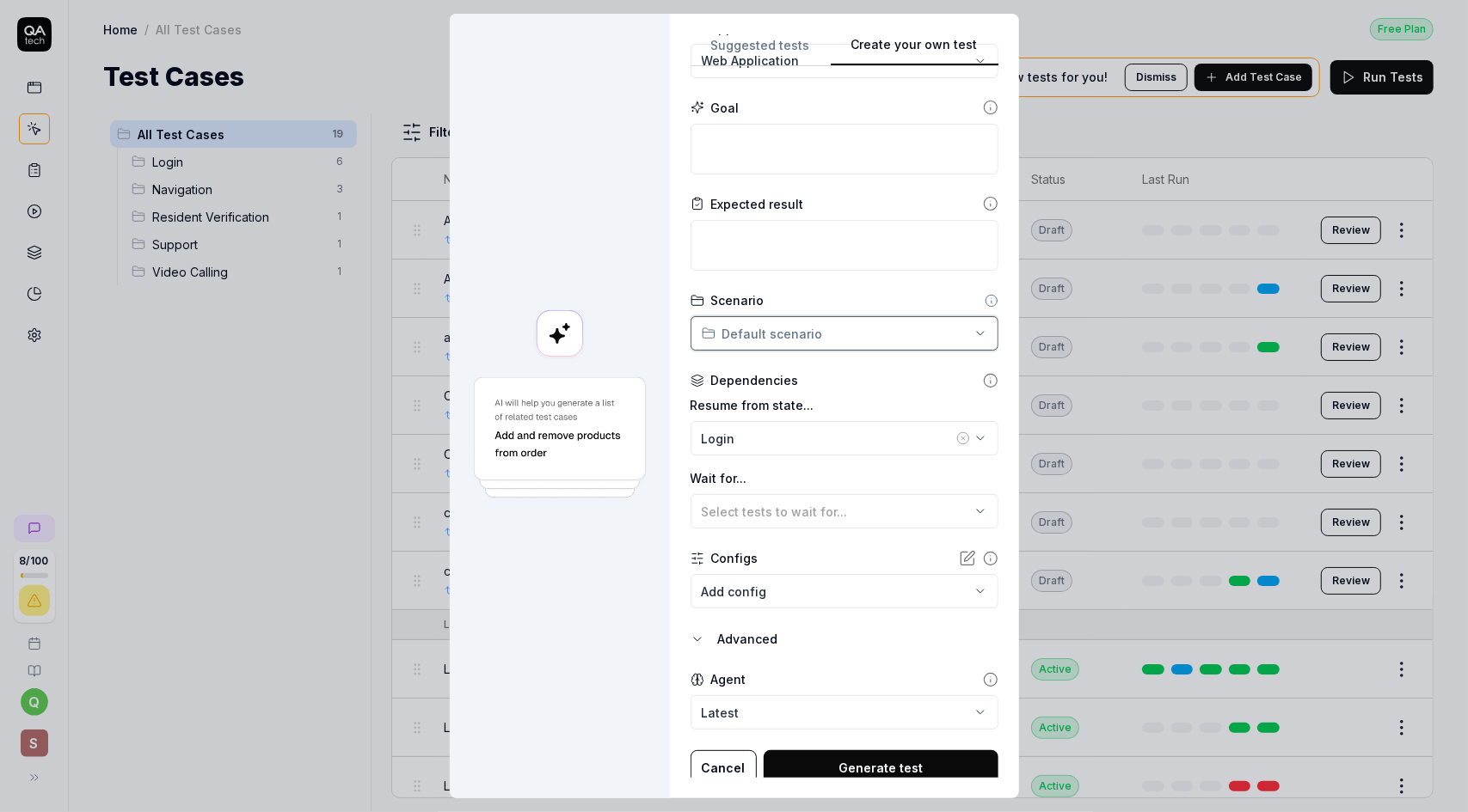
scroll to position [154, 0]
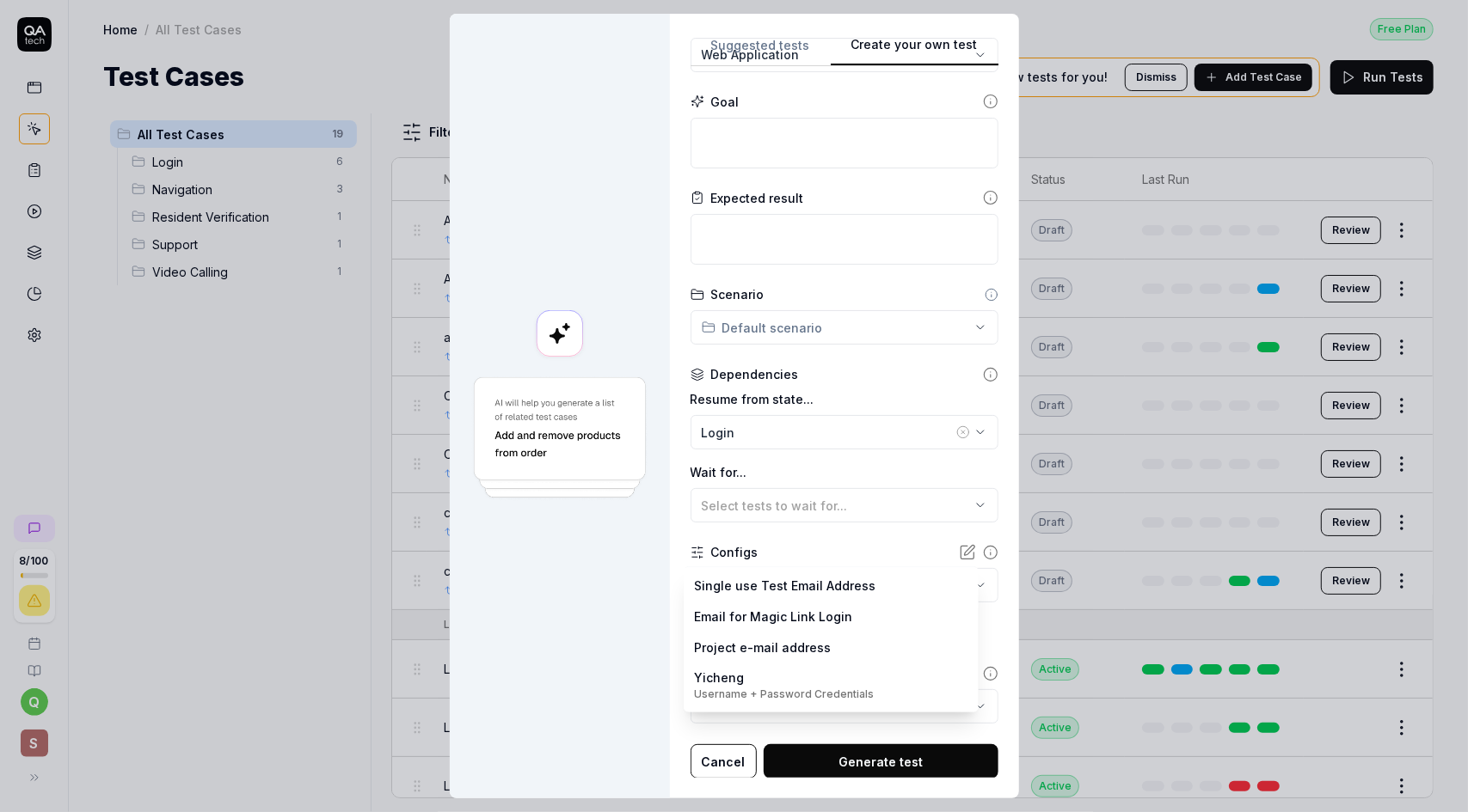
click at [947, 584] on body "8 / 100 q S Home / All Test Cases Free Plan Home / All Test Cases Free Plan Tes…" at bounding box center [734, 406] width 1468 height 812
click at [597, 651] on div "**********" at bounding box center [734, 406] width 1468 height 812
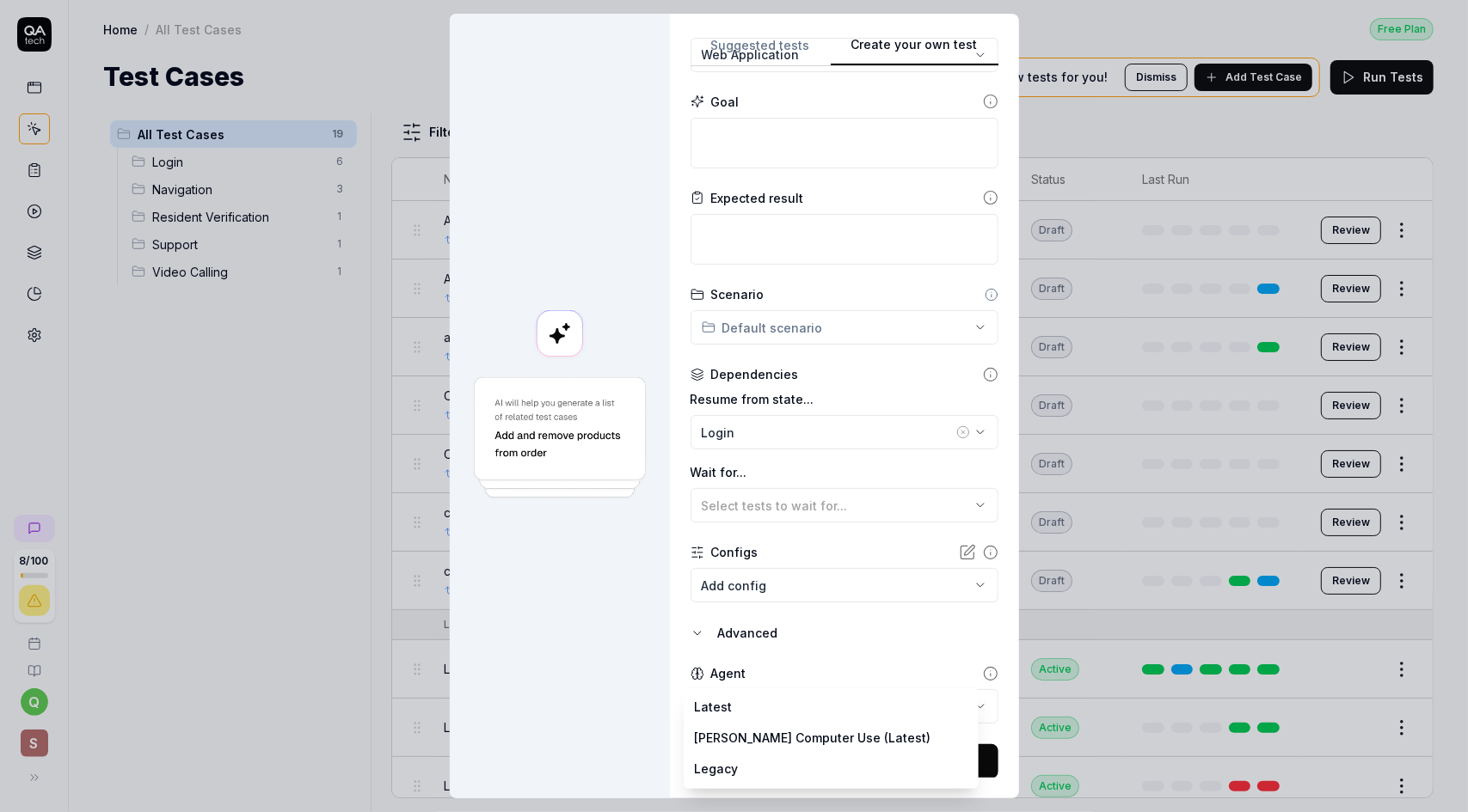
click at [869, 702] on body "8 / 100 q S Home / All Test Cases Free Plan Home / All Test Cases Free Plan Tes…" at bounding box center [734, 406] width 1468 height 812
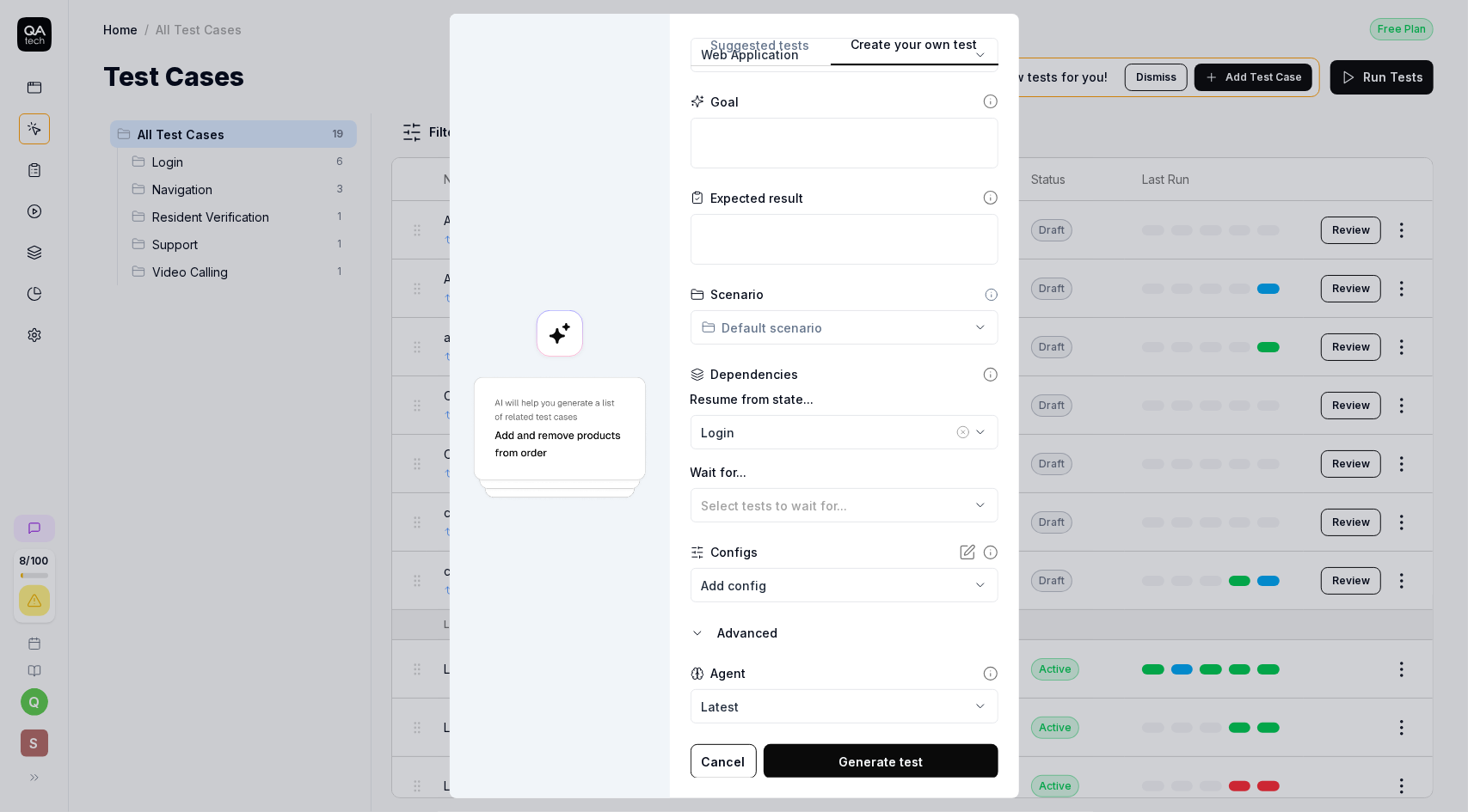
click at [869, 702] on body "8 / 100 q S Home / All Test Cases Free Plan Home / All Test Cases Free Plan Tes…" at bounding box center [734, 406] width 1468 height 812
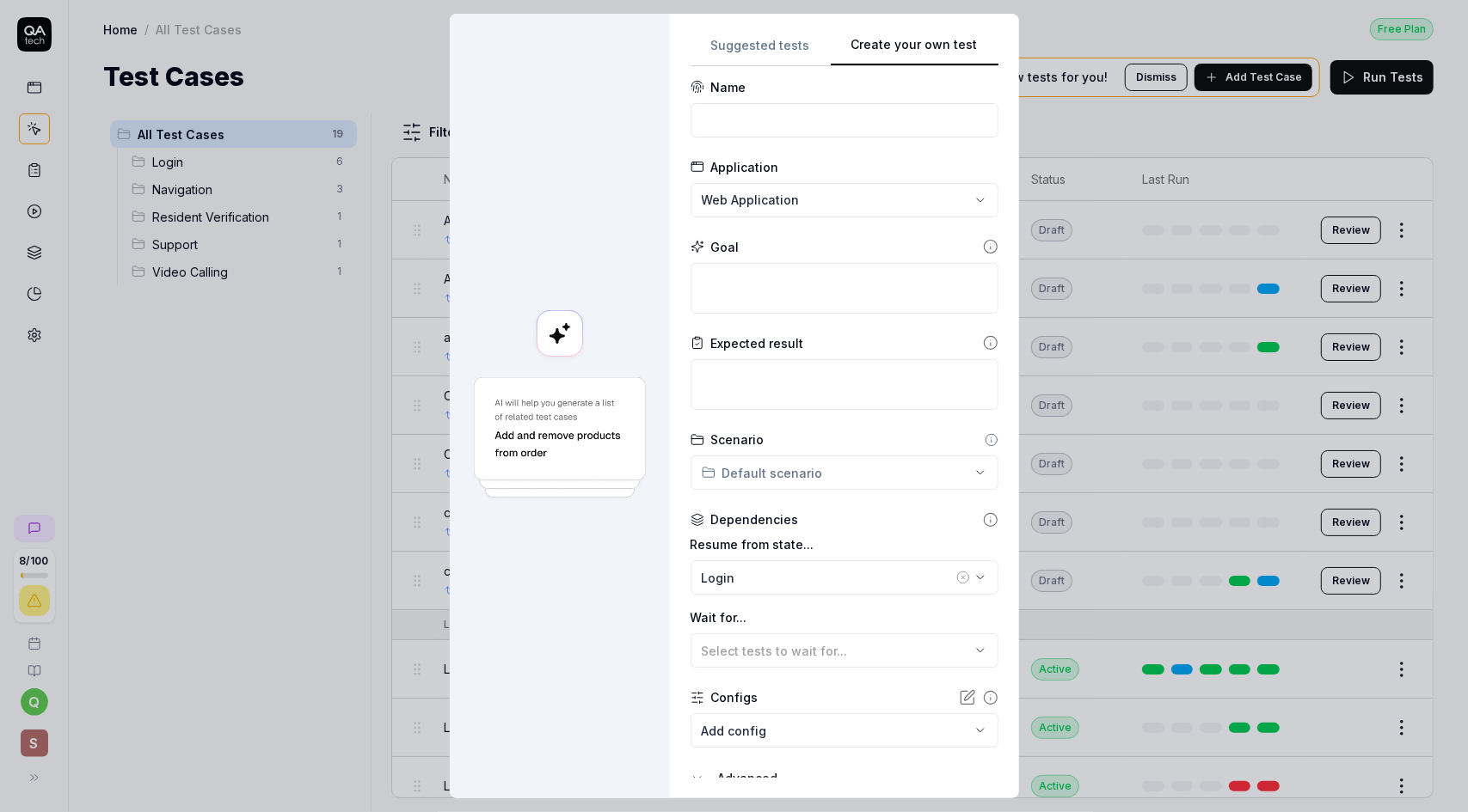
scroll to position [0, 0]
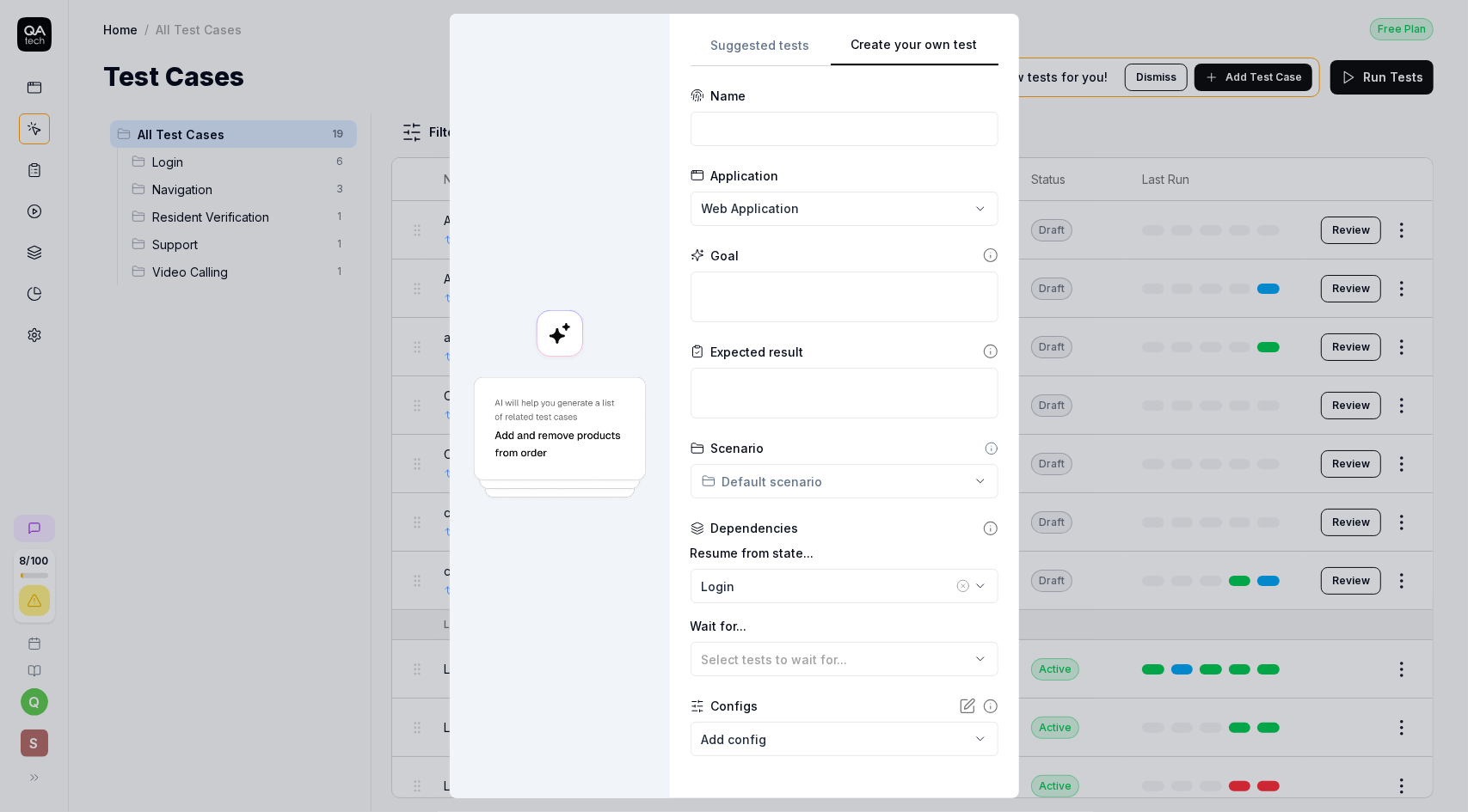
click at [827, 27] on div "**********" at bounding box center [844, 406] width 350 height 785
click at [754, 44] on button "Suggested tests" at bounding box center [760, 50] width 140 height 31
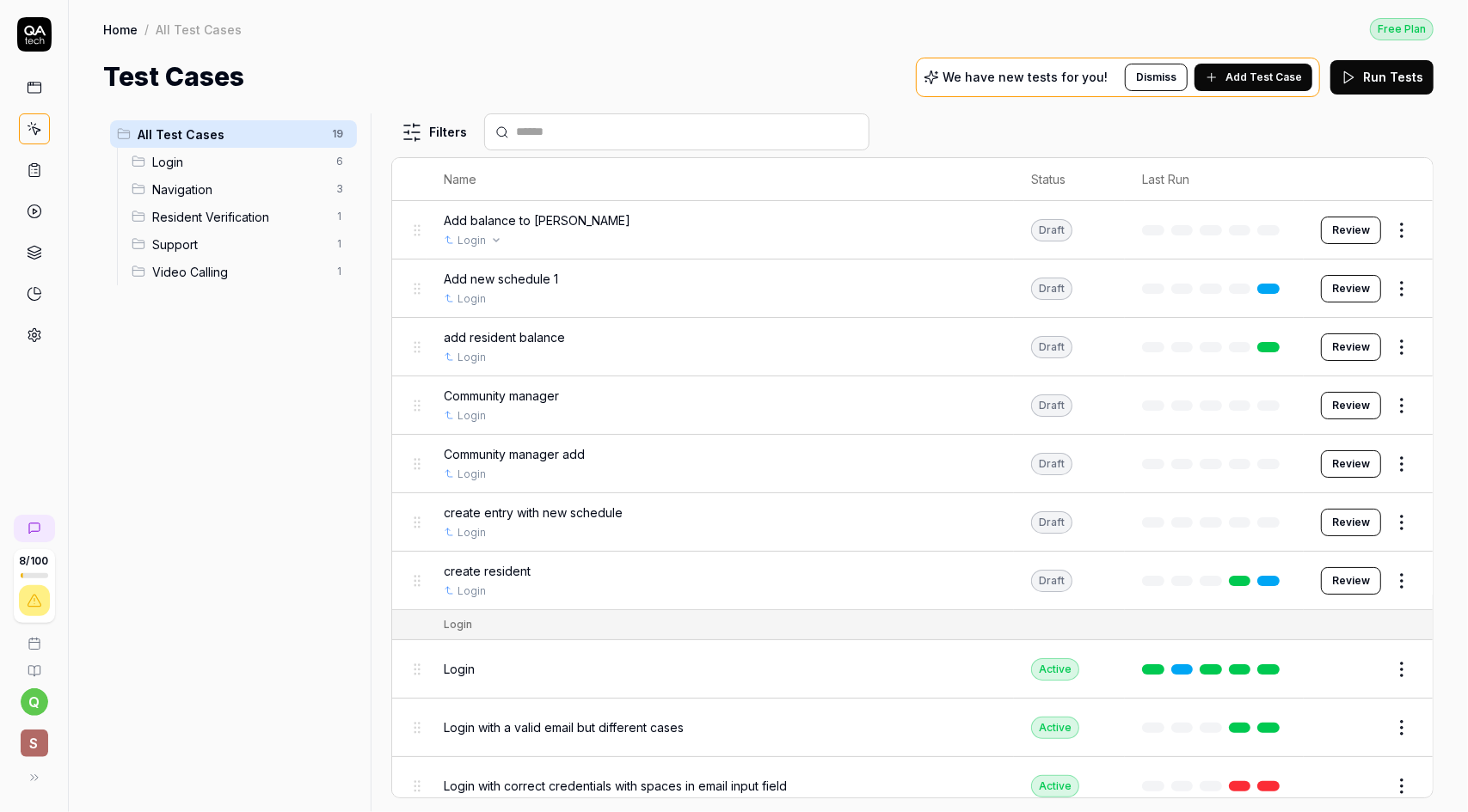
click at [719, 233] on div "Login" at bounding box center [719, 240] width 553 height 15
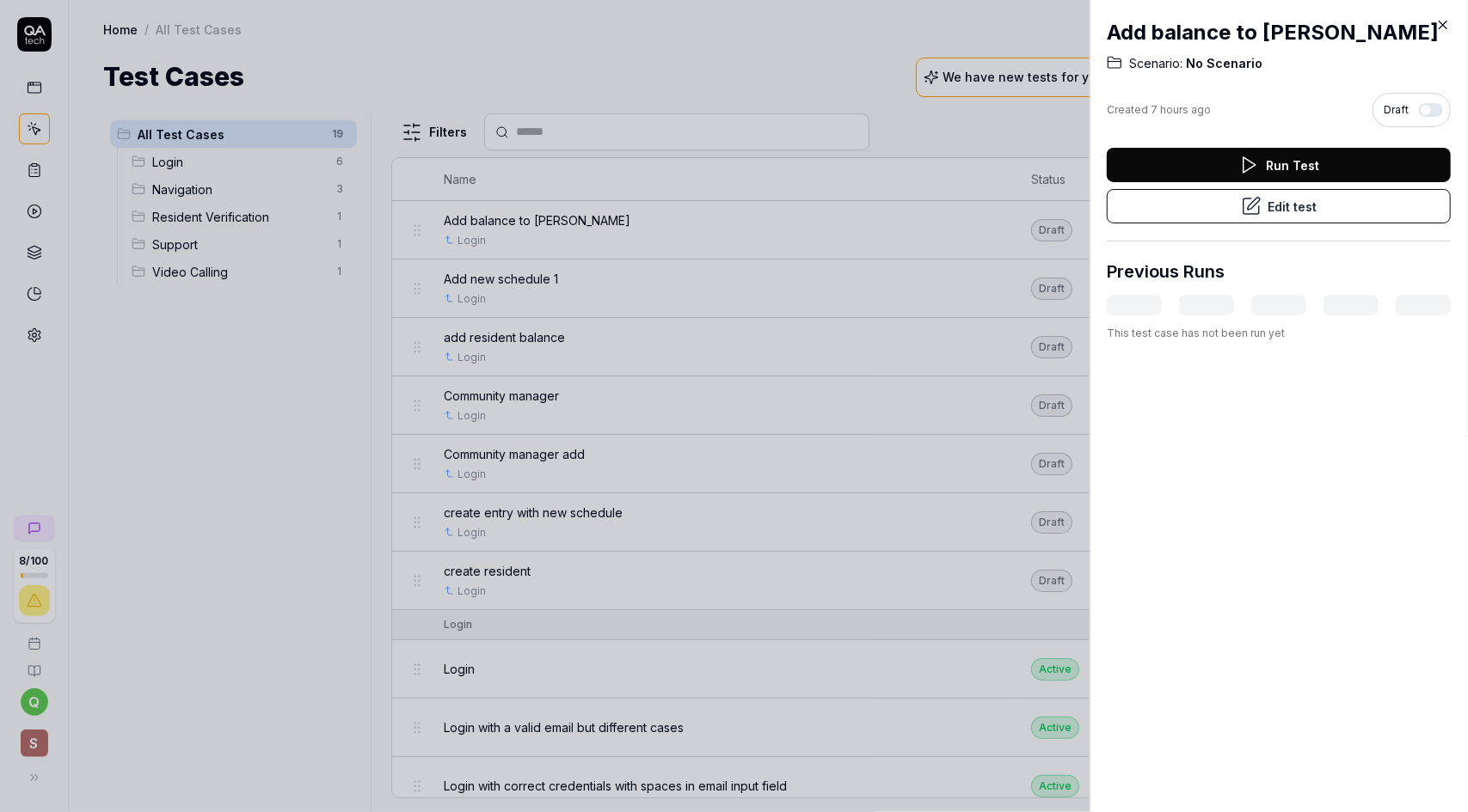
click at [1449, 27] on icon at bounding box center [1442, 24] width 15 height 15
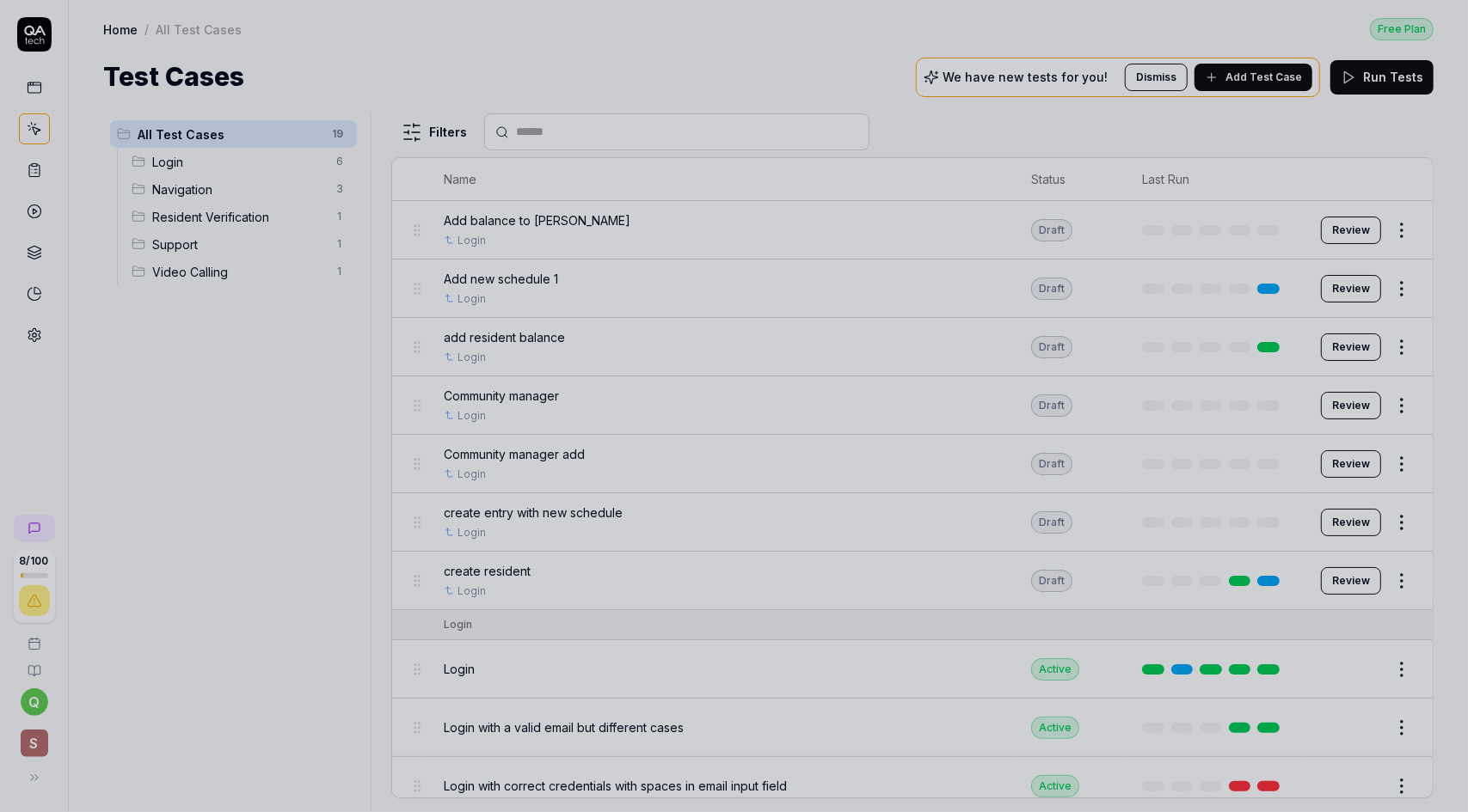
click at [1350, 226] on div at bounding box center [734, 406] width 1468 height 812
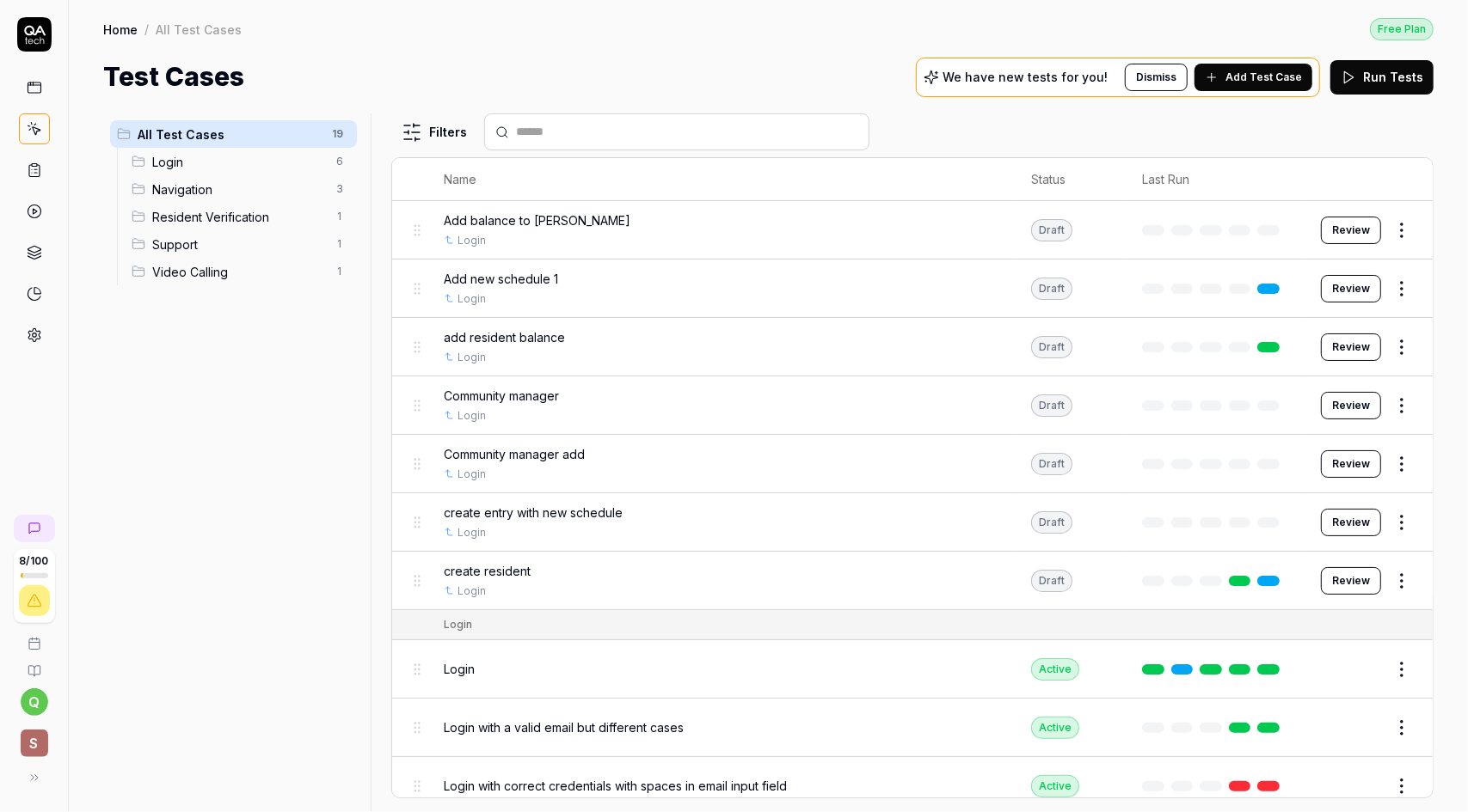
click at [1341, 226] on button "Review" at bounding box center [1351, 230] width 60 height 27
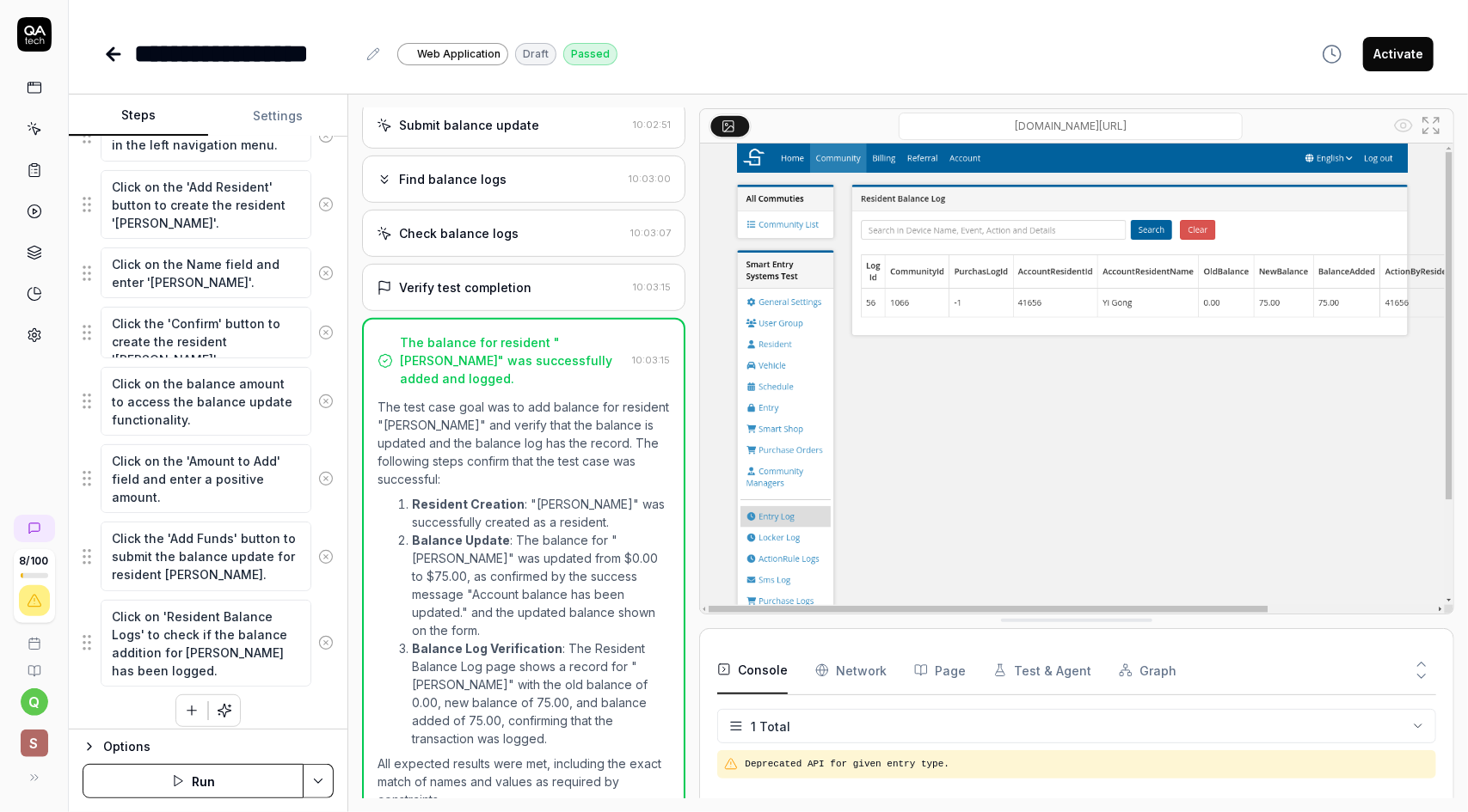
scroll to position [317, 0]
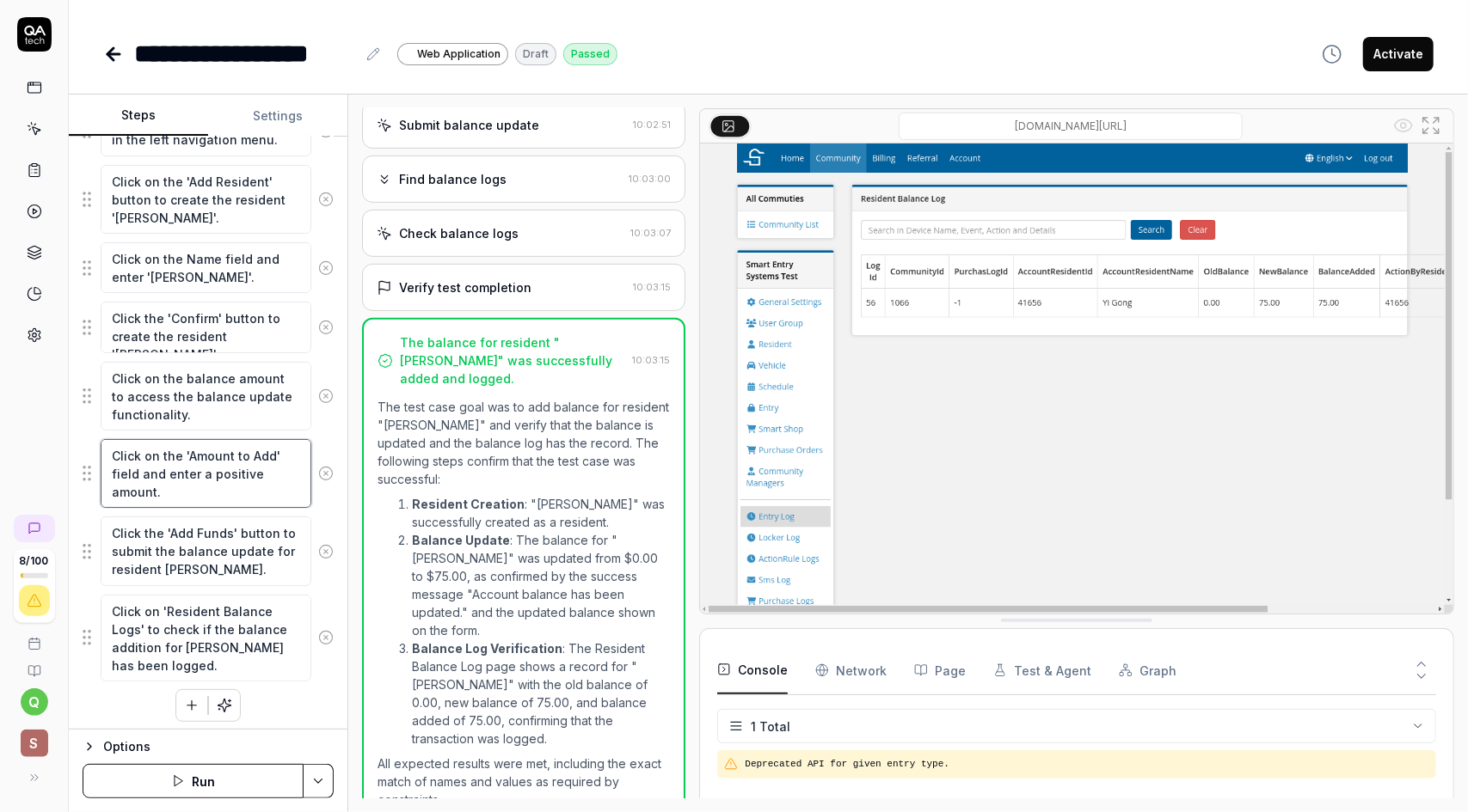
click at [229, 469] on textarea "Click on the 'Amount to Add' field and enter a positive amount." at bounding box center [206, 474] width 211 height 69
click at [195, 459] on textarea "Click on the 'Amount to Add' field and enter a positive amount." at bounding box center [206, 474] width 211 height 69
click at [186, 486] on textarea "Click on the 'Amount to Add' field and enter a positive amount." at bounding box center [206, 474] width 211 height 69
click at [320, 491] on div "Click on the 'Amount to Add' field and enter a positive amount." at bounding box center [208, 474] width 251 height 71
click at [114, 746] on div "Options" at bounding box center [219, 747] width 230 height 20
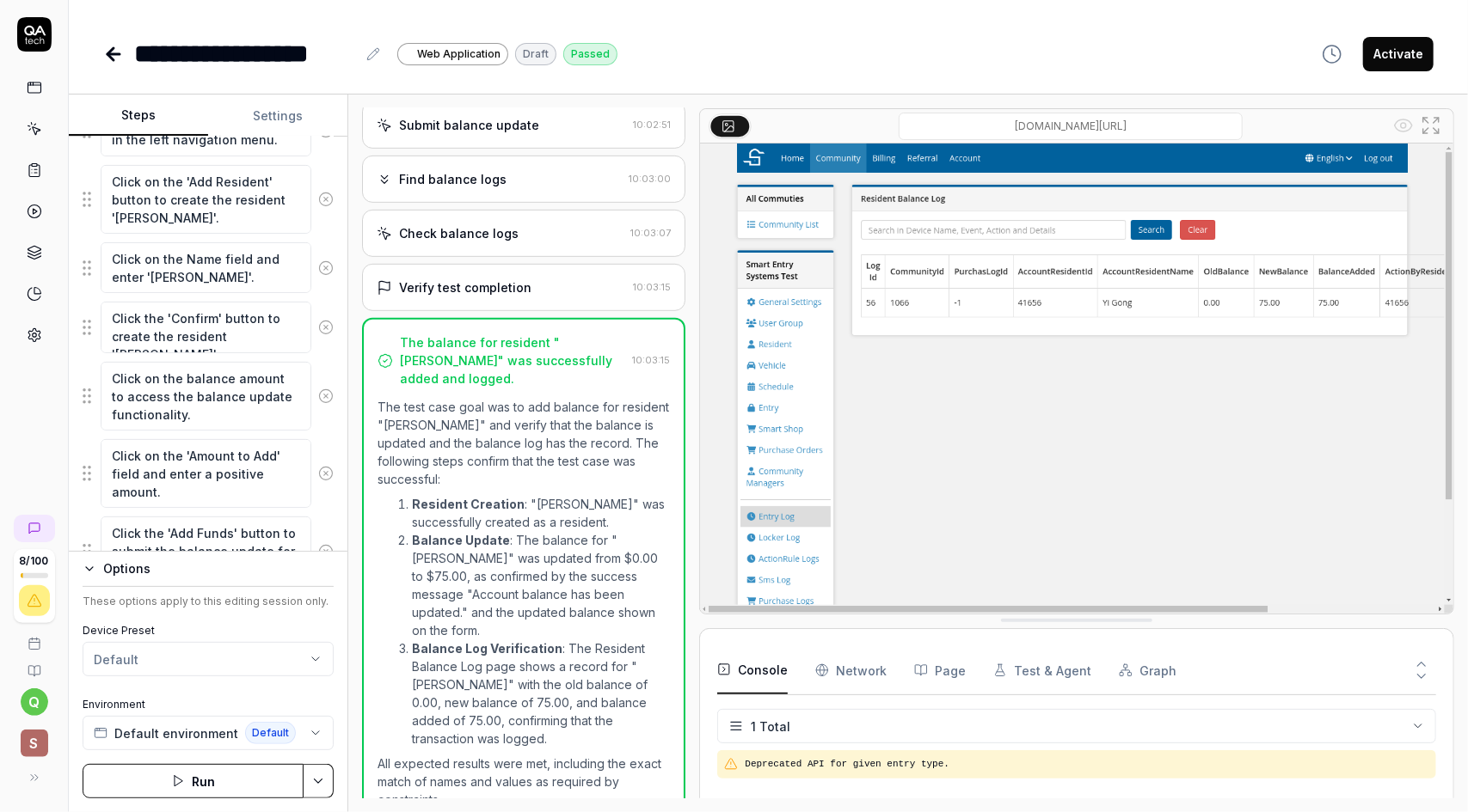
click at [91, 565] on icon "button" at bounding box center [89, 570] width 14 height 14
type textarea "*"
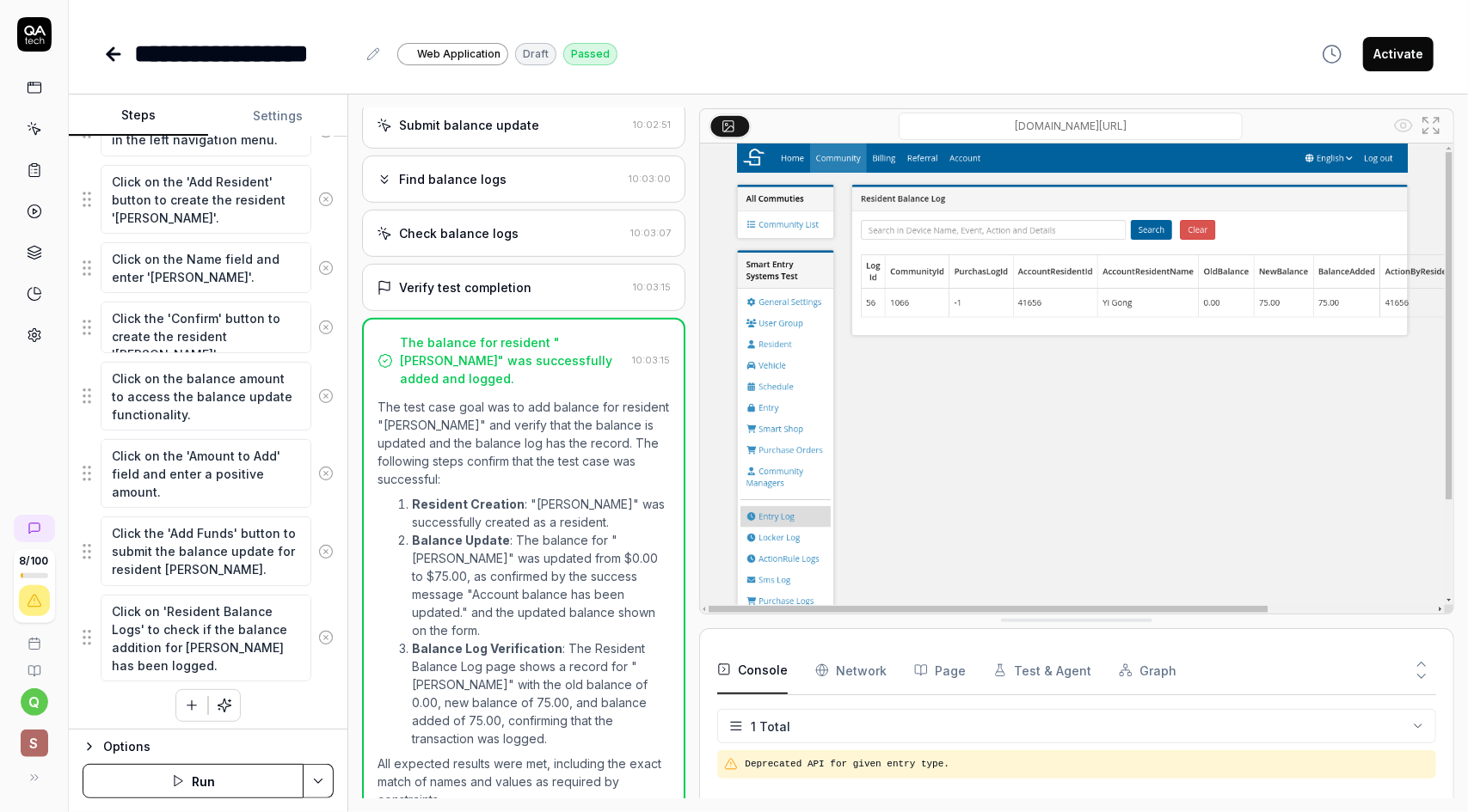
click at [622, 125] on div "Submit balance update 10:02:51" at bounding box center [523, 125] width 323 height 47
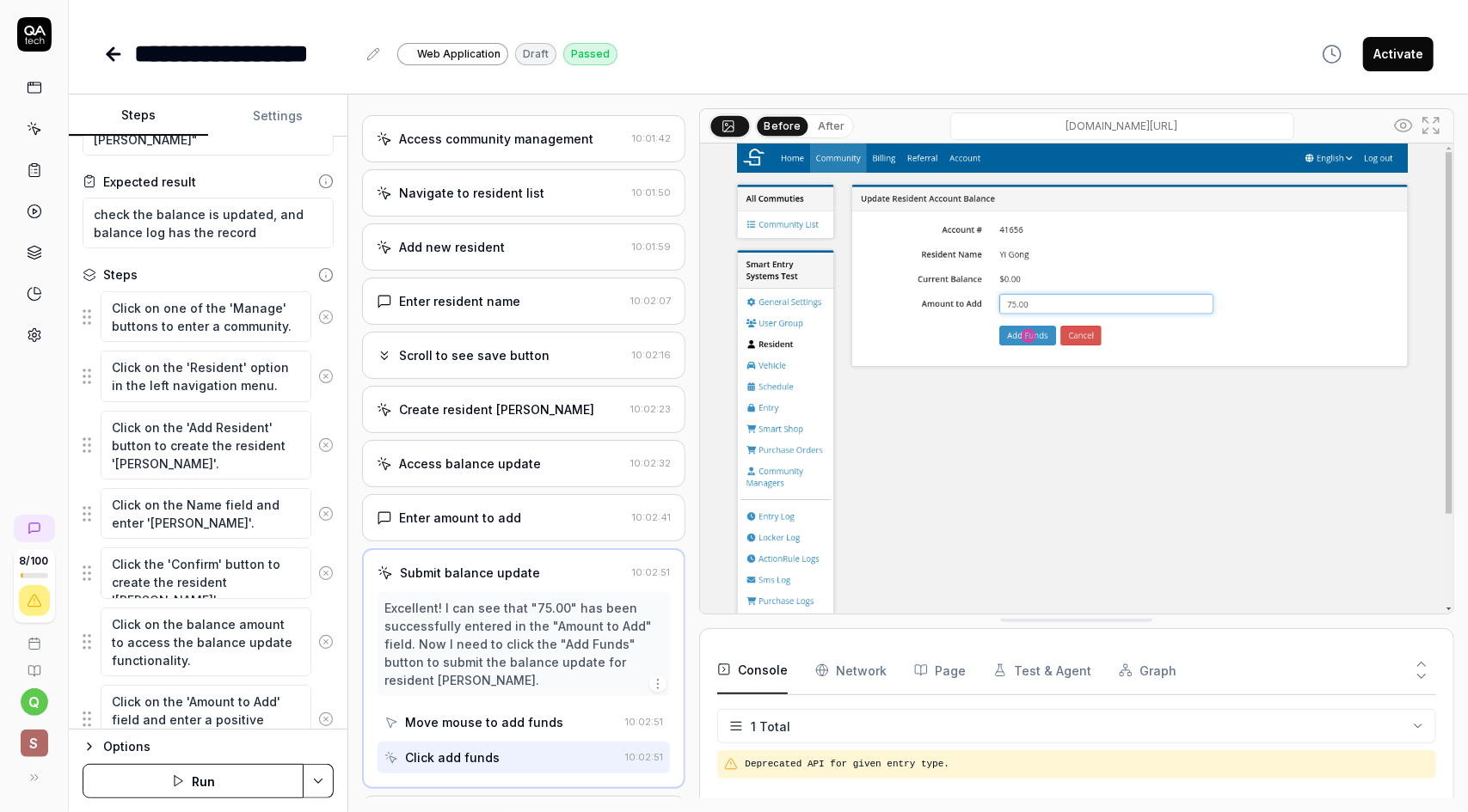
scroll to position [317, 0]
